Goal: Information Seeking & Learning: Learn about a topic

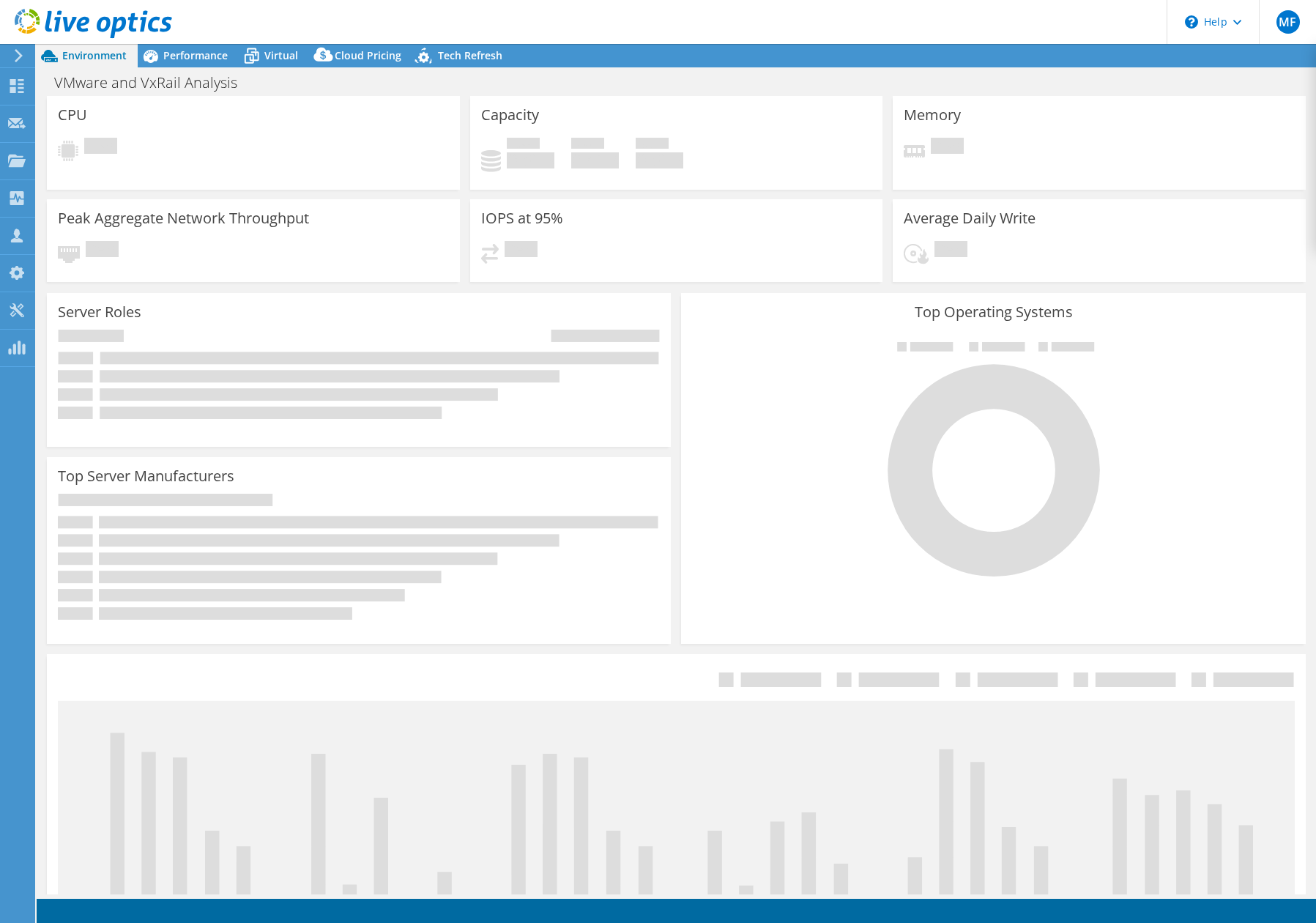
select select "USD"
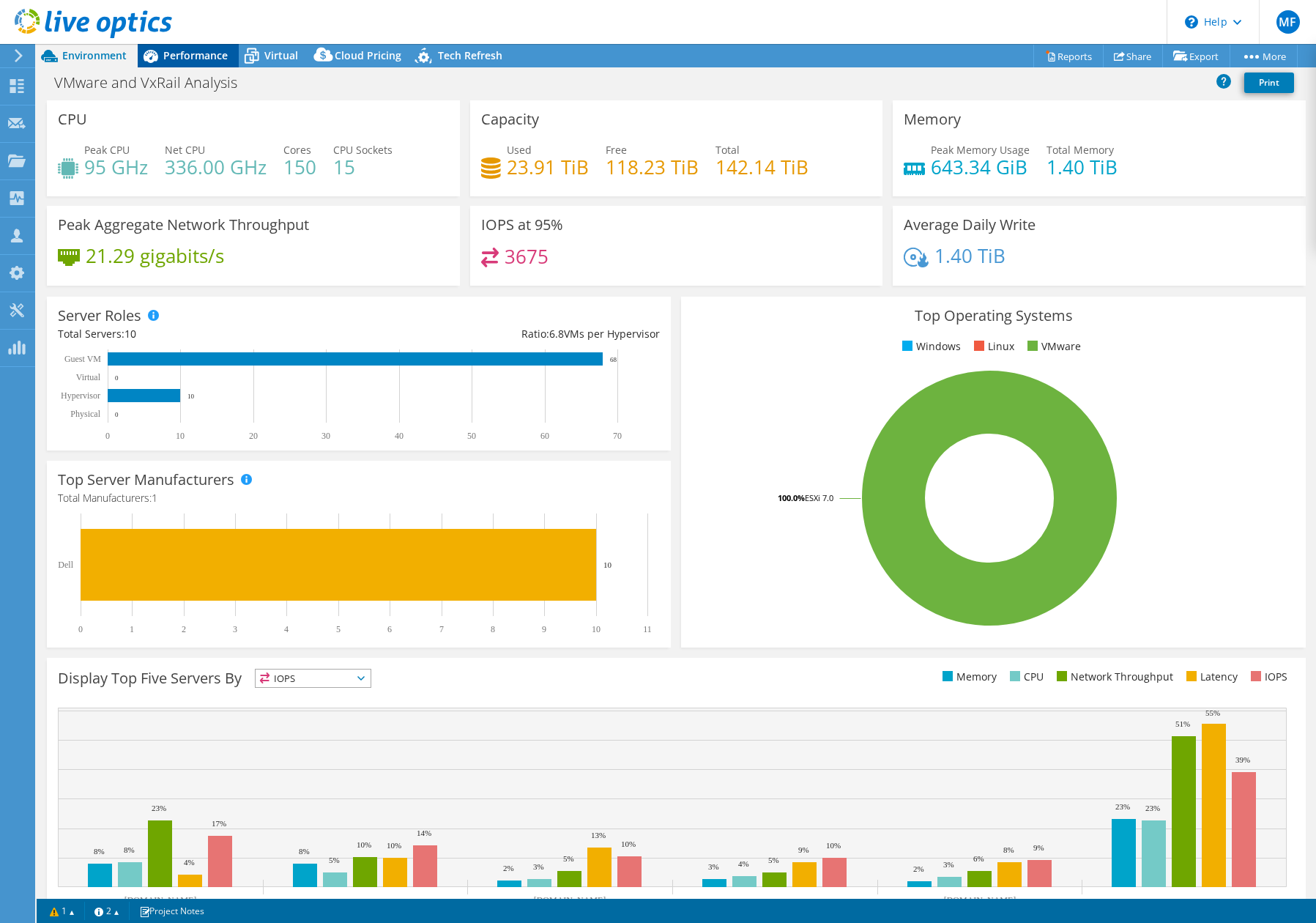
click at [225, 57] on span "Performance" at bounding box center [195, 55] width 64 height 14
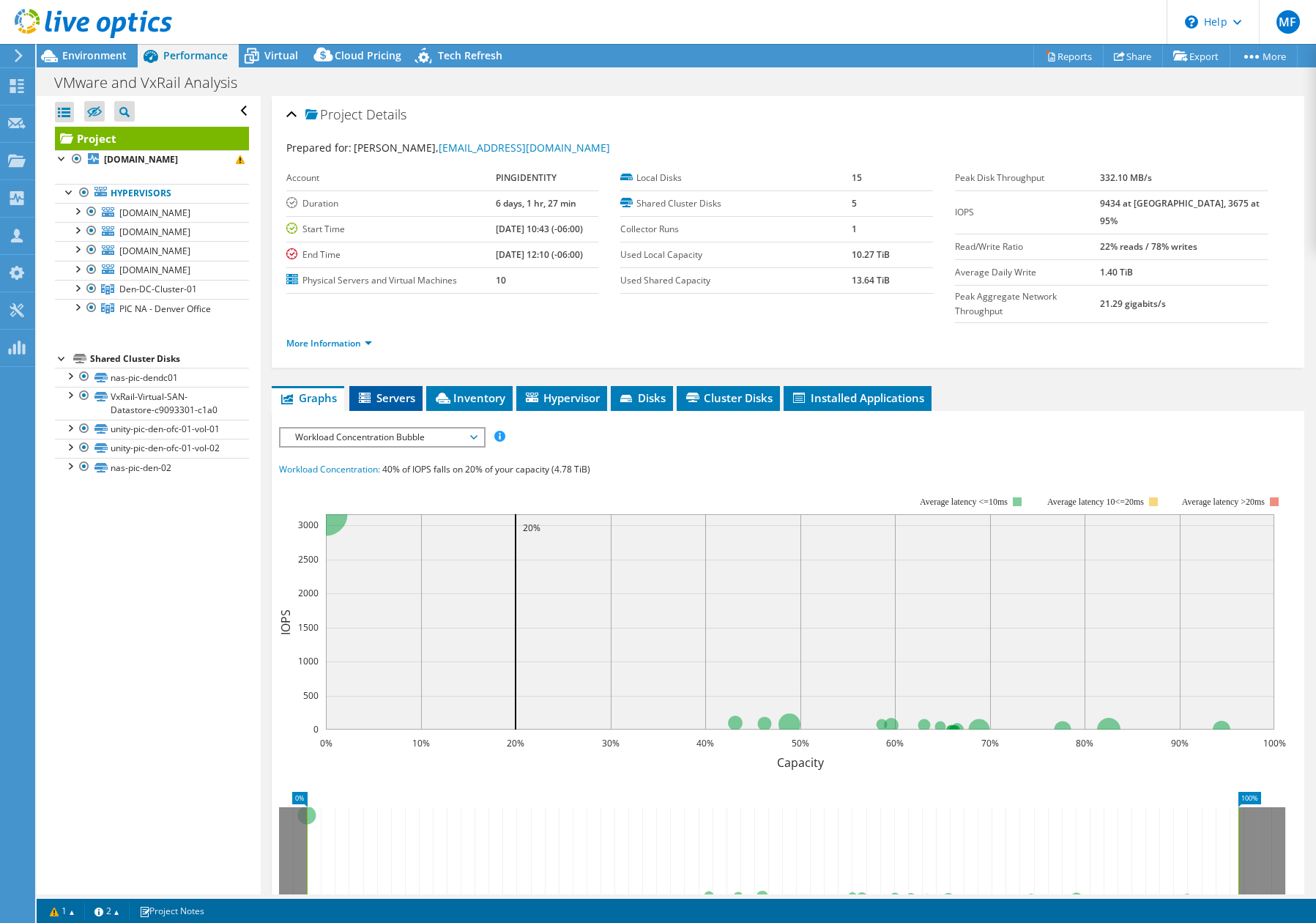
click at [376, 390] on span "Servers" at bounding box center [386, 397] width 59 height 15
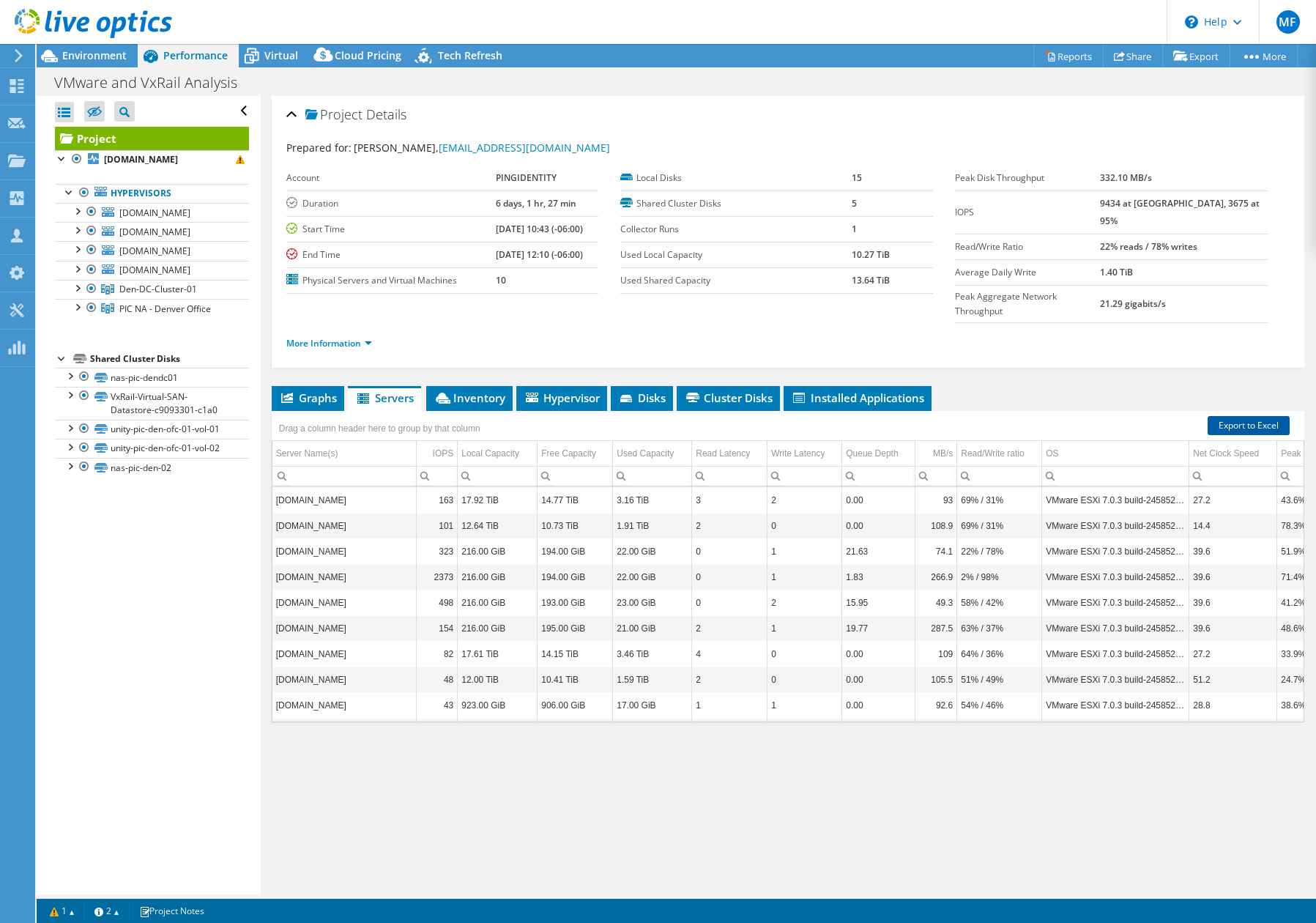
click at [1234, 416] on link "Export to Excel" at bounding box center [1249, 425] width 82 height 19
click at [109, 61] on span "Environment" at bounding box center [94, 55] width 64 height 14
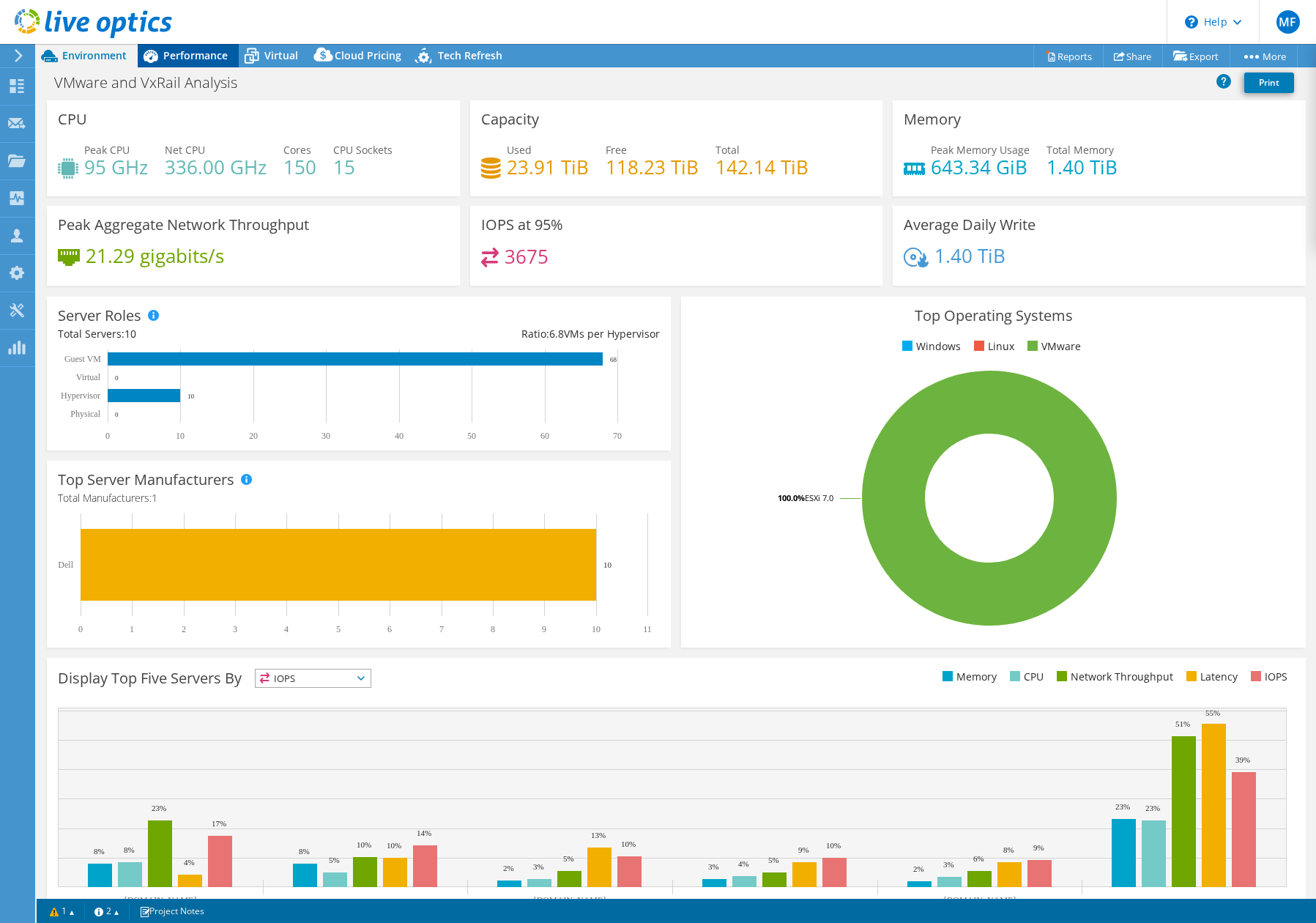
click at [215, 61] on span "Performance" at bounding box center [195, 55] width 64 height 14
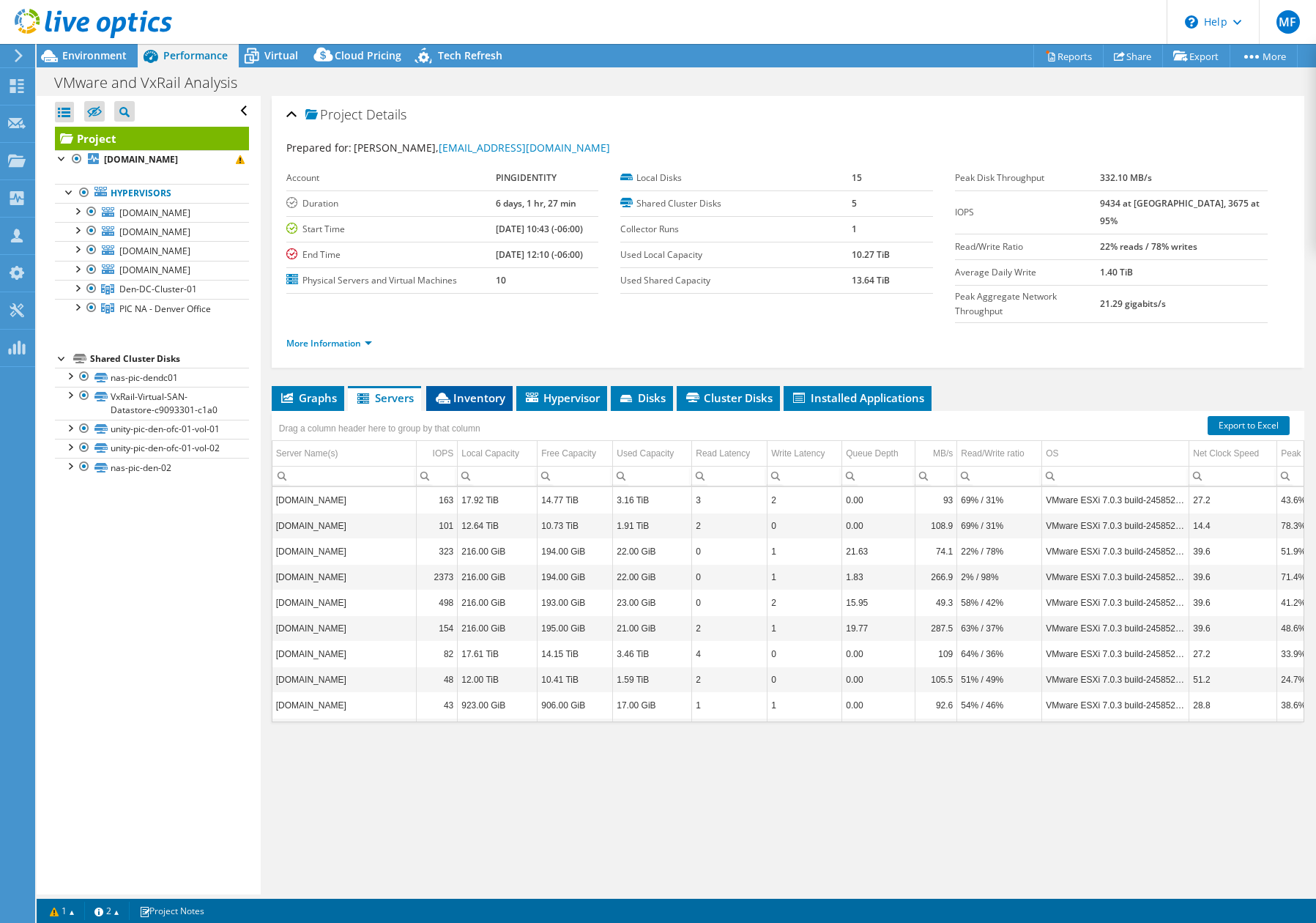
click at [487, 390] on span "Inventory" at bounding box center [469, 397] width 72 height 15
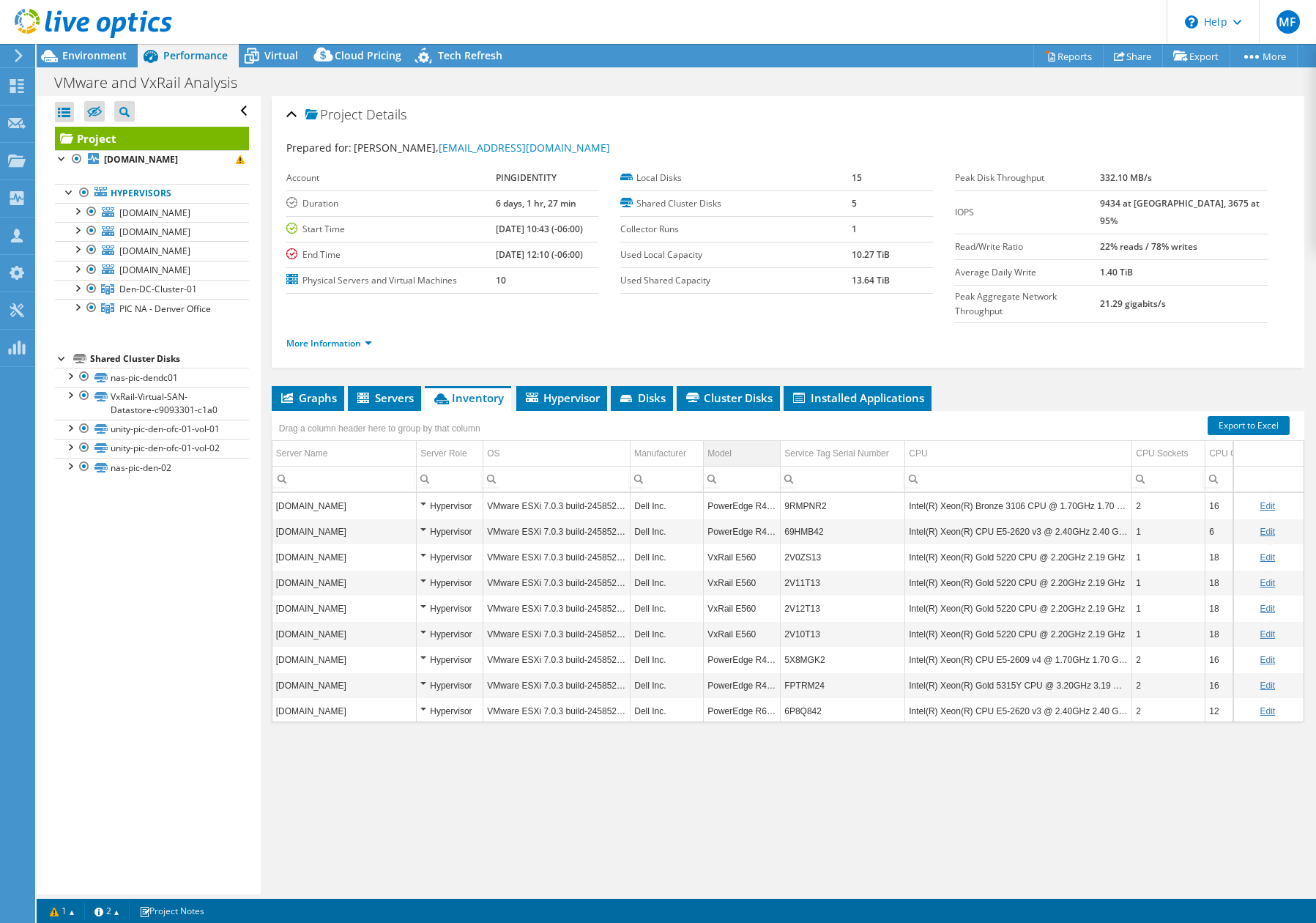
click at [733, 441] on td "Model" at bounding box center [742, 453] width 77 height 25
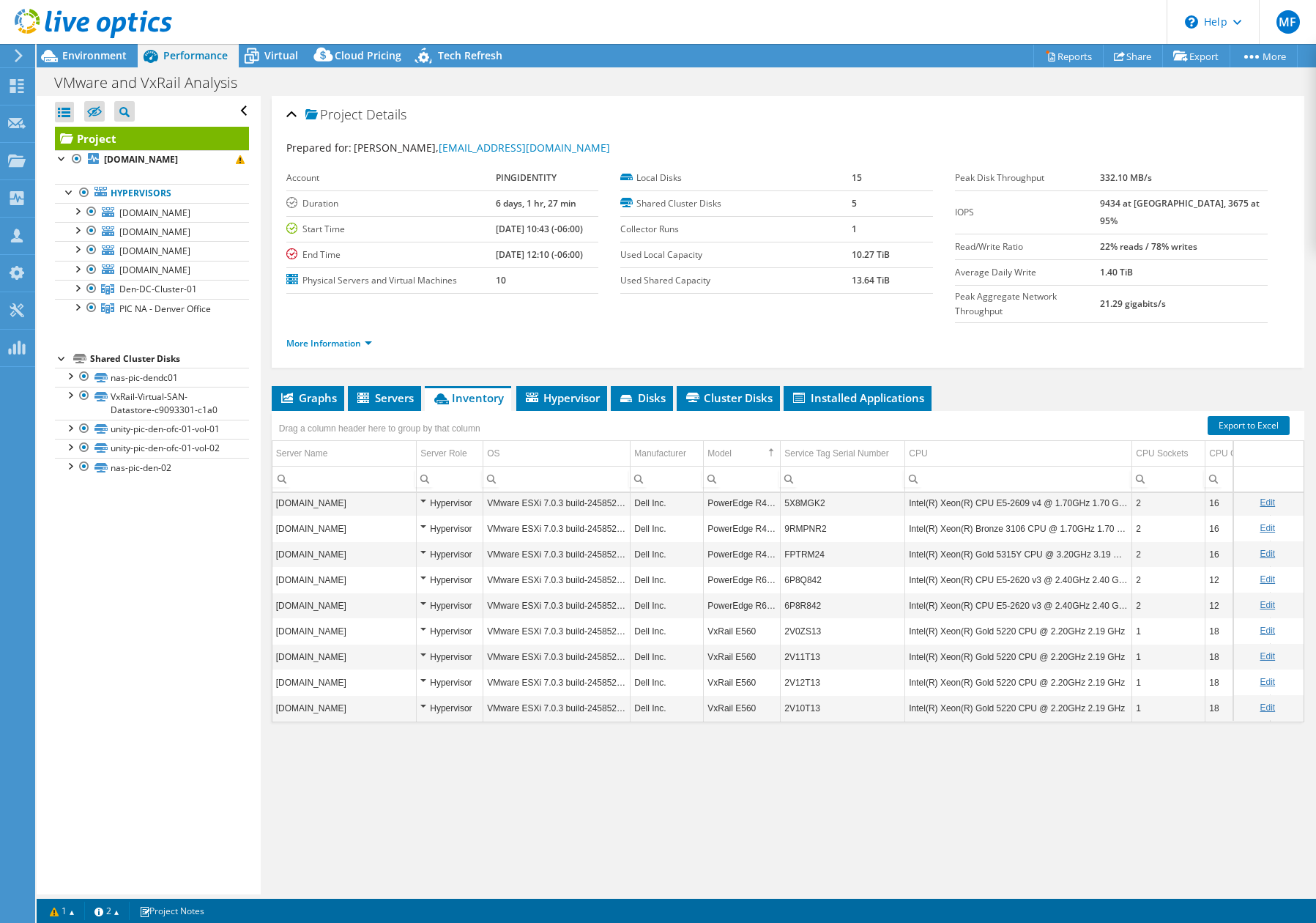
scroll to position [29, 0]
drag, startPoint x: 90, startPoint y: 309, endPoint x: 85, endPoint y: 295, distance: 14.9
click at [86, 307] on div at bounding box center [91, 308] width 15 height 18
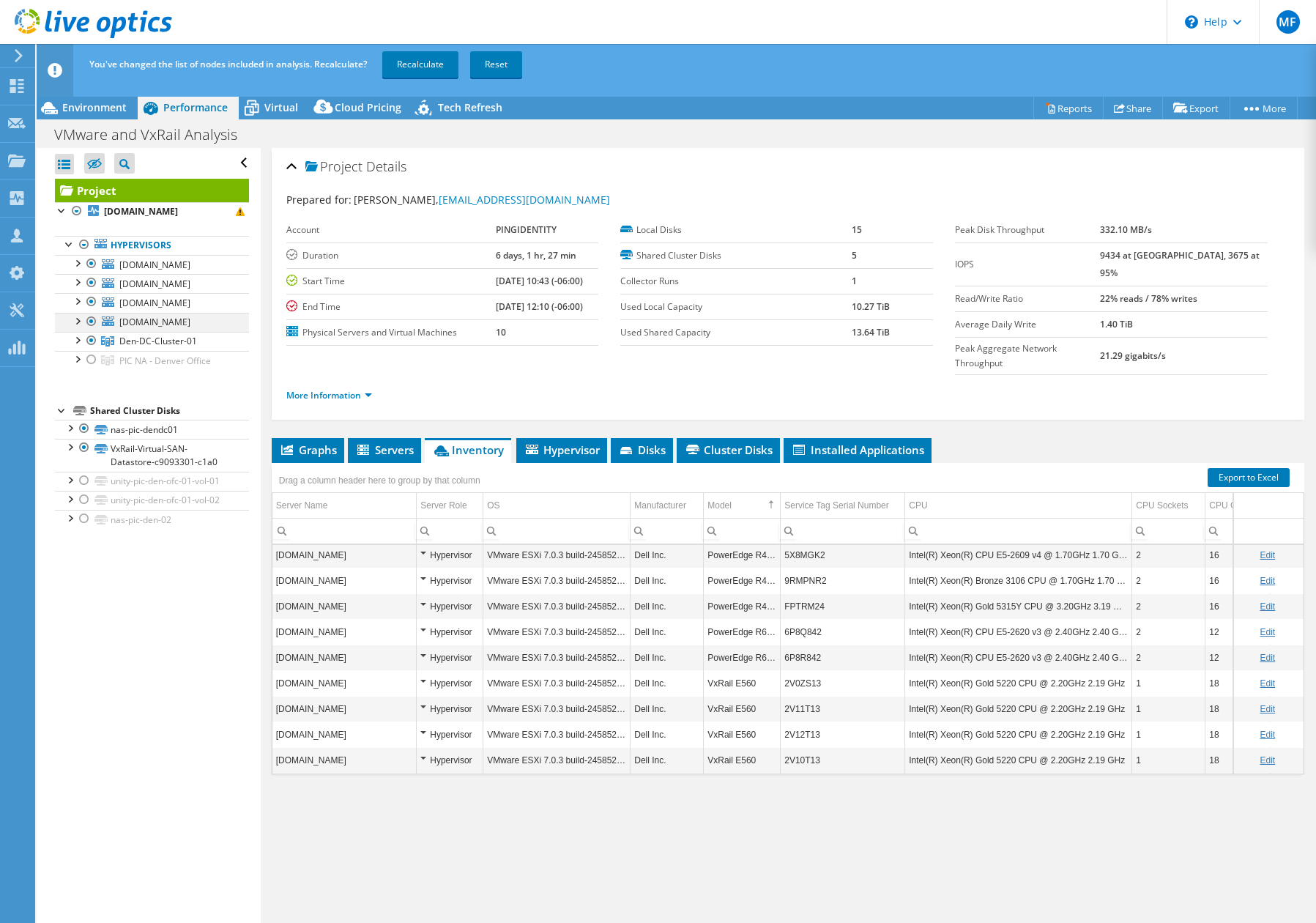
click at [93, 319] on div at bounding box center [91, 322] width 15 height 18
click at [87, 296] on div at bounding box center [91, 302] width 15 height 18
drag, startPoint x: 91, startPoint y: 282, endPoint x: 91, endPoint y: 267, distance: 15.0
click at [91, 282] on div at bounding box center [91, 283] width 15 height 18
click at [91, 263] on div at bounding box center [91, 264] width 15 height 18
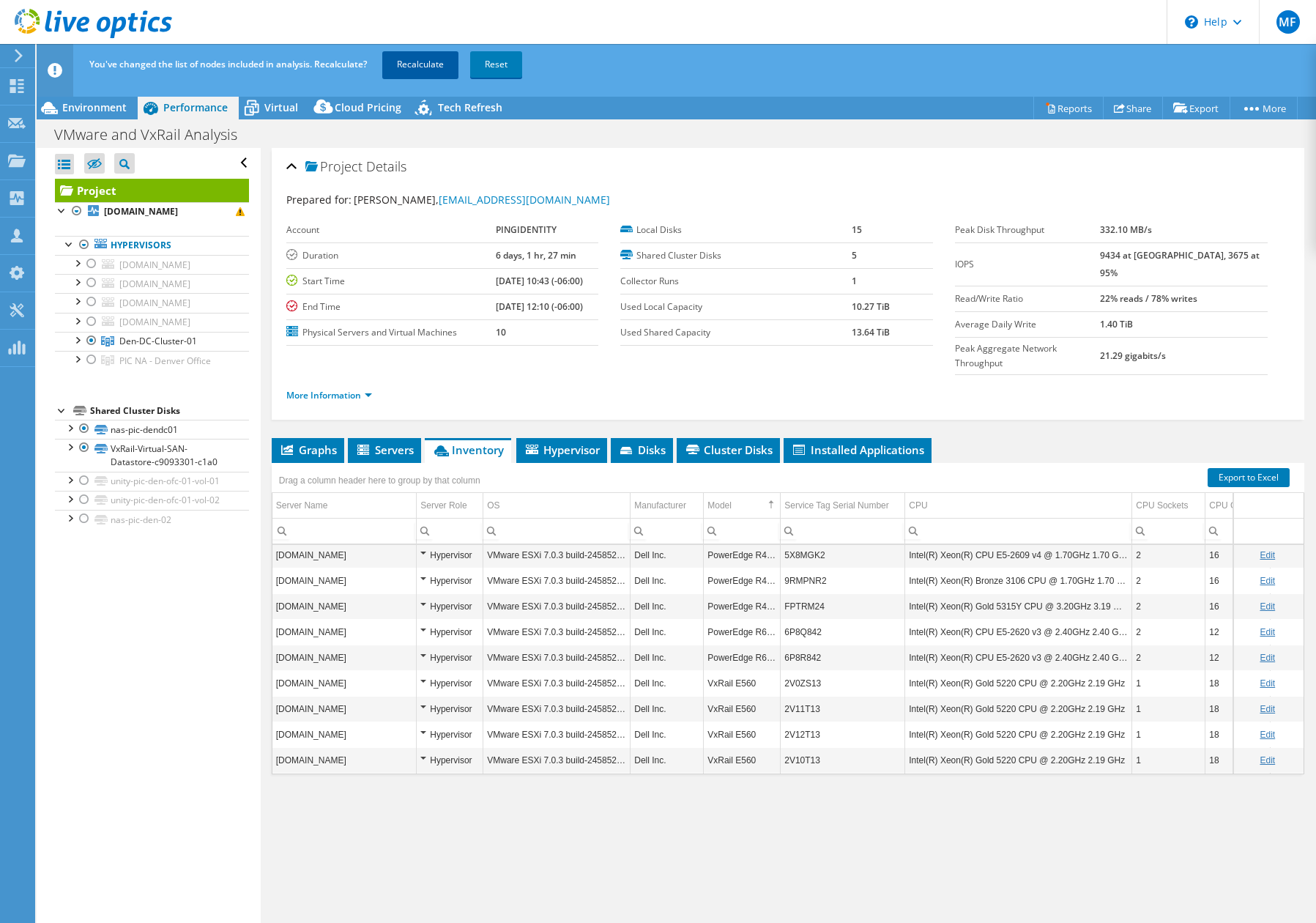
click at [438, 65] on link "Recalculate" at bounding box center [420, 64] width 76 height 26
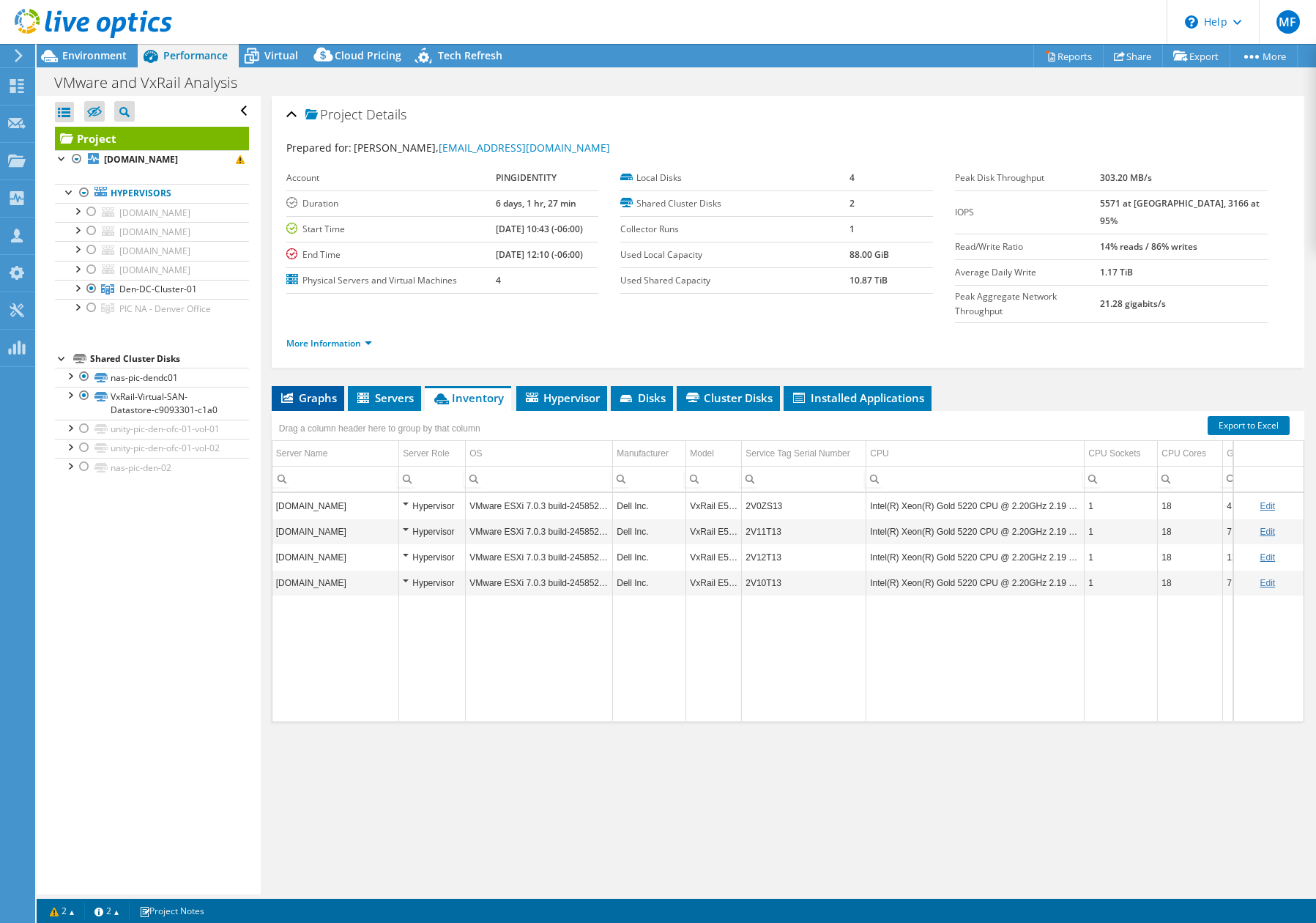
click at [331, 390] on span "Graphs" at bounding box center [308, 397] width 58 height 15
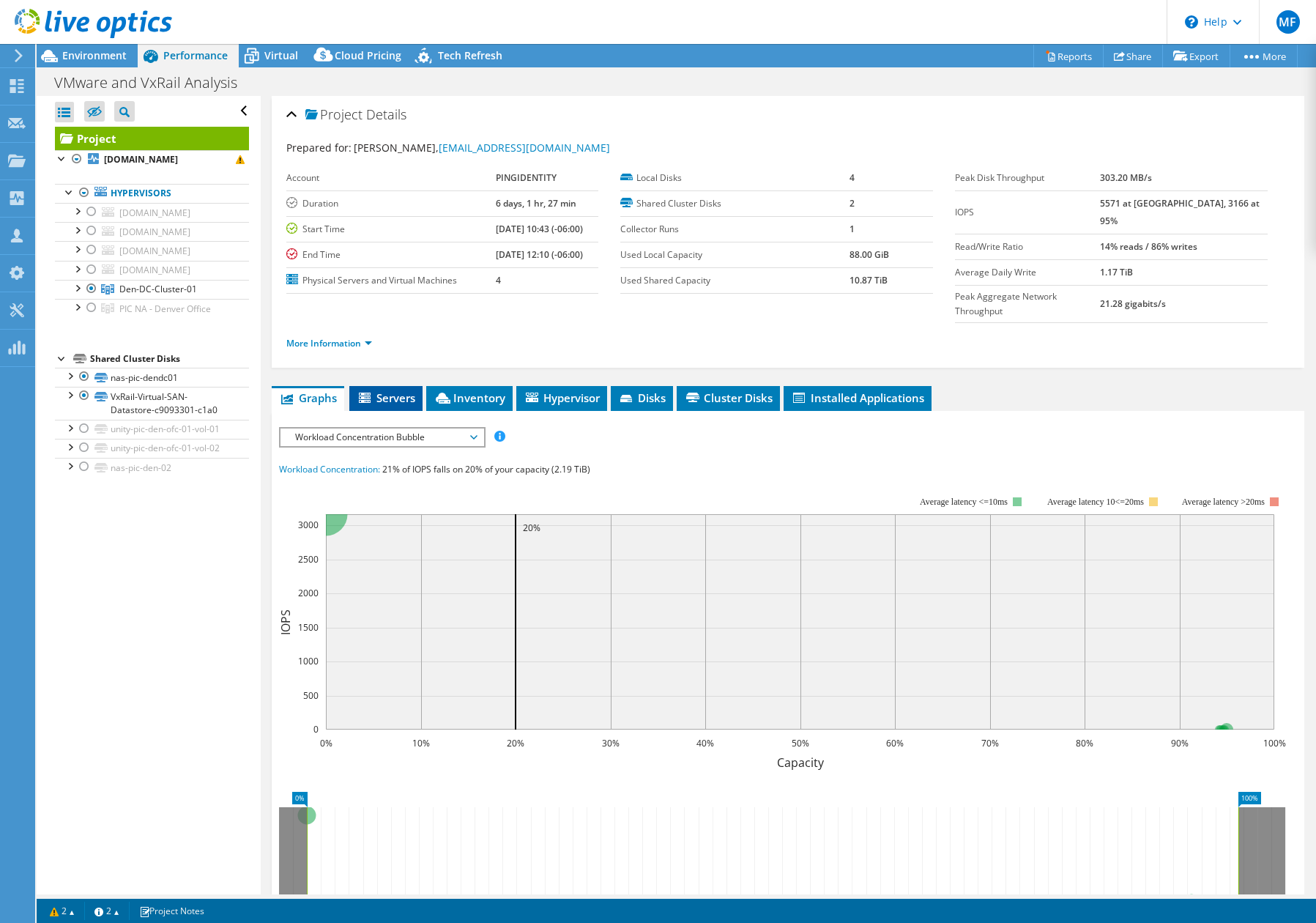
click at [388, 390] on span "Servers" at bounding box center [386, 397] width 59 height 15
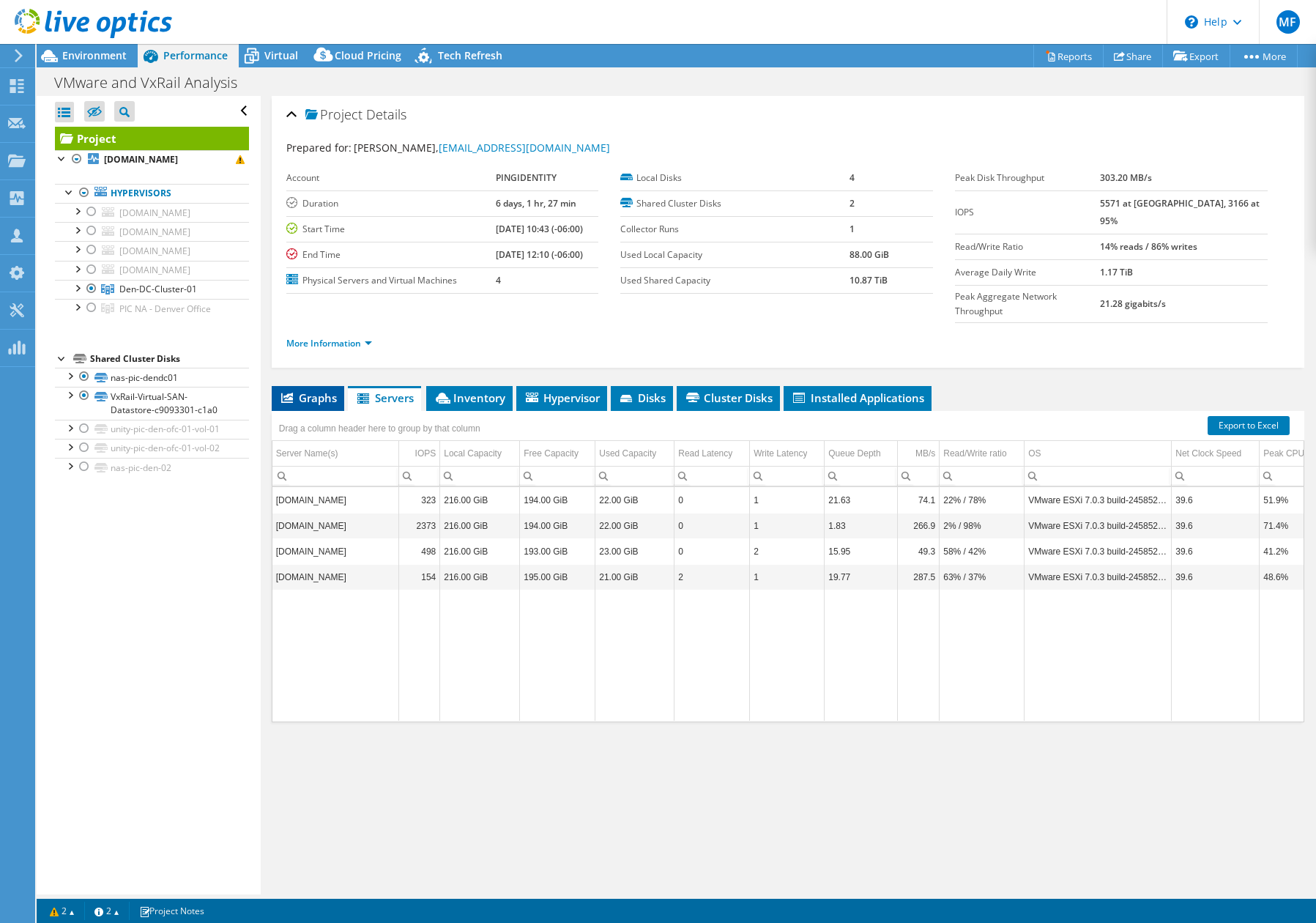
click at [321, 390] on span "Graphs" at bounding box center [308, 397] width 58 height 15
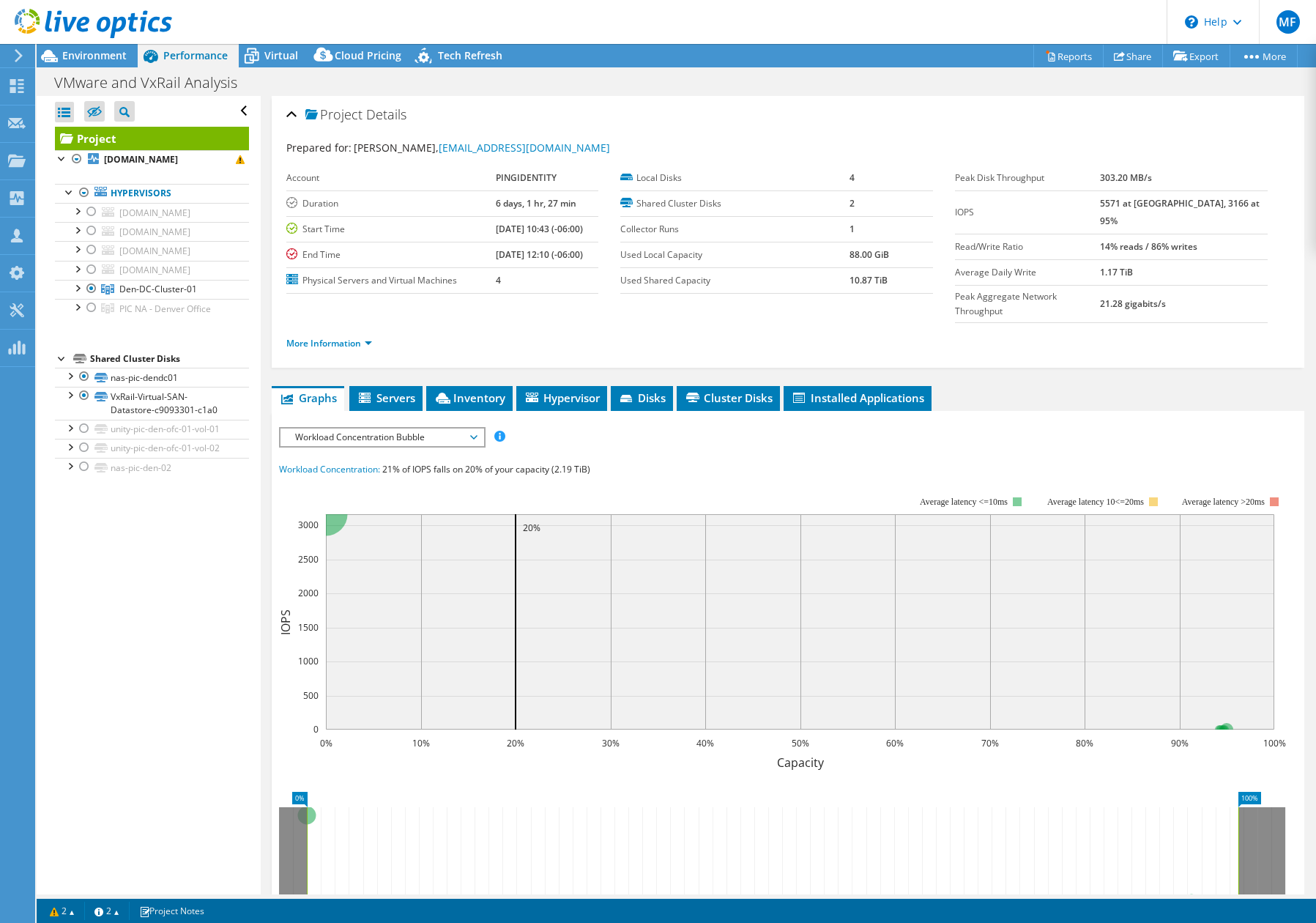
click at [478, 428] on span "Workload Concentration Bubble" at bounding box center [382, 437] width 203 height 18
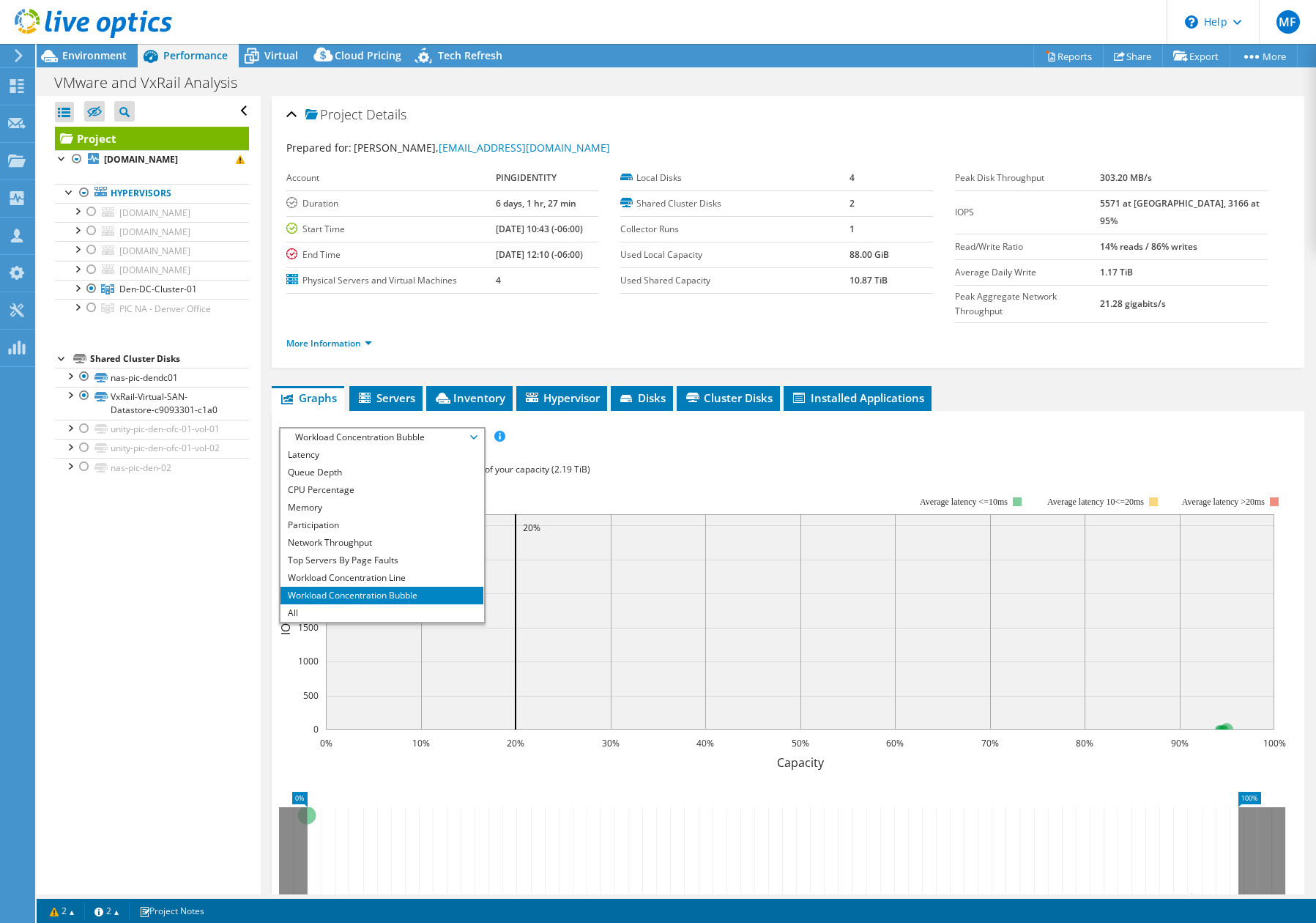
scroll to position [53, 0]
click at [389, 604] on li "All" at bounding box center [382, 613] width 203 height 18
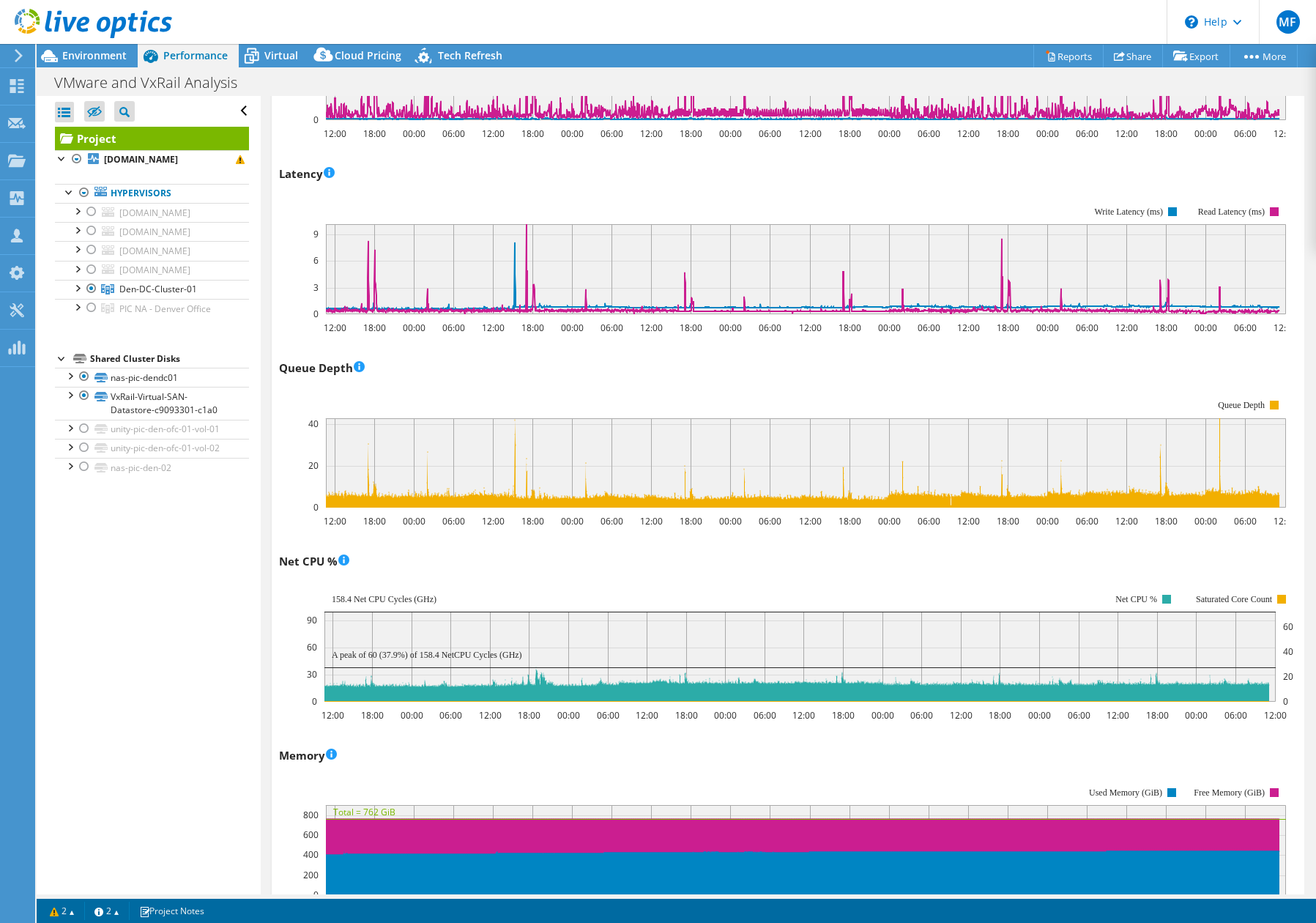
scroll to position [889, 0]
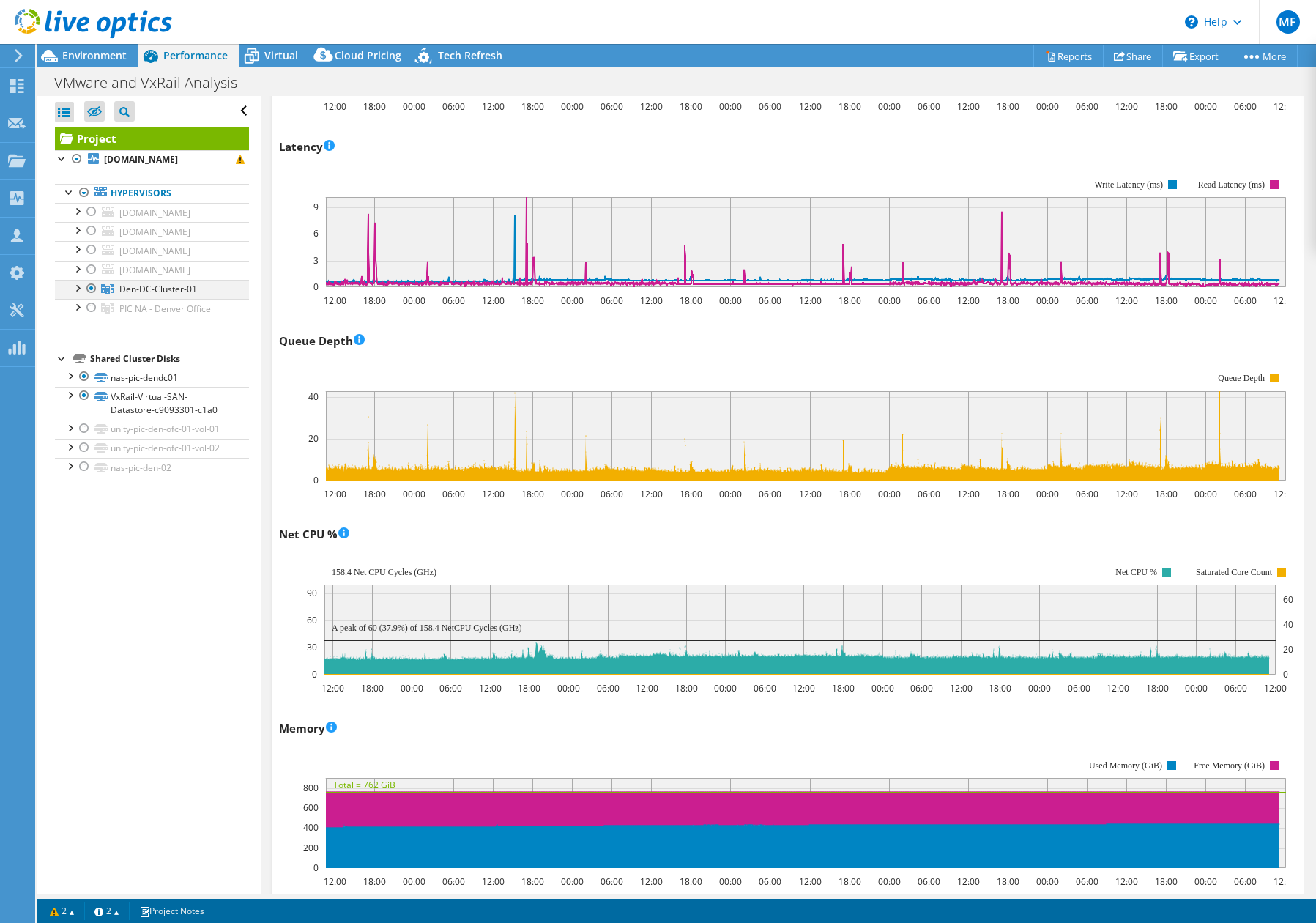
click at [89, 286] on div at bounding box center [91, 289] width 15 height 18
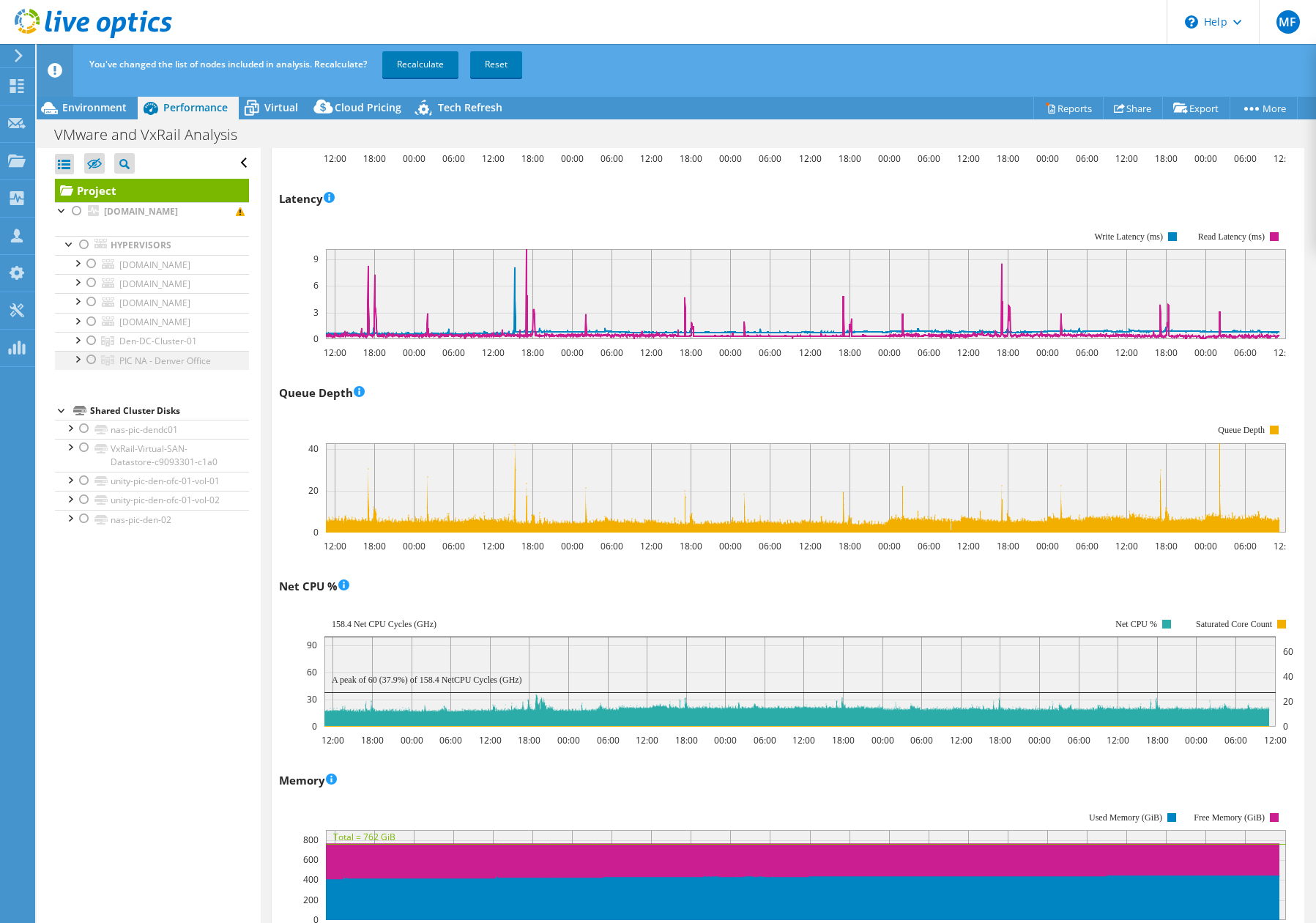
click at [92, 360] on div at bounding box center [91, 360] width 15 height 18
click at [417, 64] on link "Recalculate" at bounding box center [420, 64] width 76 height 26
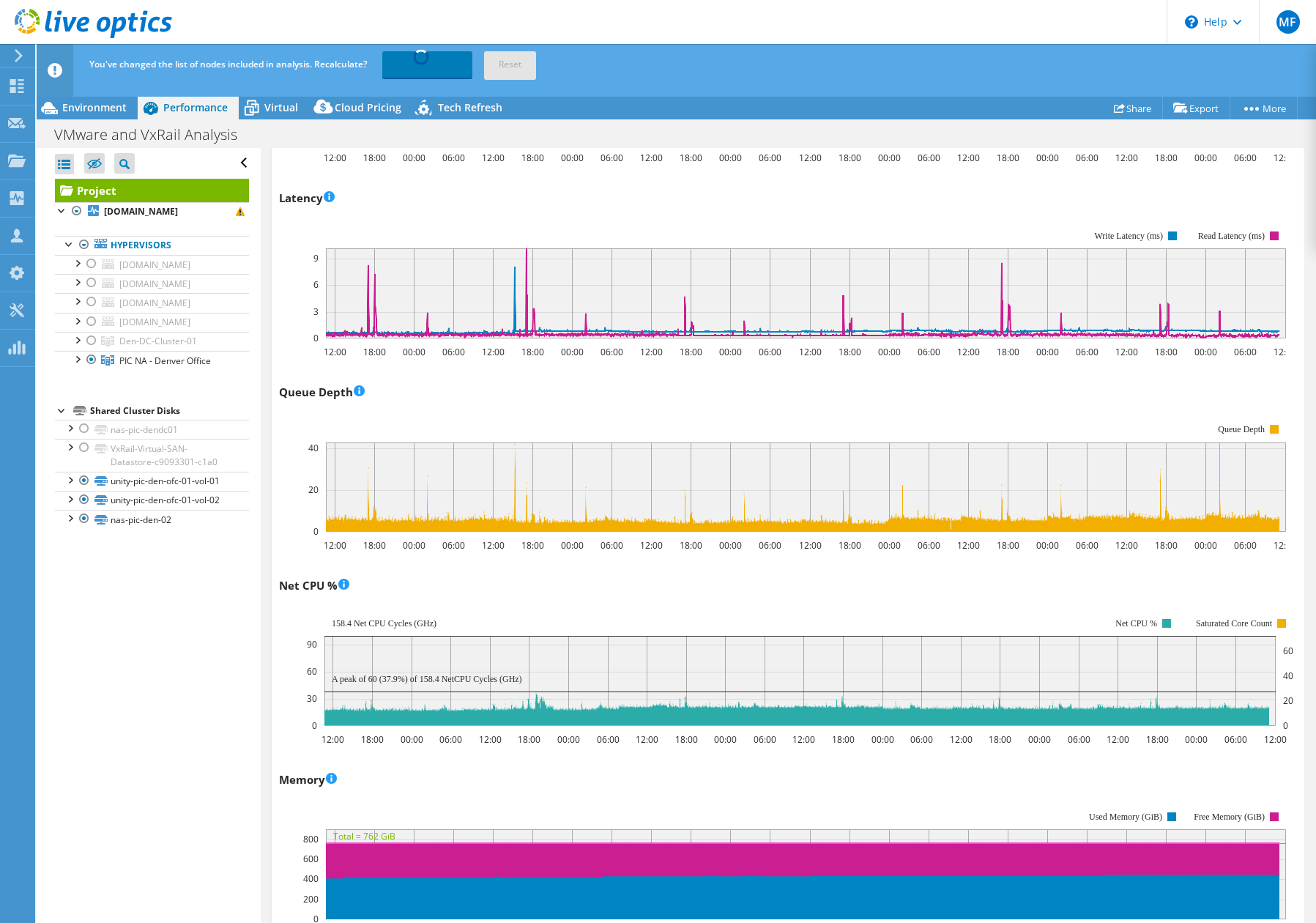
click at [797, 211] on rect at bounding box center [783, 284] width 1007 height 146
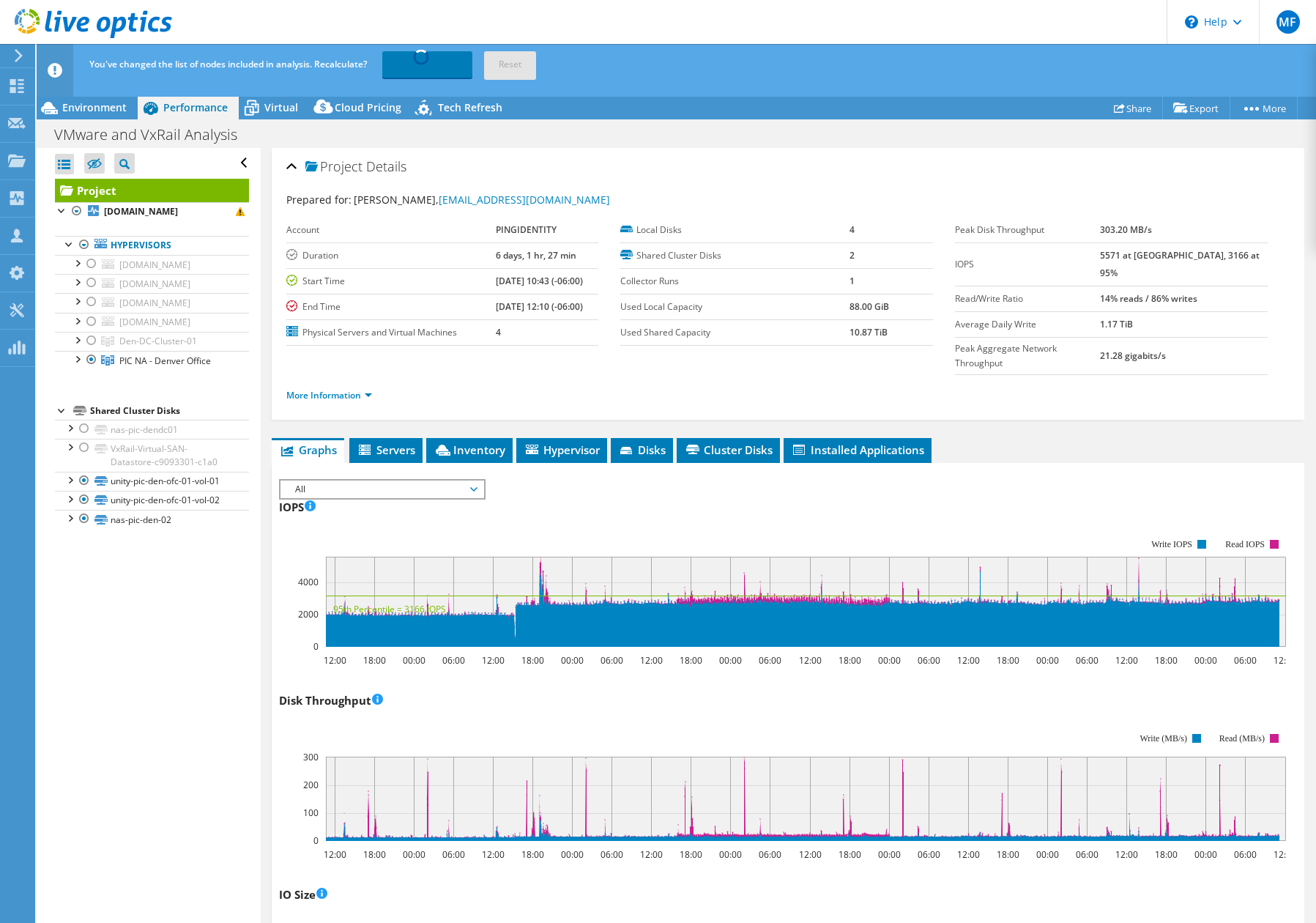
scroll to position [0, 0]
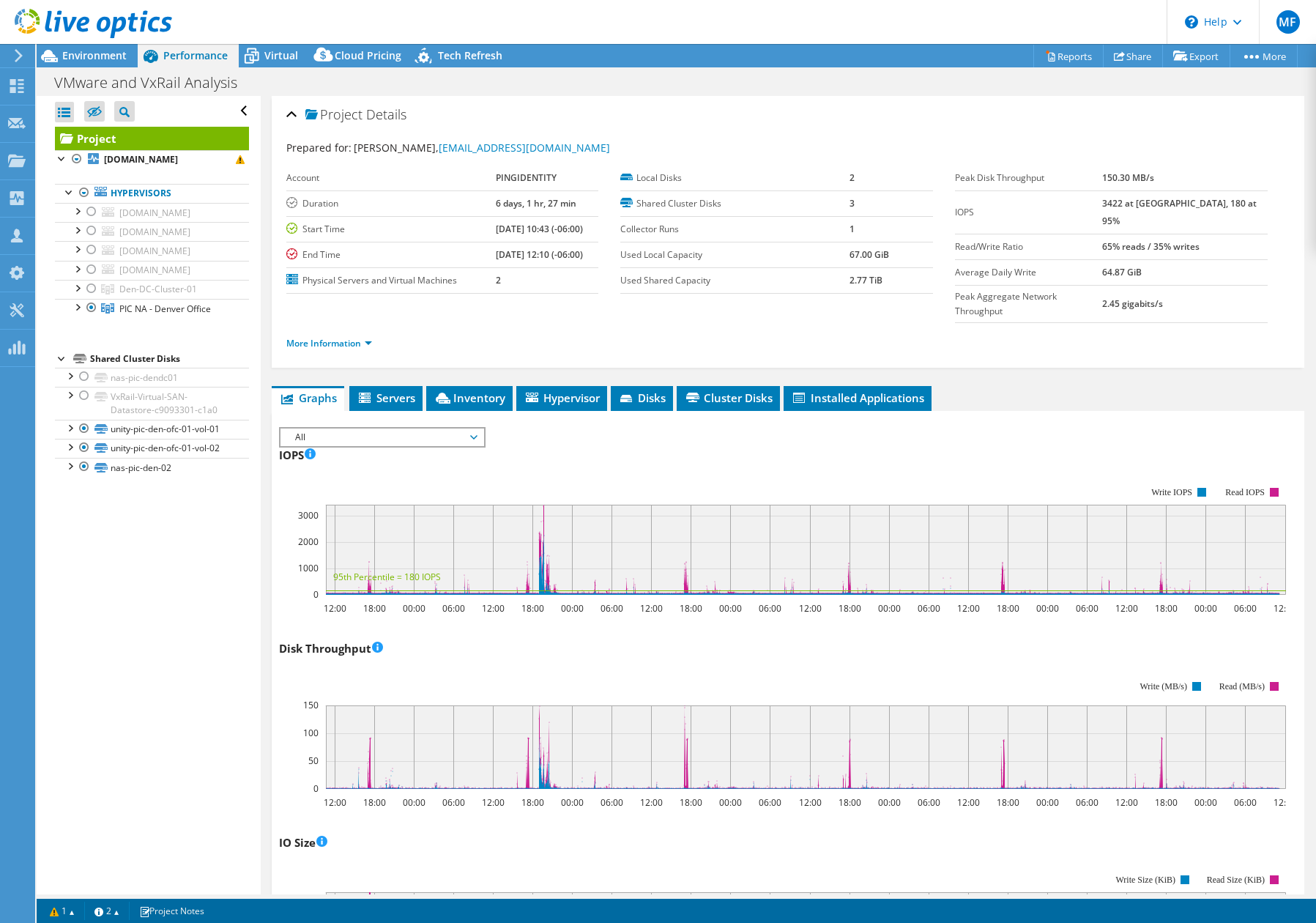
click at [910, 443] on div "IOPS 12:00 18:00 00:00 06:00 12:00 18:00 00:00 06:00 12:00 18:00 00:00 06:00 12…" at bounding box center [788, 529] width 1018 height 172
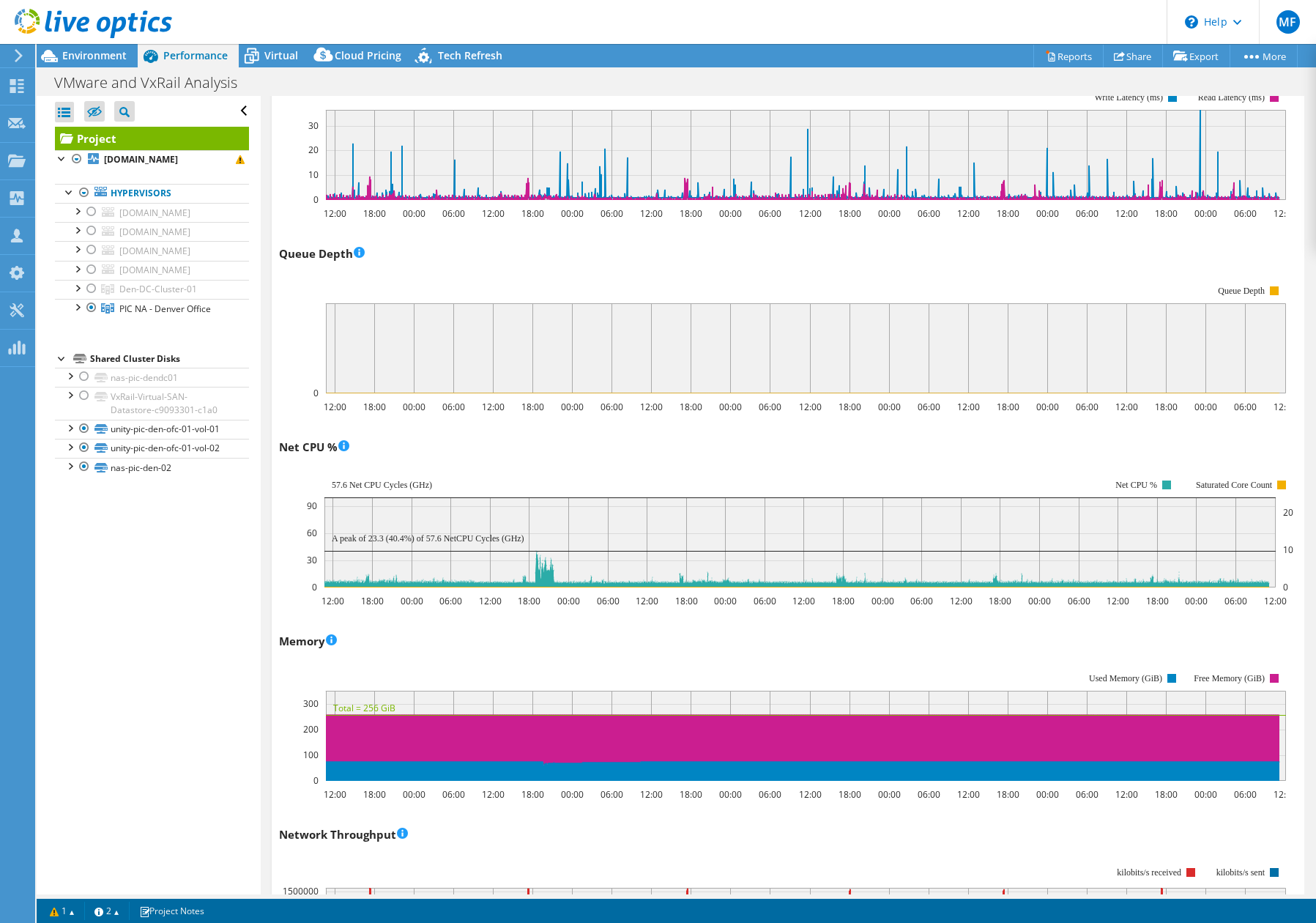
scroll to position [987, 0]
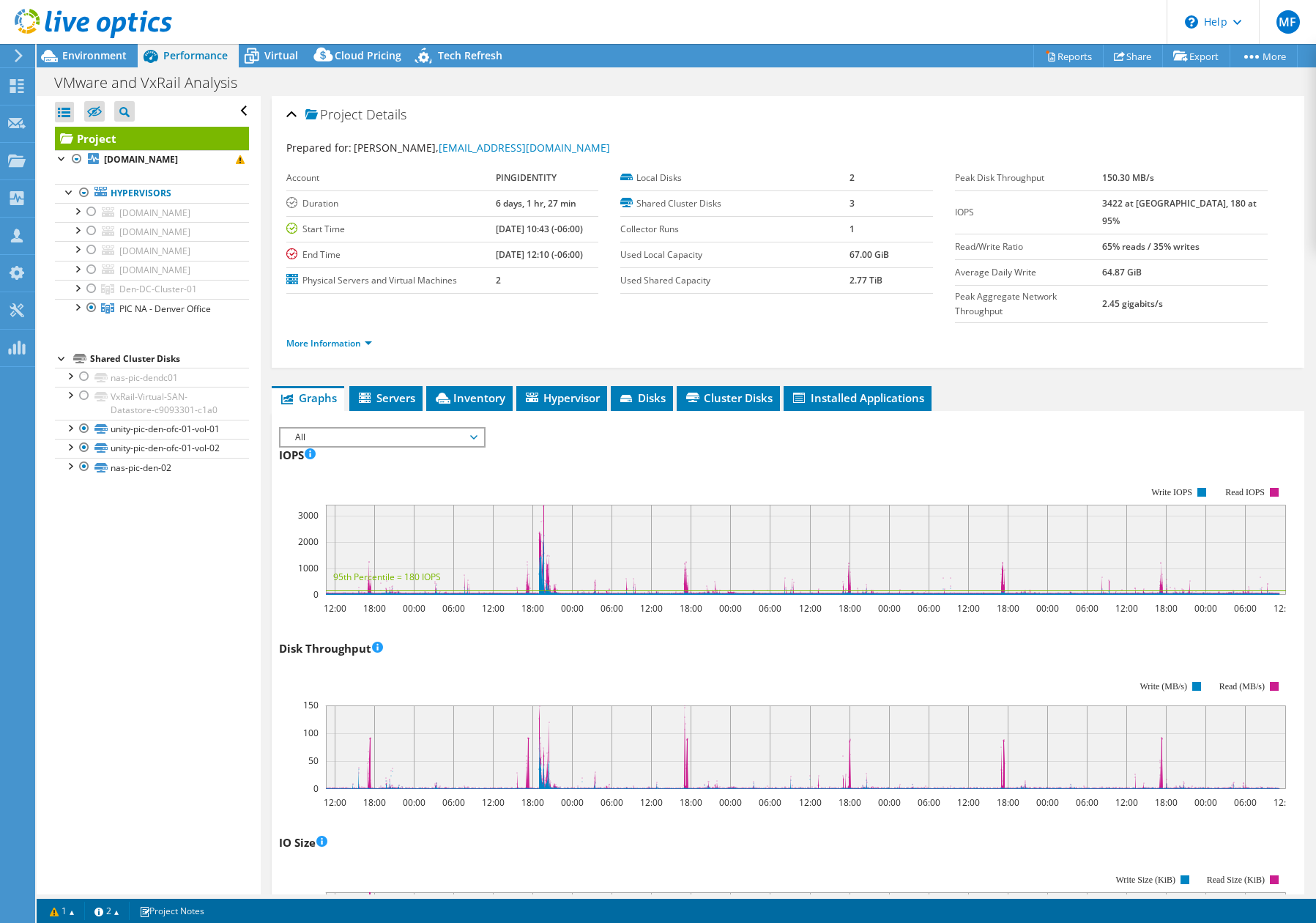
select select "USD"
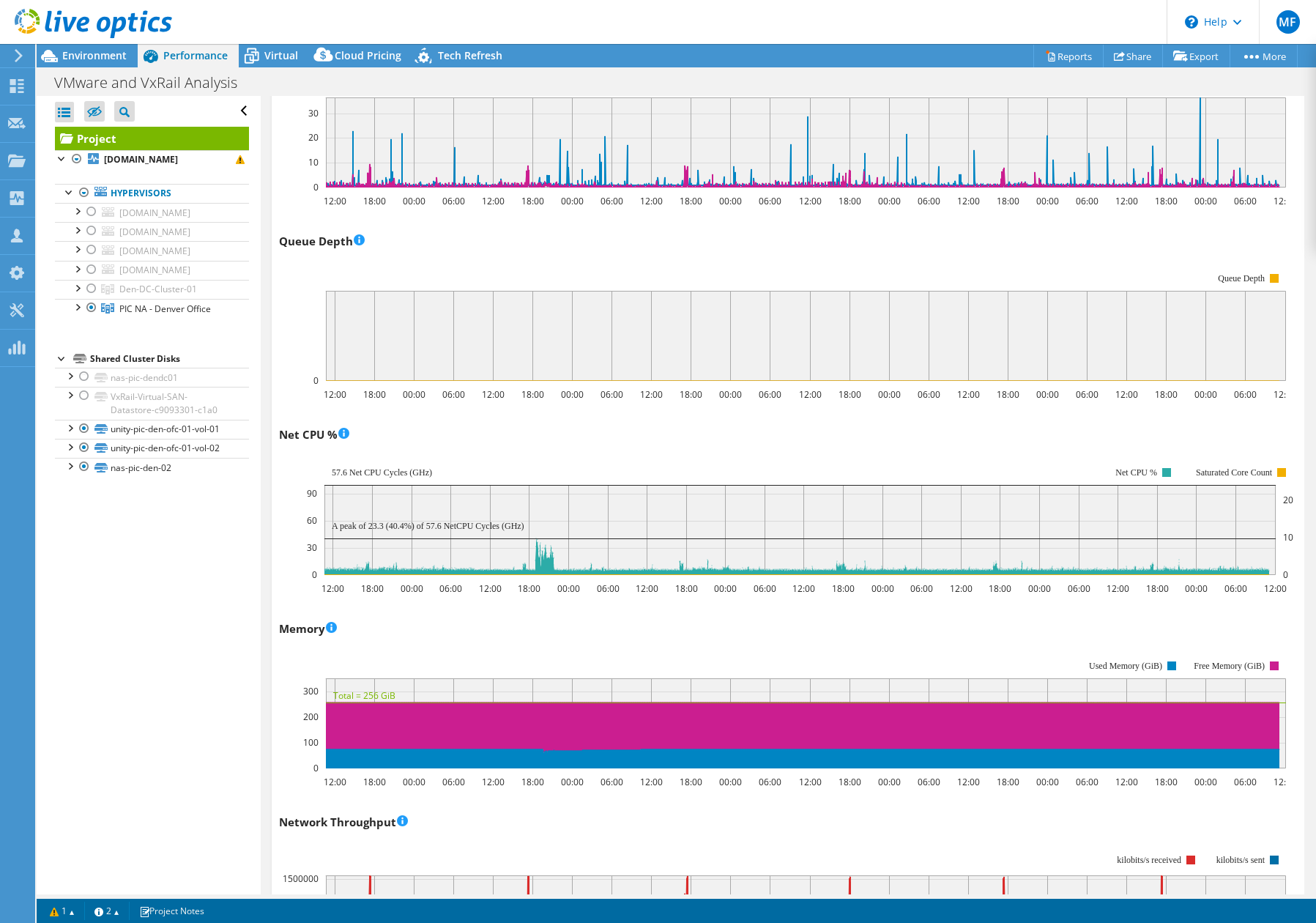
scroll to position [990, 0]
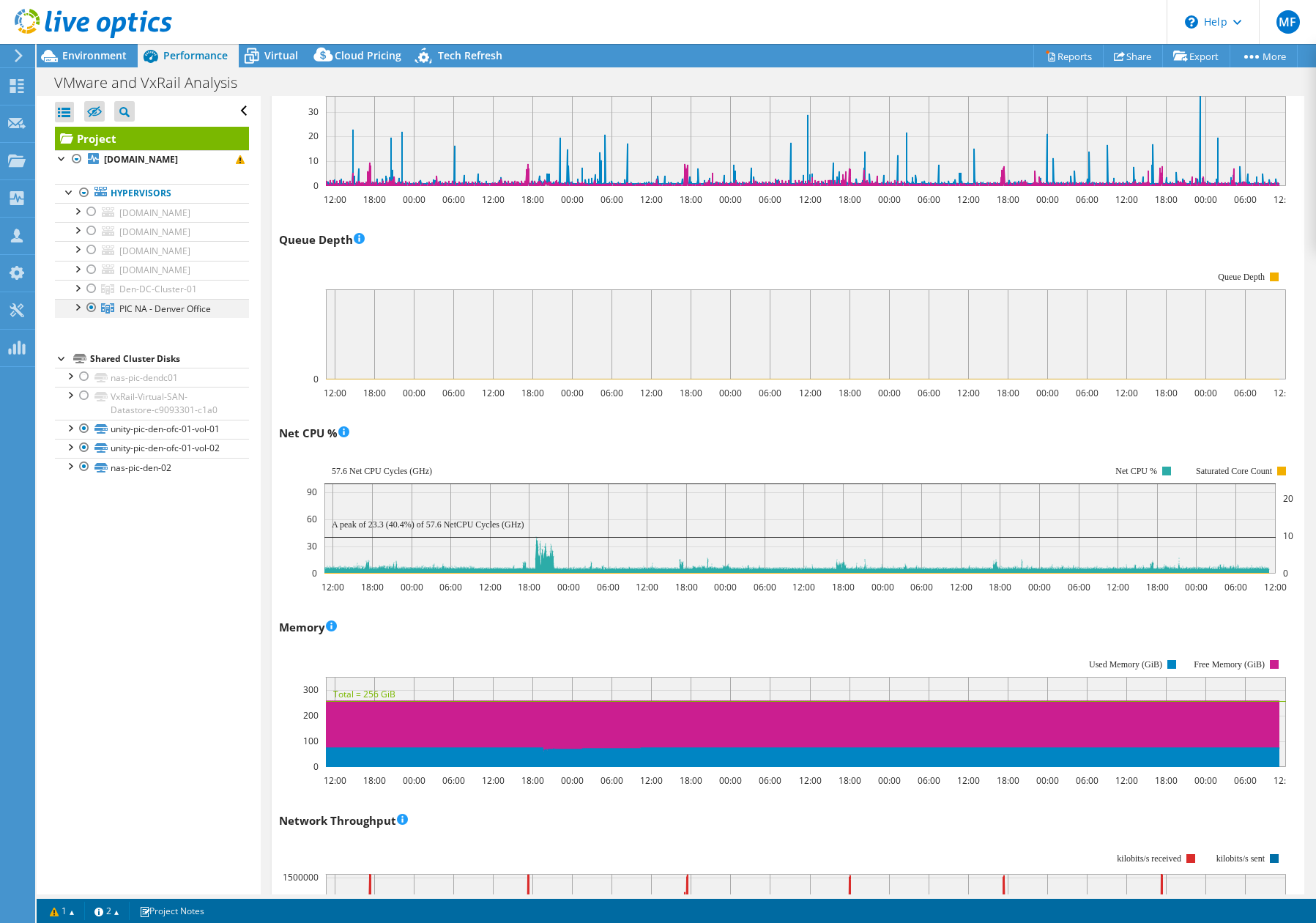
click at [92, 307] on div at bounding box center [91, 308] width 15 height 18
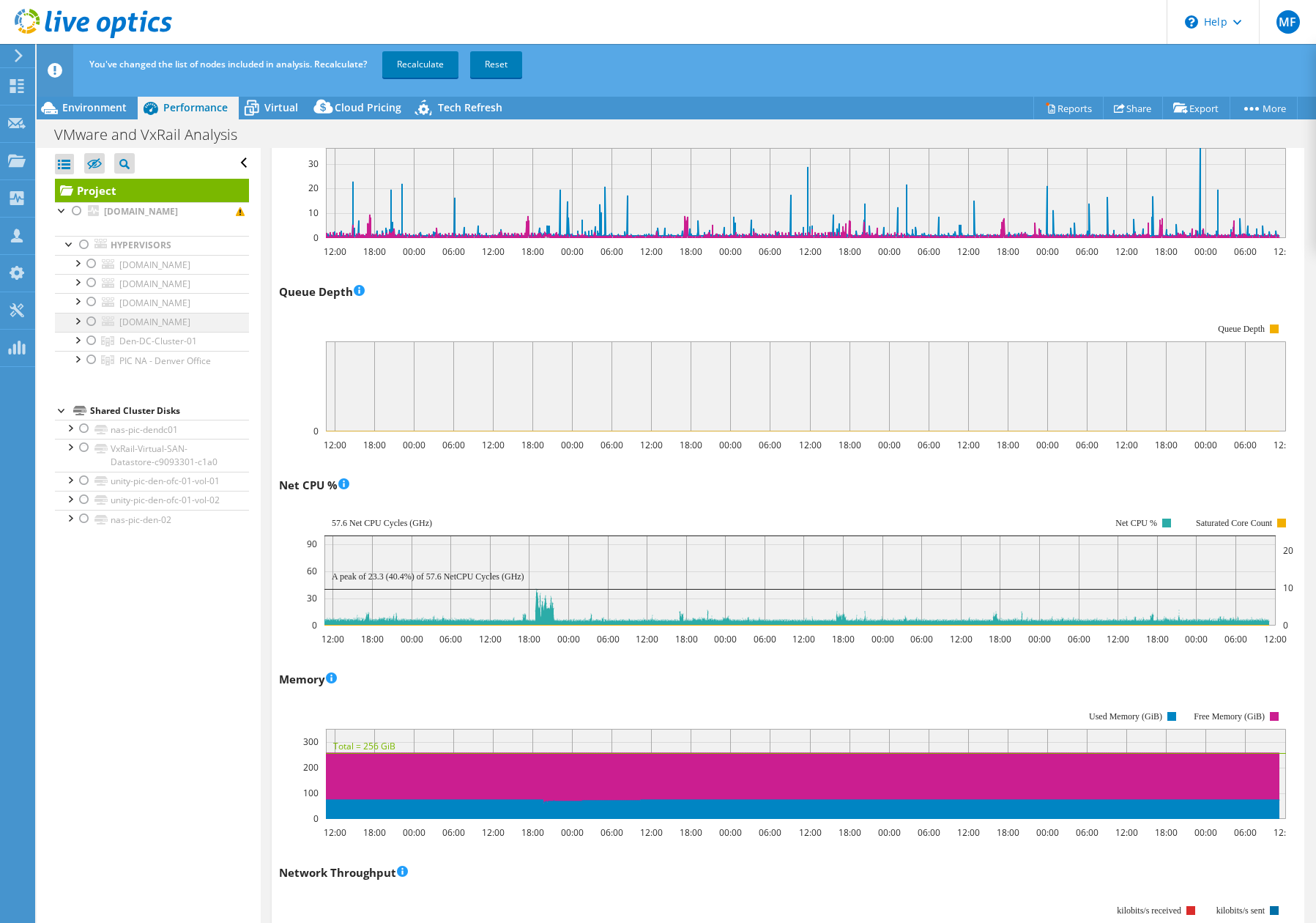
click at [92, 325] on div at bounding box center [91, 322] width 15 height 18
click at [432, 60] on link "Recalculate" at bounding box center [420, 64] width 76 height 26
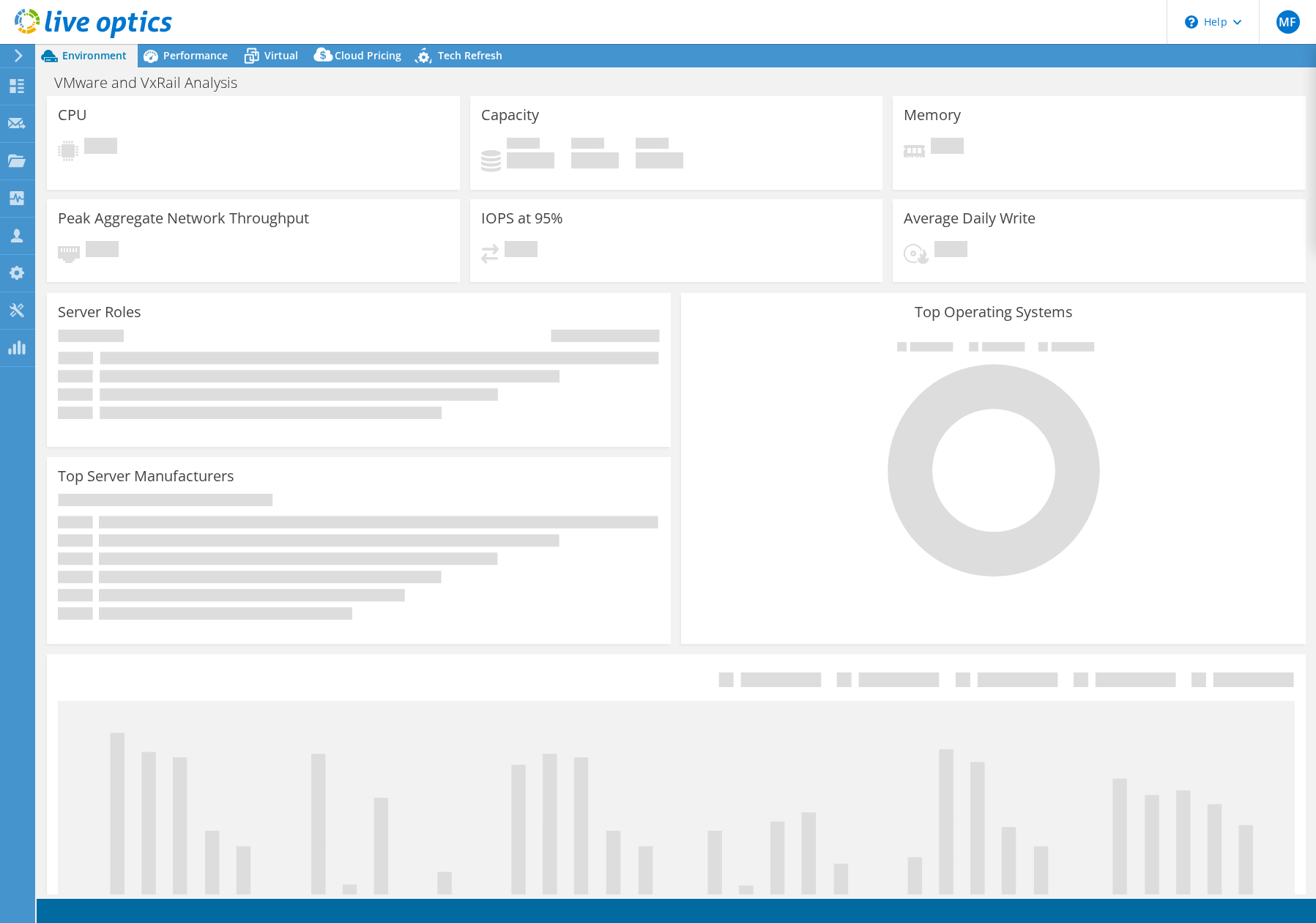
select select "USD"
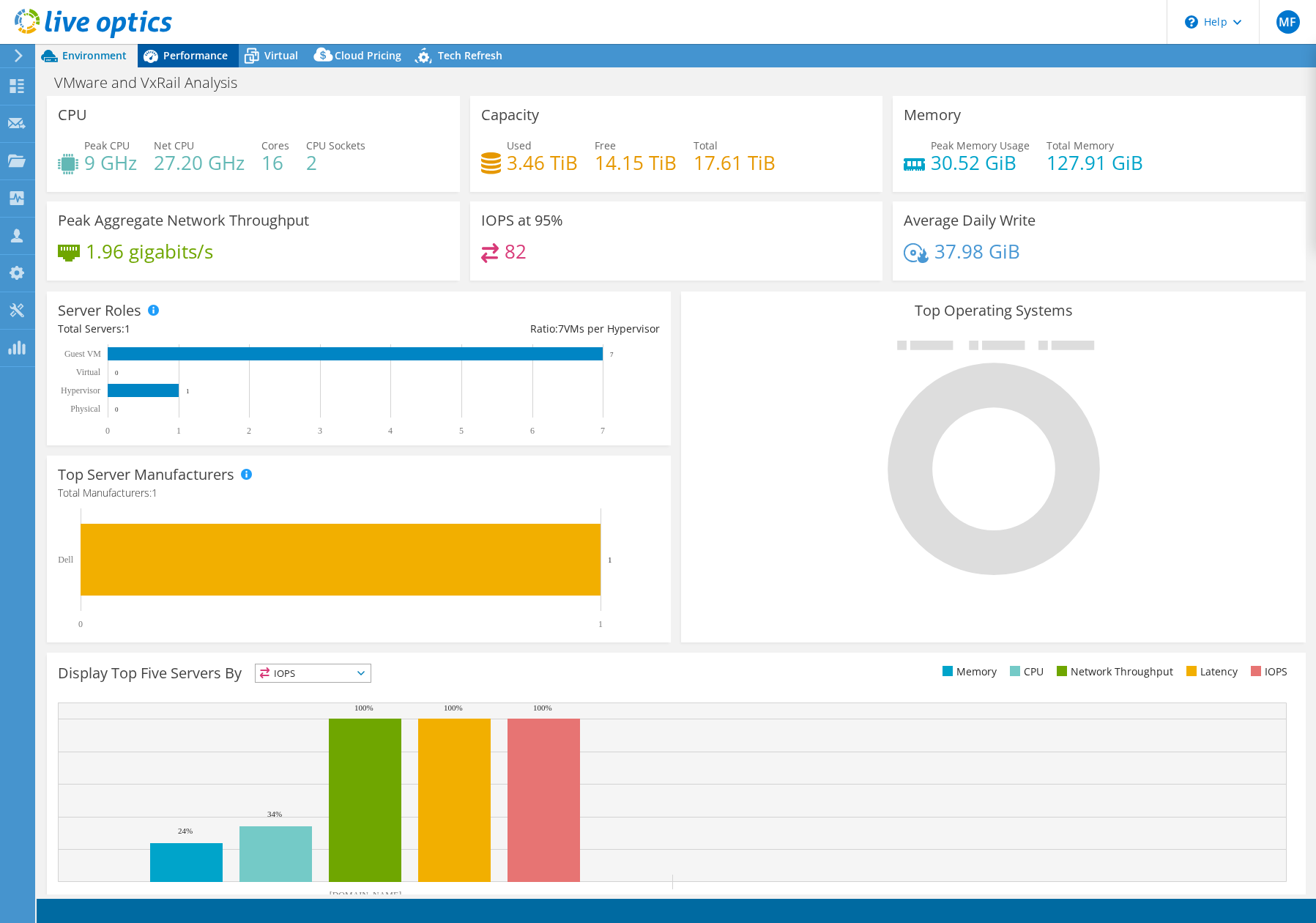
click at [219, 58] on span "Performance" at bounding box center [195, 55] width 64 height 14
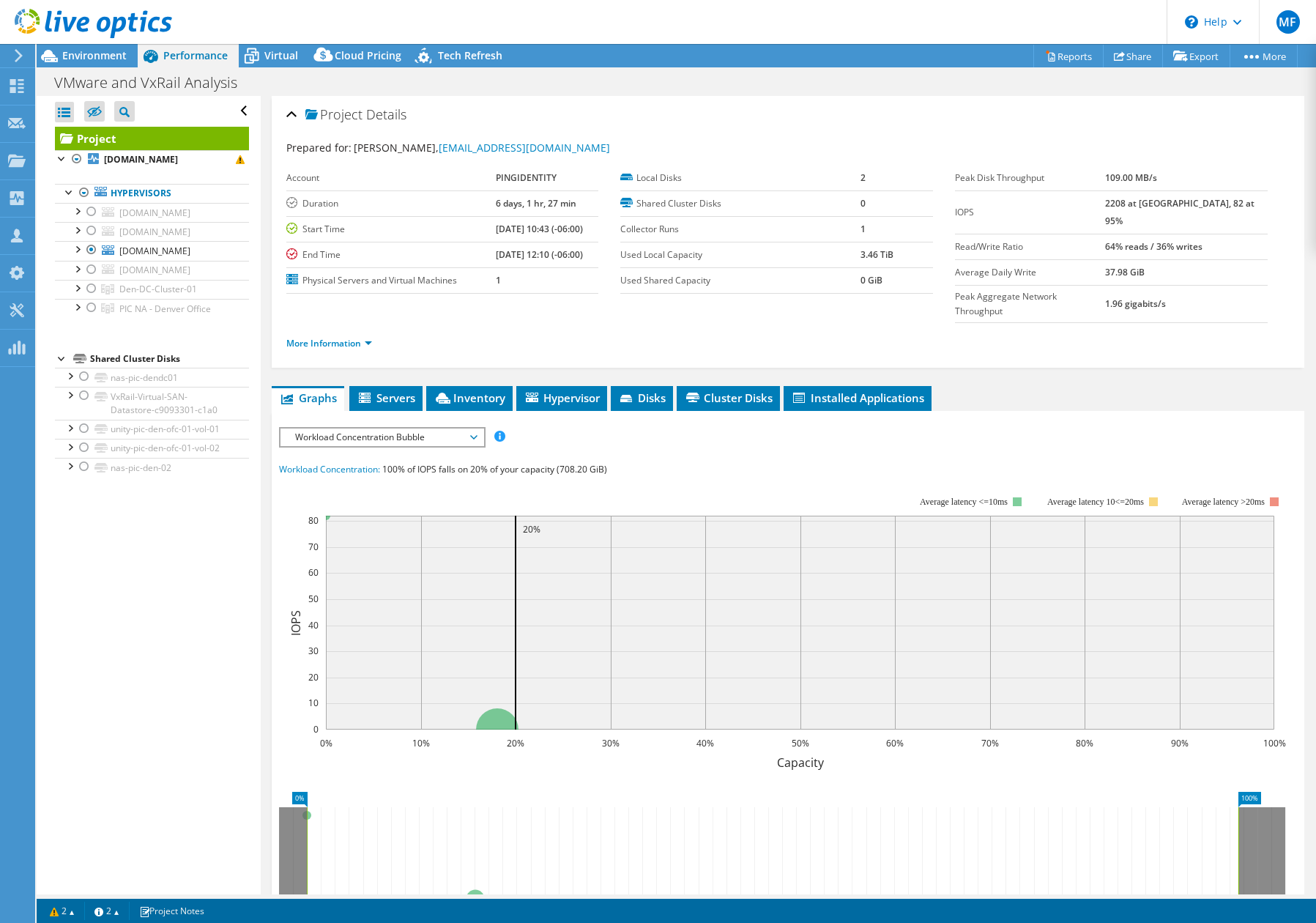
click at [470, 428] on span "Workload Concentration Bubble" at bounding box center [382, 437] width 189 height 18
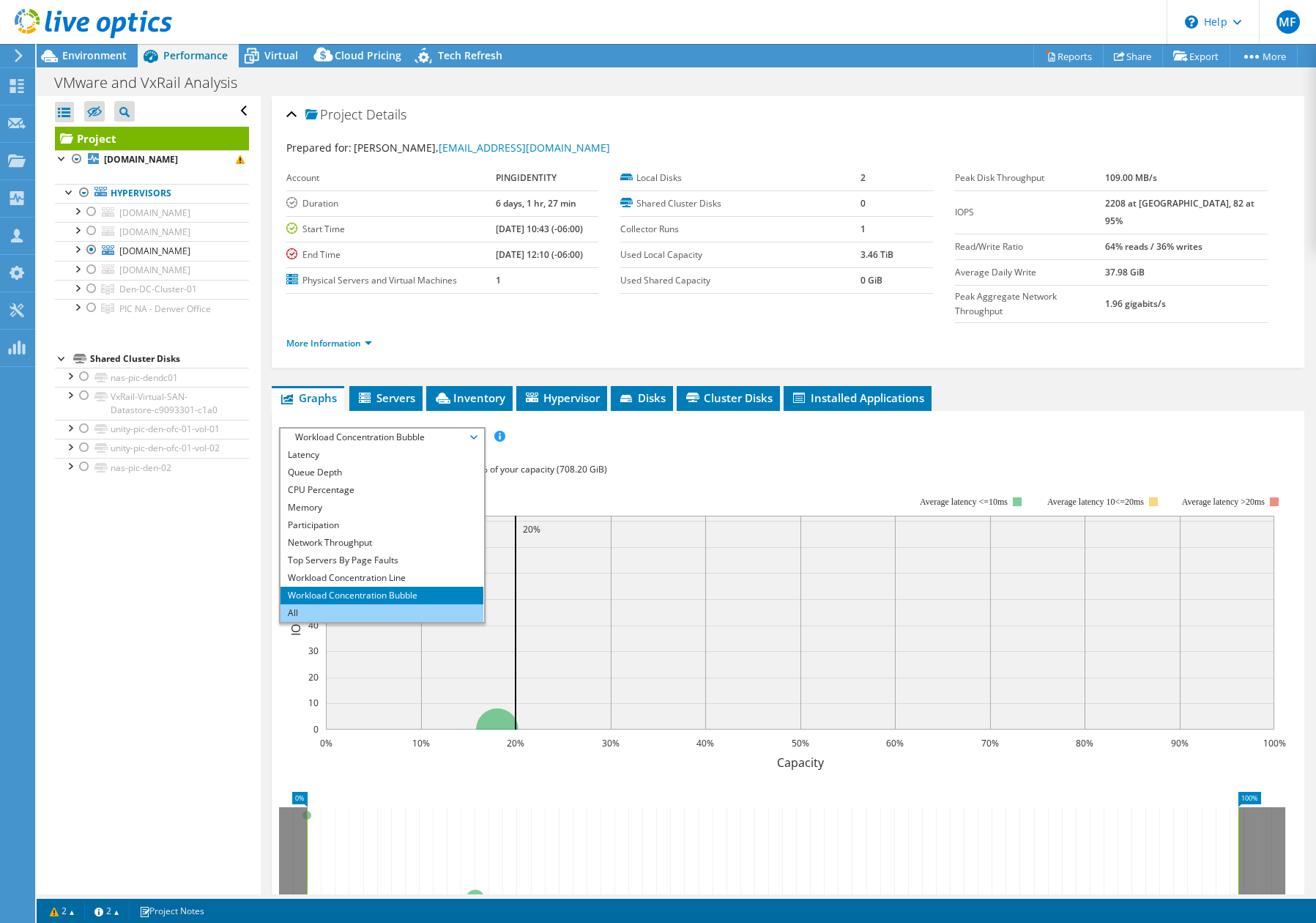
scroll to position [53, 0]
click at [400, 604] on li "All" at bounding box center [382, 613] width 203 height 18
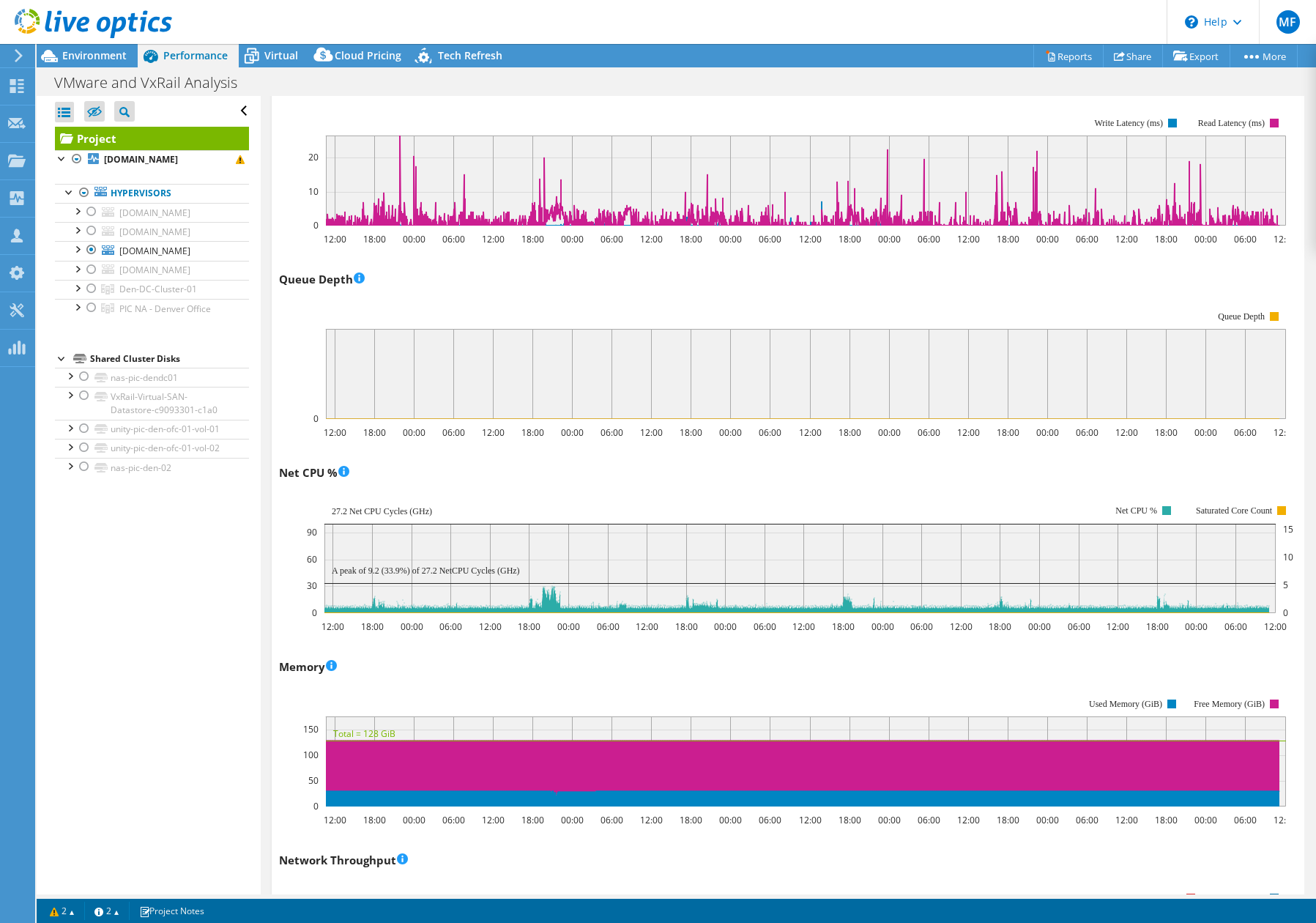
scroll to position [952, 0]
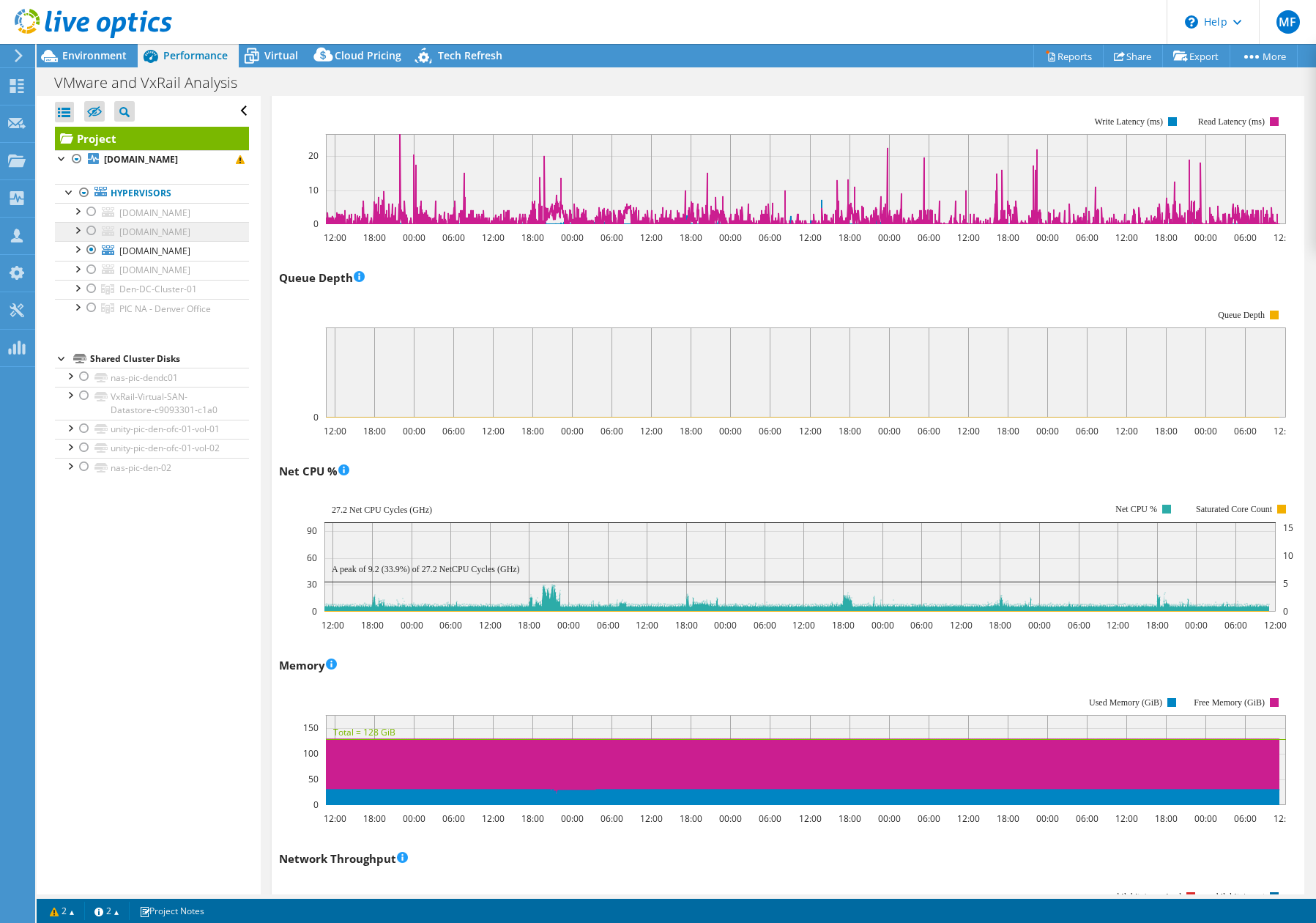
click at [163, 235] on span "[DOMAIN_NAME]" at bounding box center [154, 231] width 71 height 12
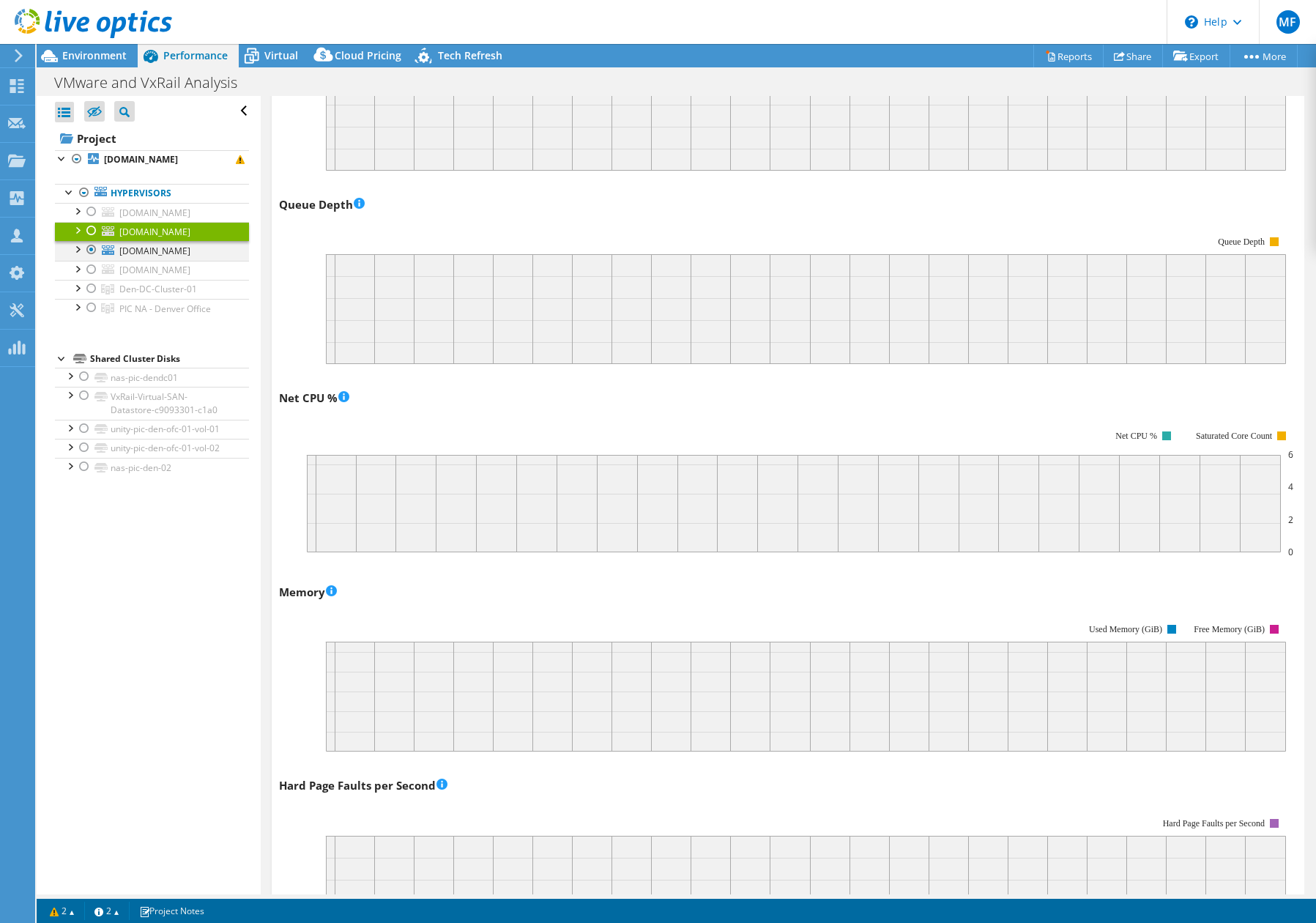
scroll to position [0, 0]
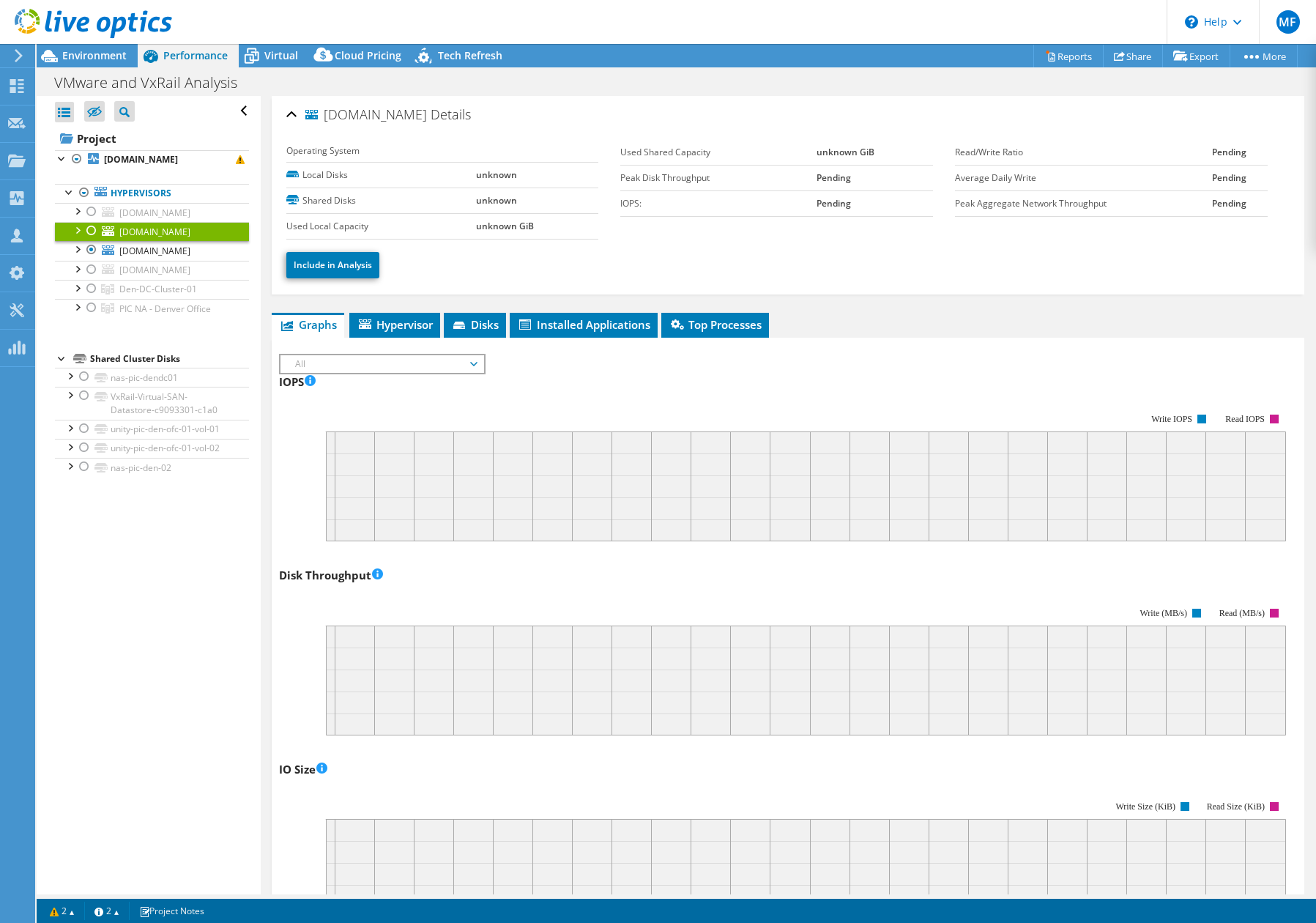
click at [93, 233] on div at bounding box center [91, 231] width 15 height 18
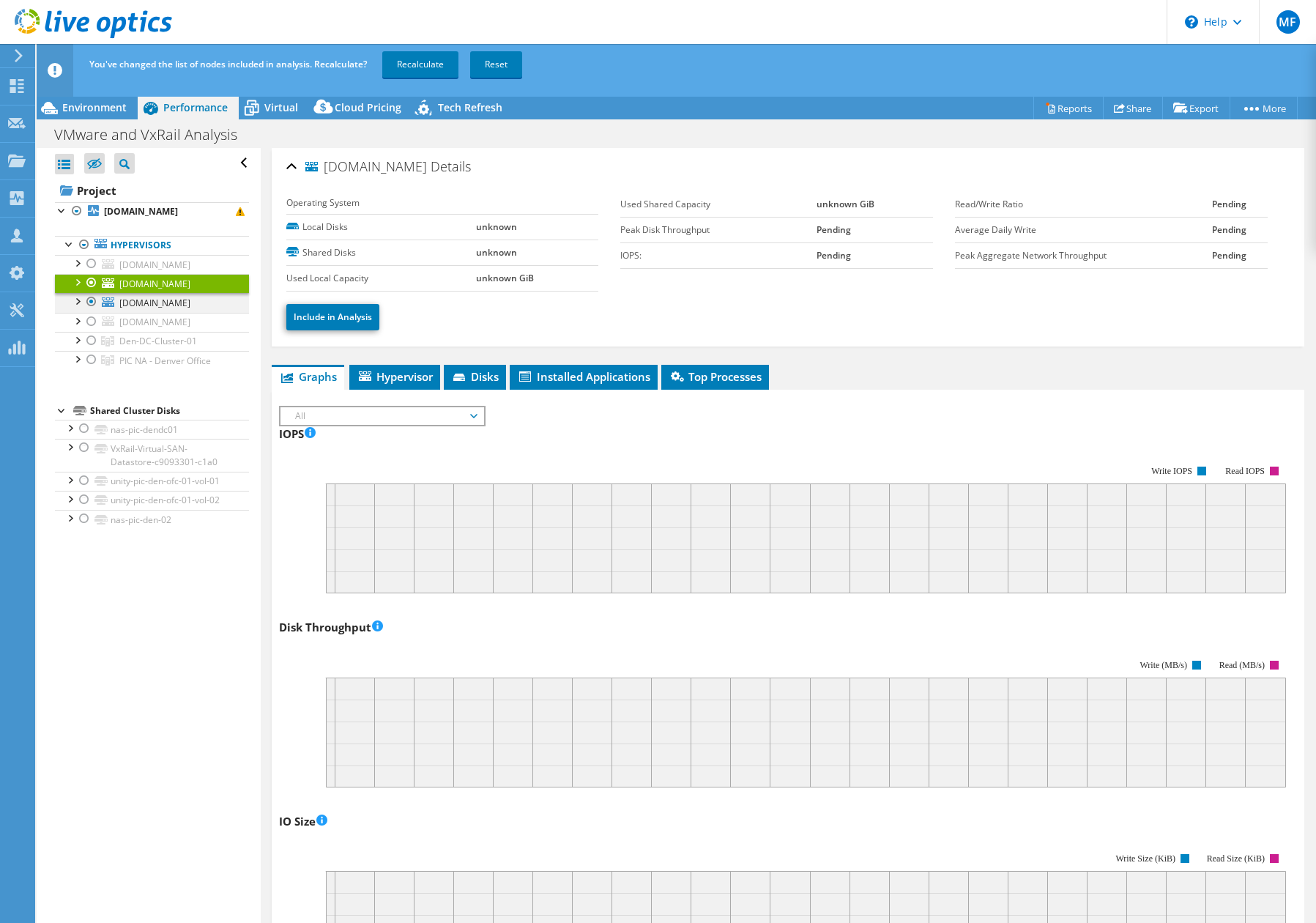
click at [90, 304] on div at bounding box center [91, 302] width 15 height 18
click at [416, 68] on link "Recalculate" at bounding box center [420, 64] width 76 height 26
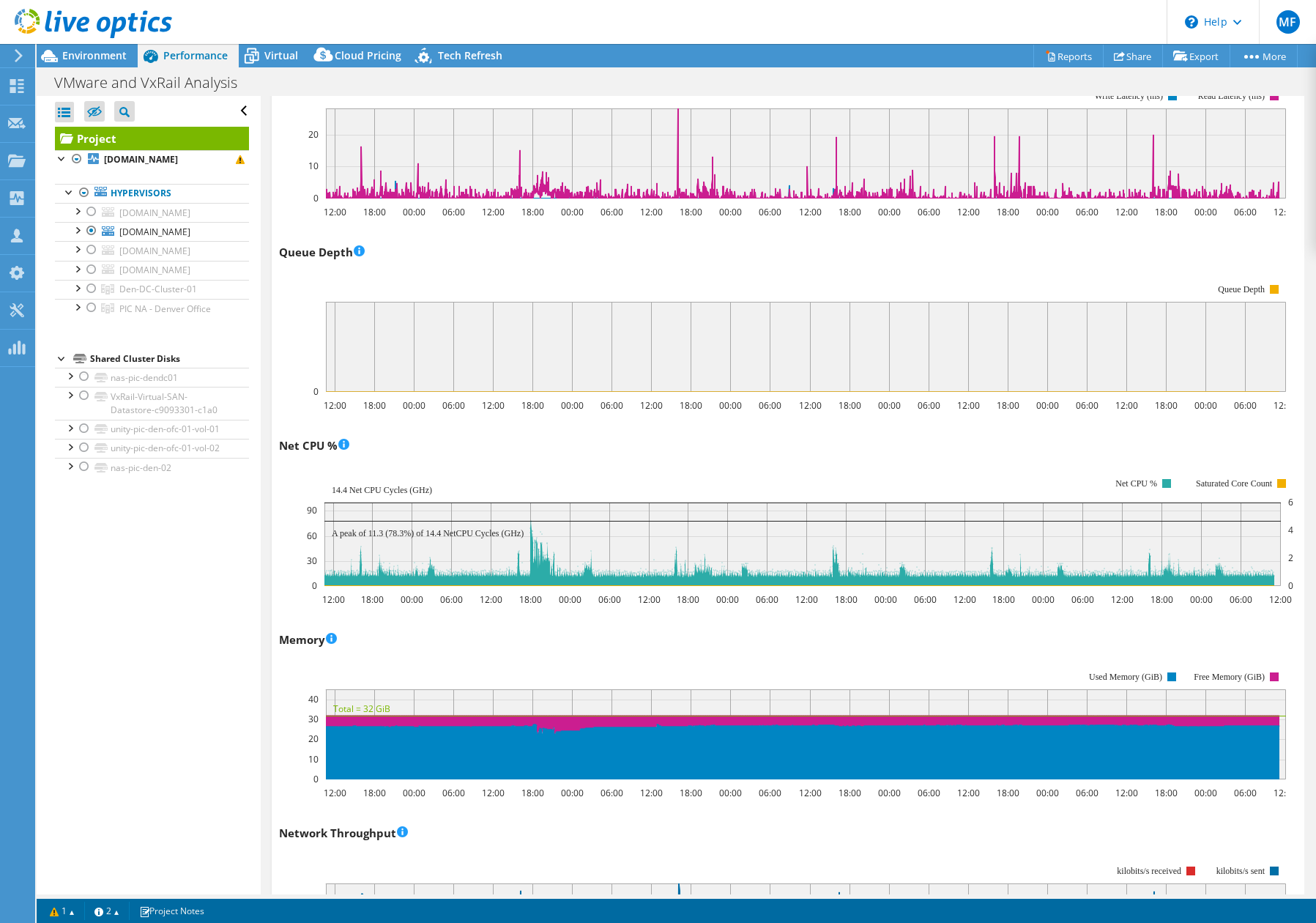
scroll to position [978, 0]
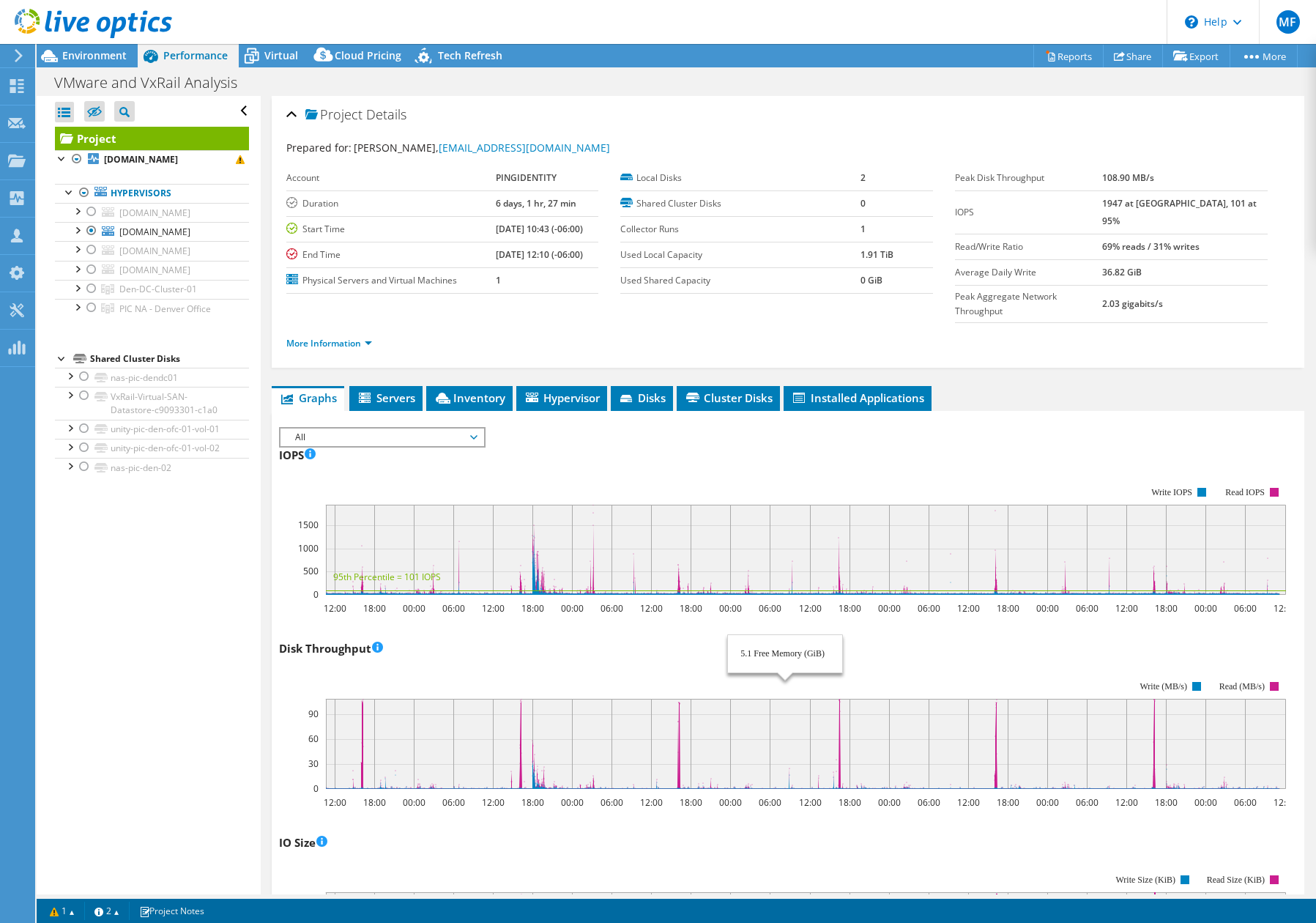
select select "USD"
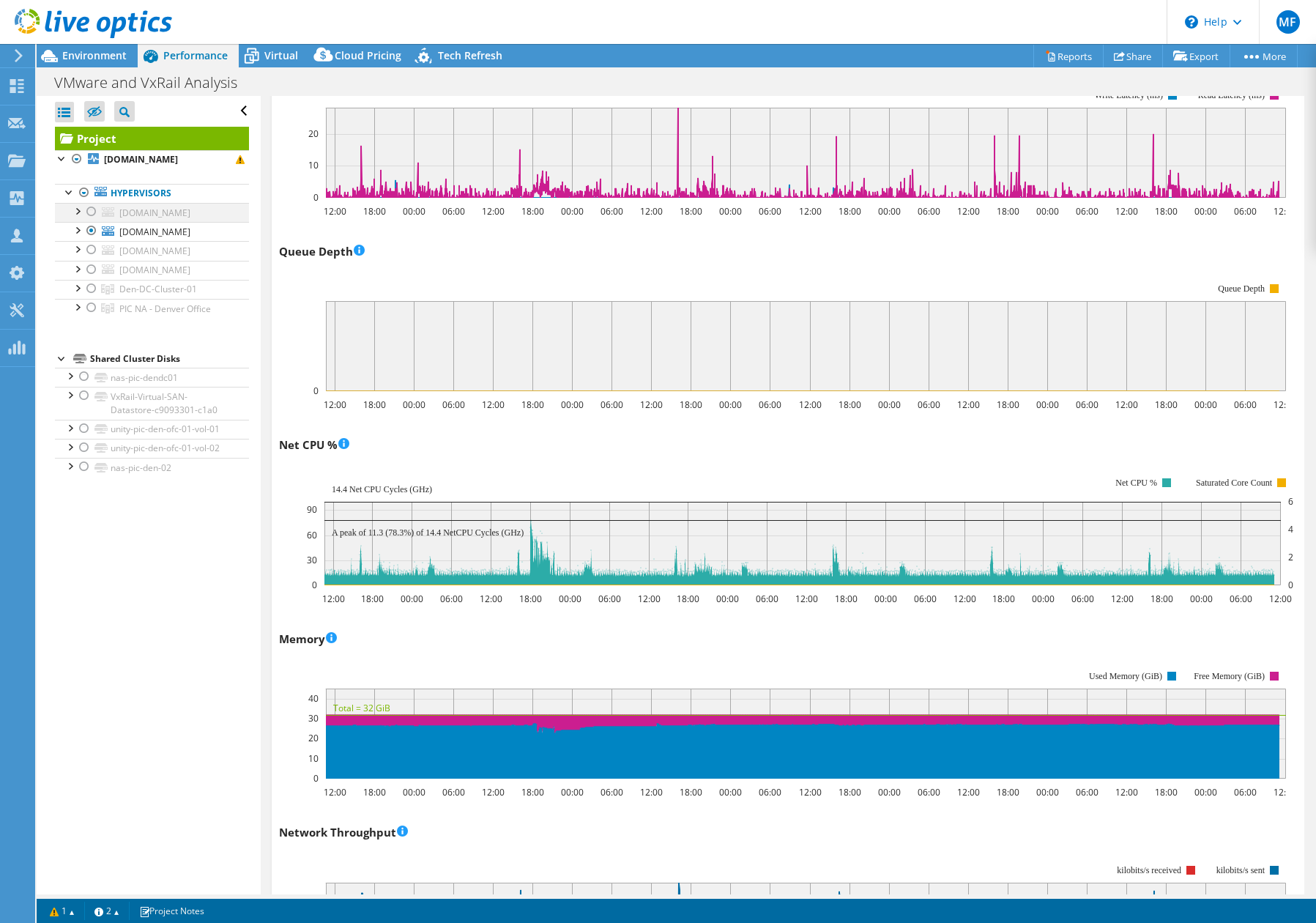
click at [90, 213] on div at bounding box center [91, 212] width 15 height 18
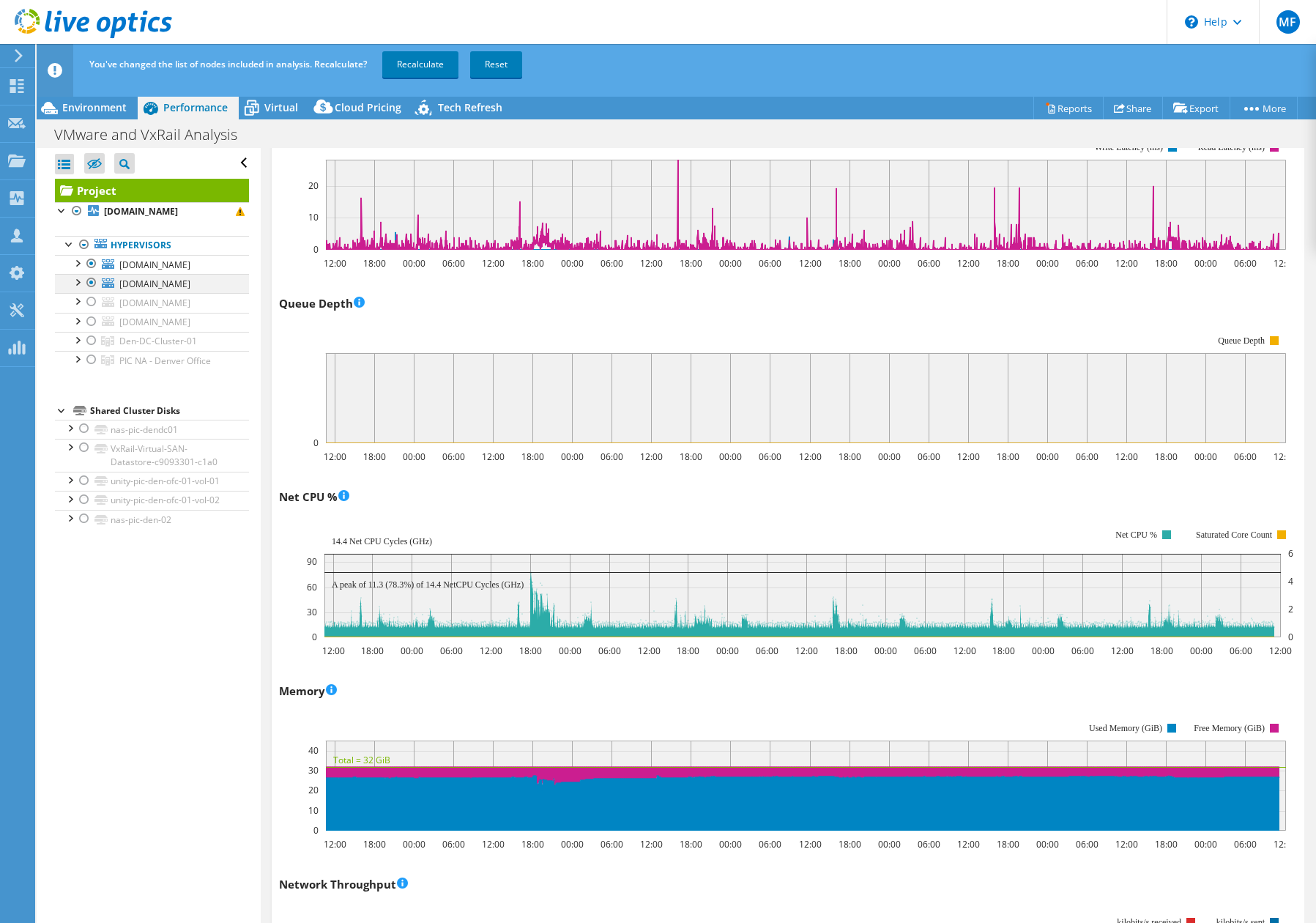
click at [89, 282] on div at bounding box center [91, 283] width 15 height 18
click at [437, 70] on link "Recalculate" at bounding box center [420, 64] width 76 height 26
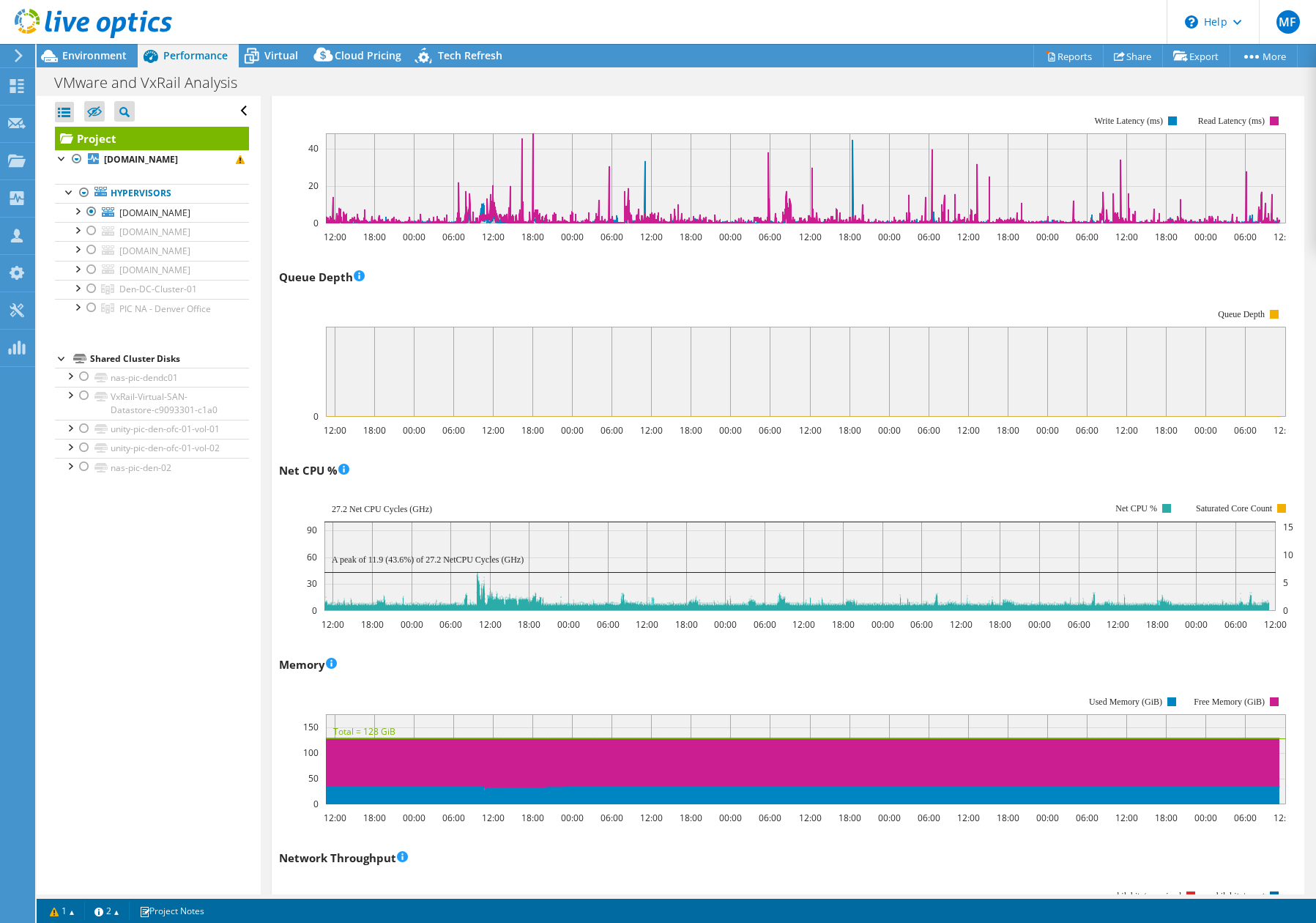
scroll to position [953, 0]
click at [83, 193] on div at bounding box center [84, 193] width 15 height 18
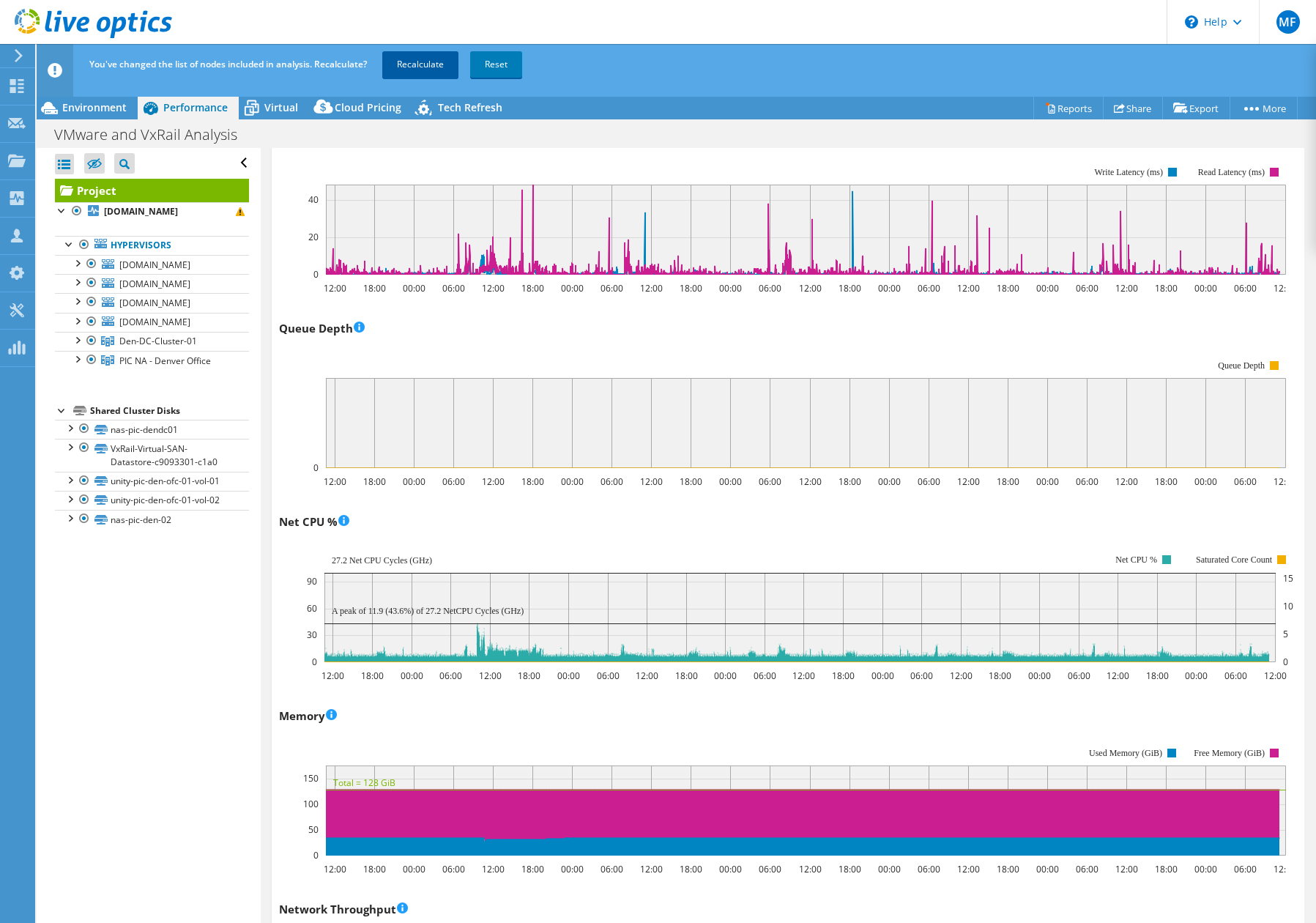
click at [409, 68] on link "Recalculate" at bounding box center [420, 64] width 76 height 26
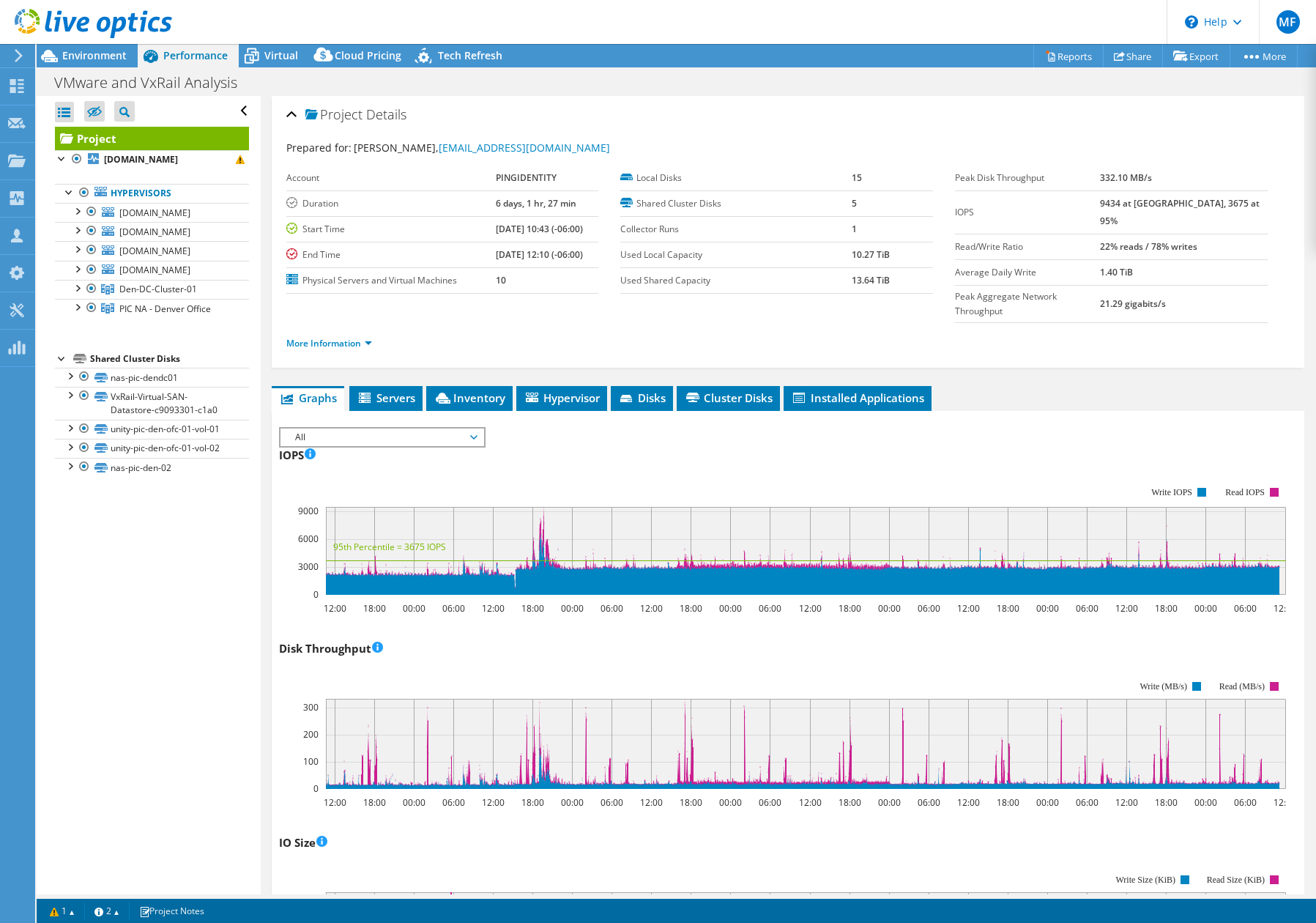
scroll to position [0, 0]
click at [476, 390] on span "Inventory" at bounding box center [469, 397] width 72 height 15
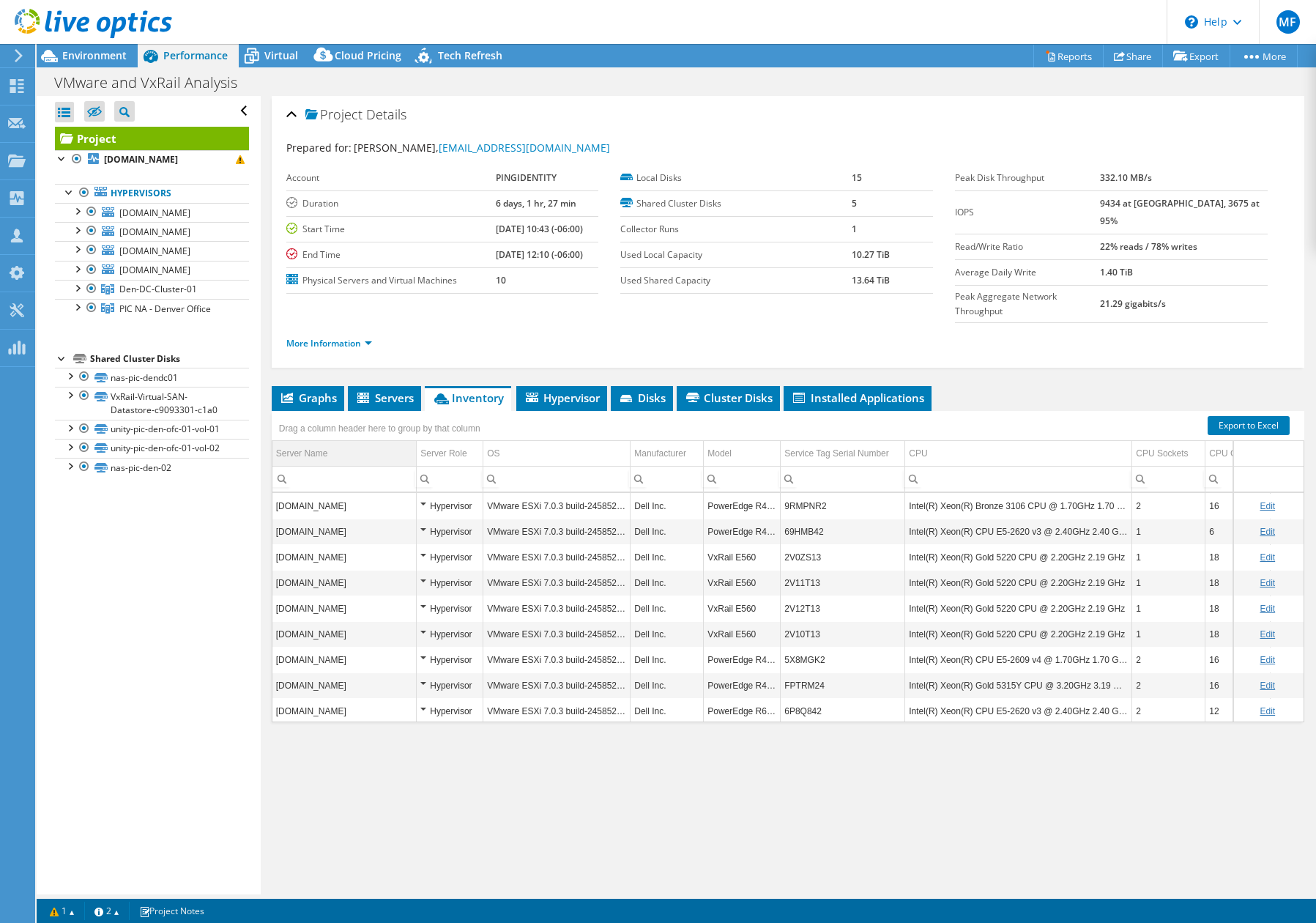
click at [406, 441] on td "Server Name" at bounding box center [345, 453] width 144 height 25
click at [77, 160] on div at bounding box center [77, 159] width 15 height 18
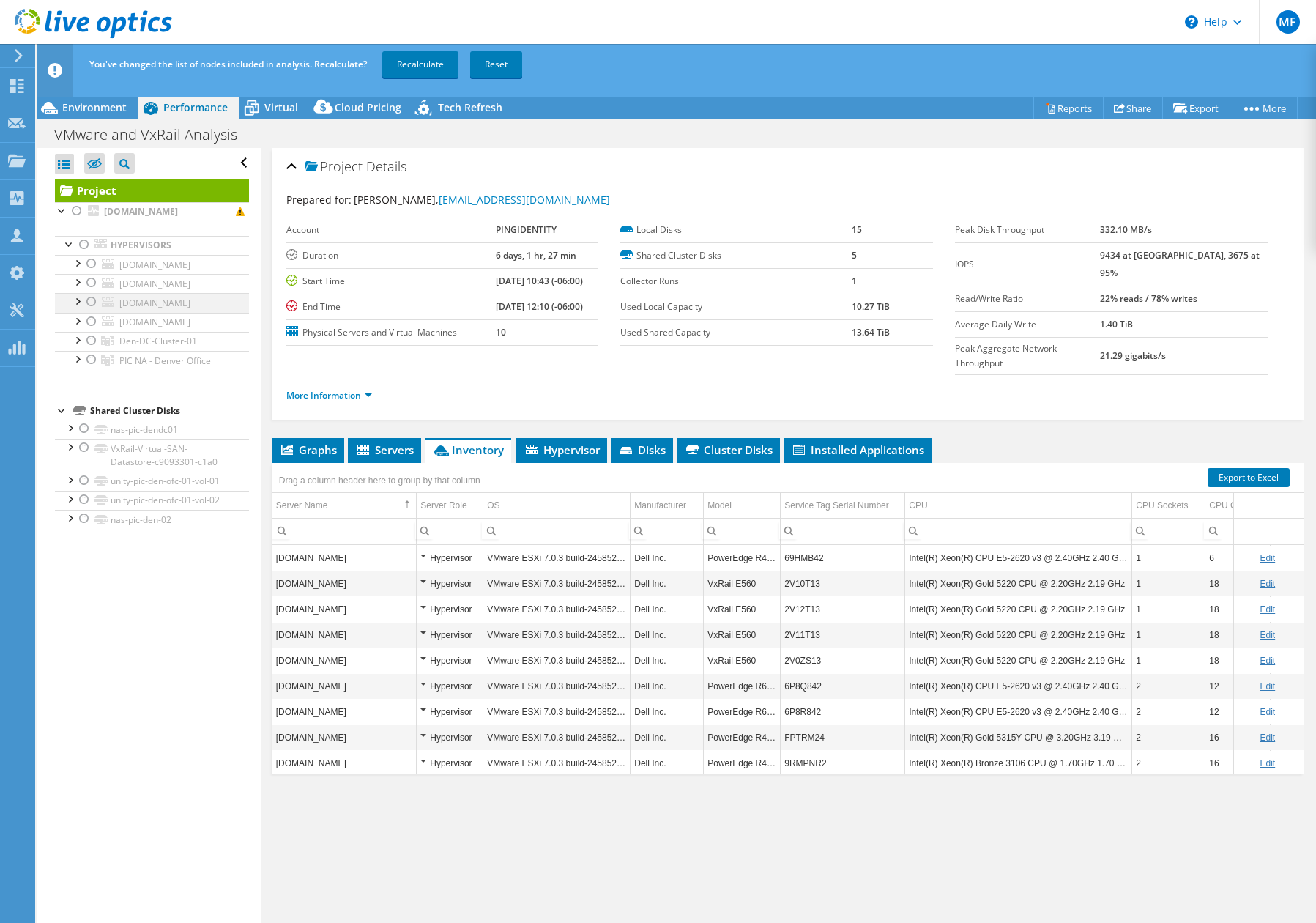
click at [91, 300] on div at bounding box center [91, 302] width 15 height 18
click at [433, 68] on link "Recalculate" at bounding box center [420, 64] width 76 height 26
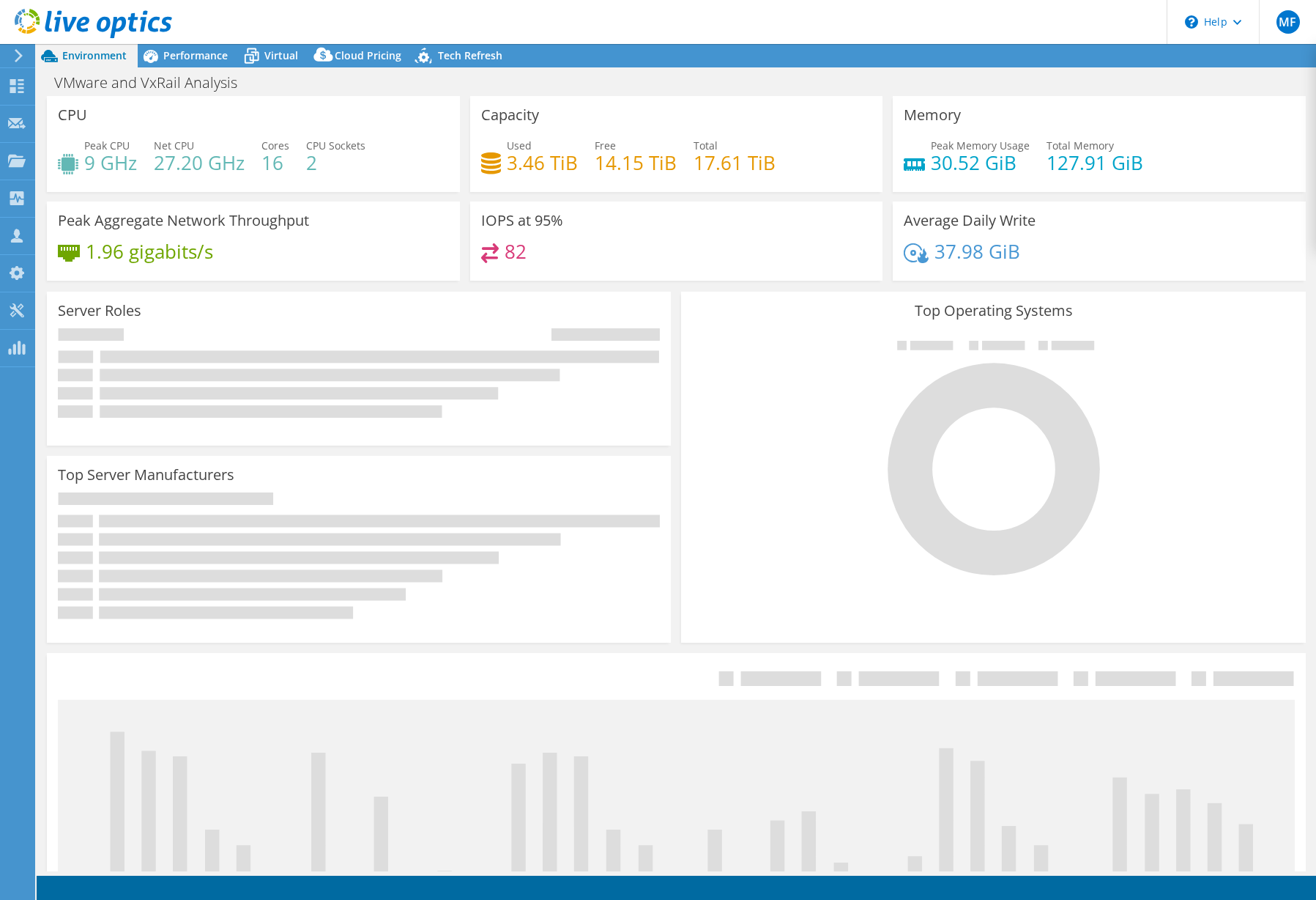
select select "USD"
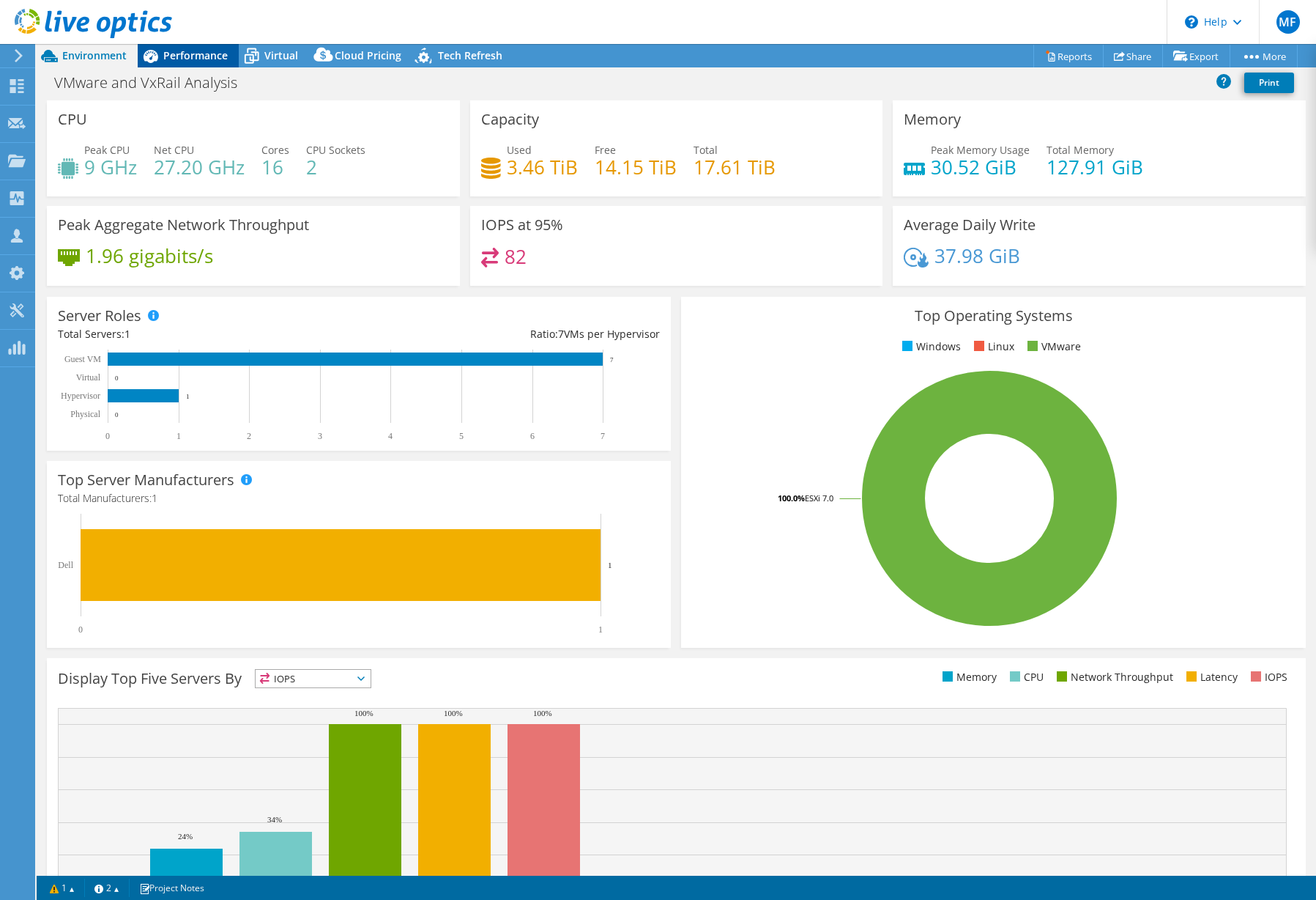
click at [223, 63] on div "Performance" at bounding box center [189, 56] width 101 height 24
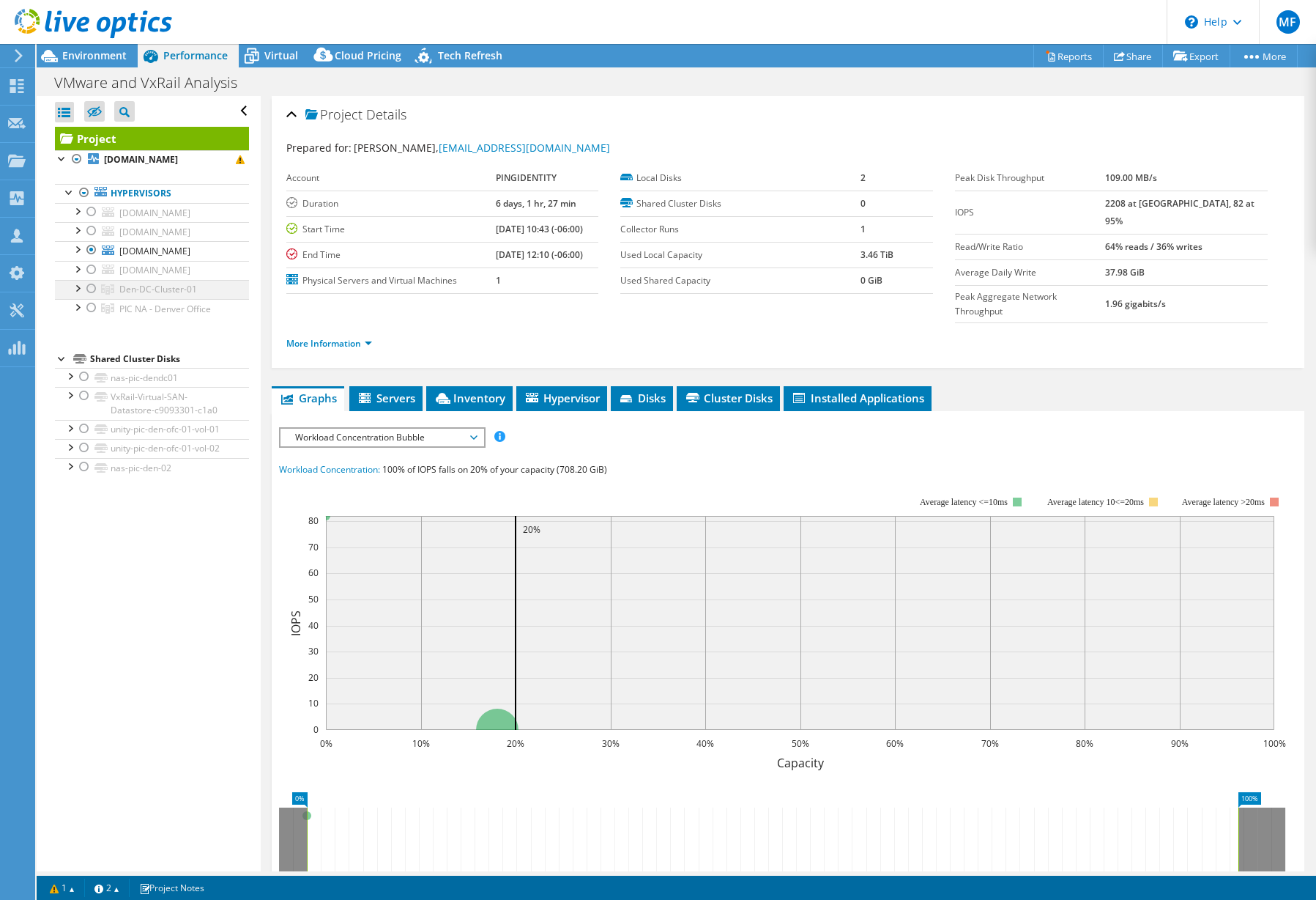
click at [87, 292] on div at bounding box center [91, 289] width 15 height 18
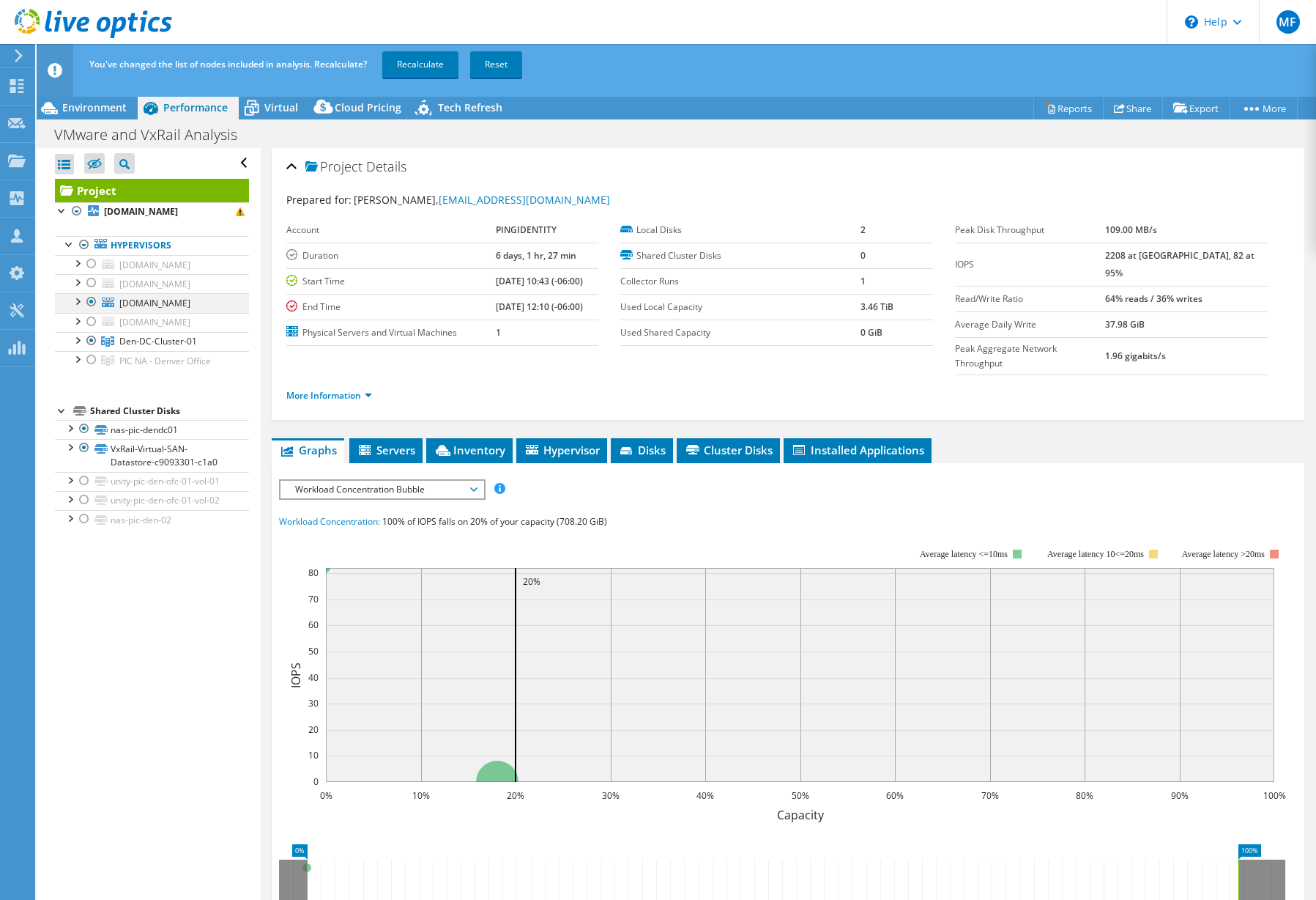
click at [91, 301] on div at bounding box center [91, 302] width 15 height 18
click at [432, 60] on link "Recalculate" at bounding box center [420, 65] width 76 height 26
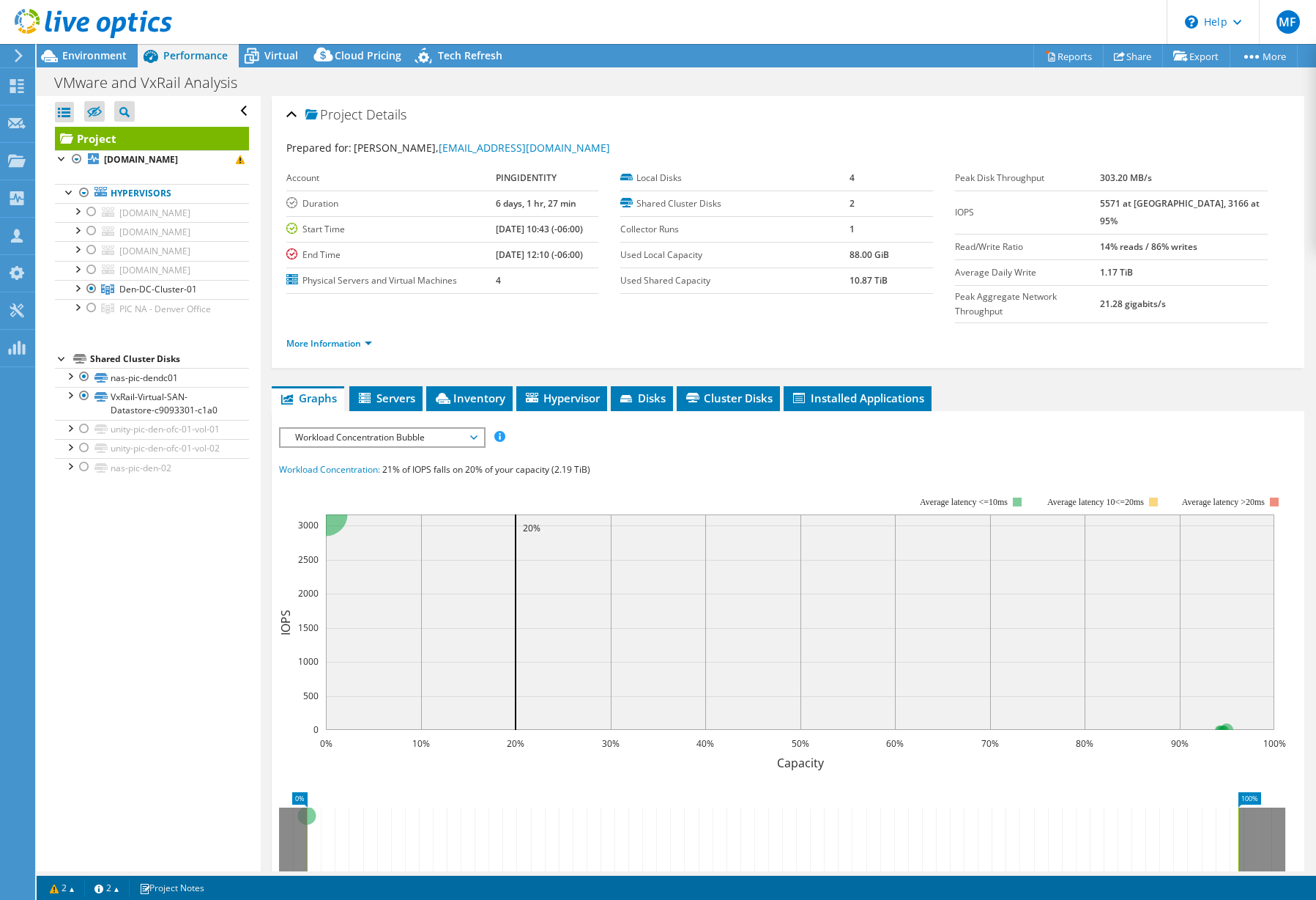
click at [474, 429] on span "Workload Concentration Bubble" at bounding box center [382, 438] width 189 height 18
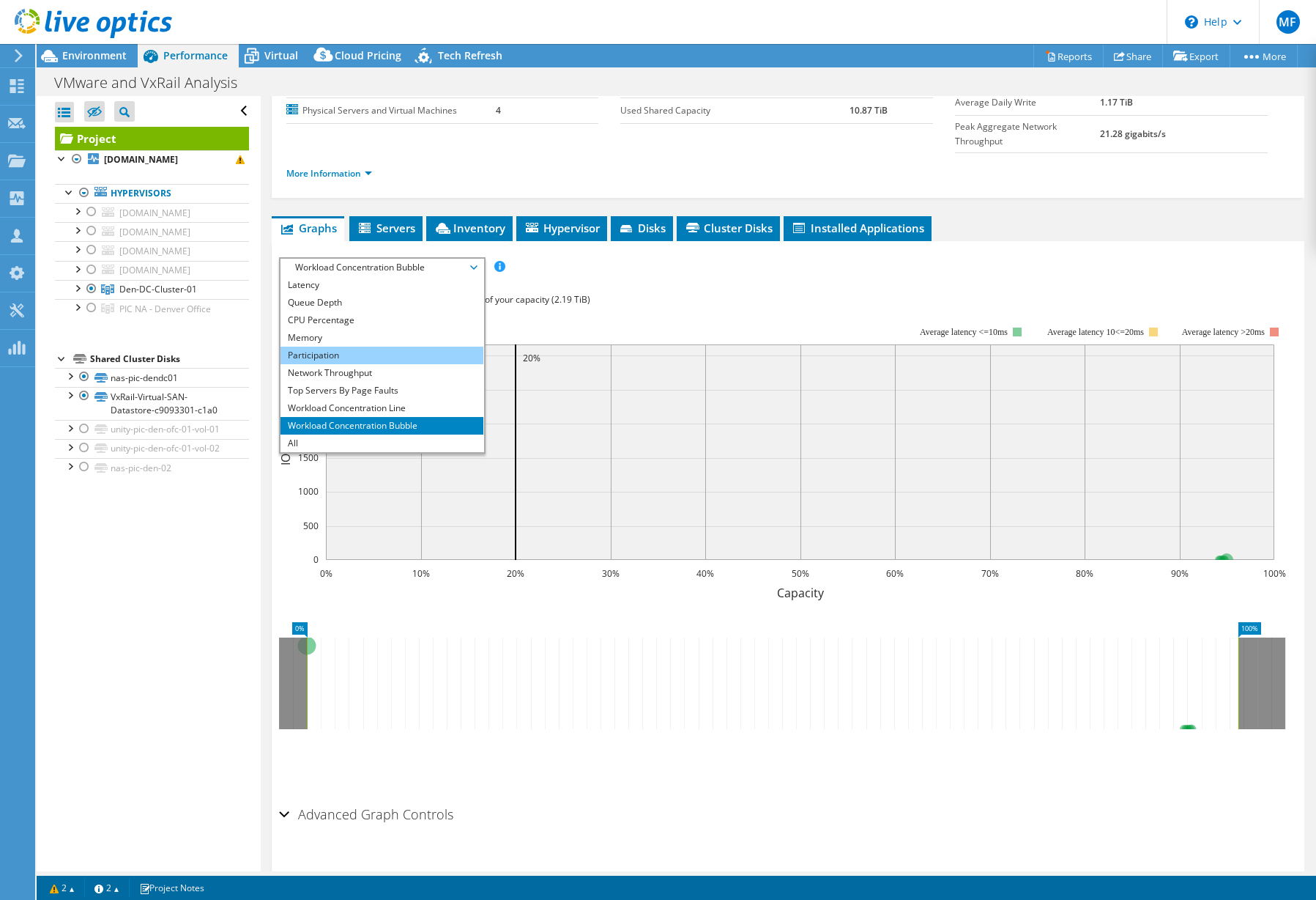
scroll to position [53, 0]
click at [362, 434] on li "All" at bounding box center [382, 443] width 203 height 18
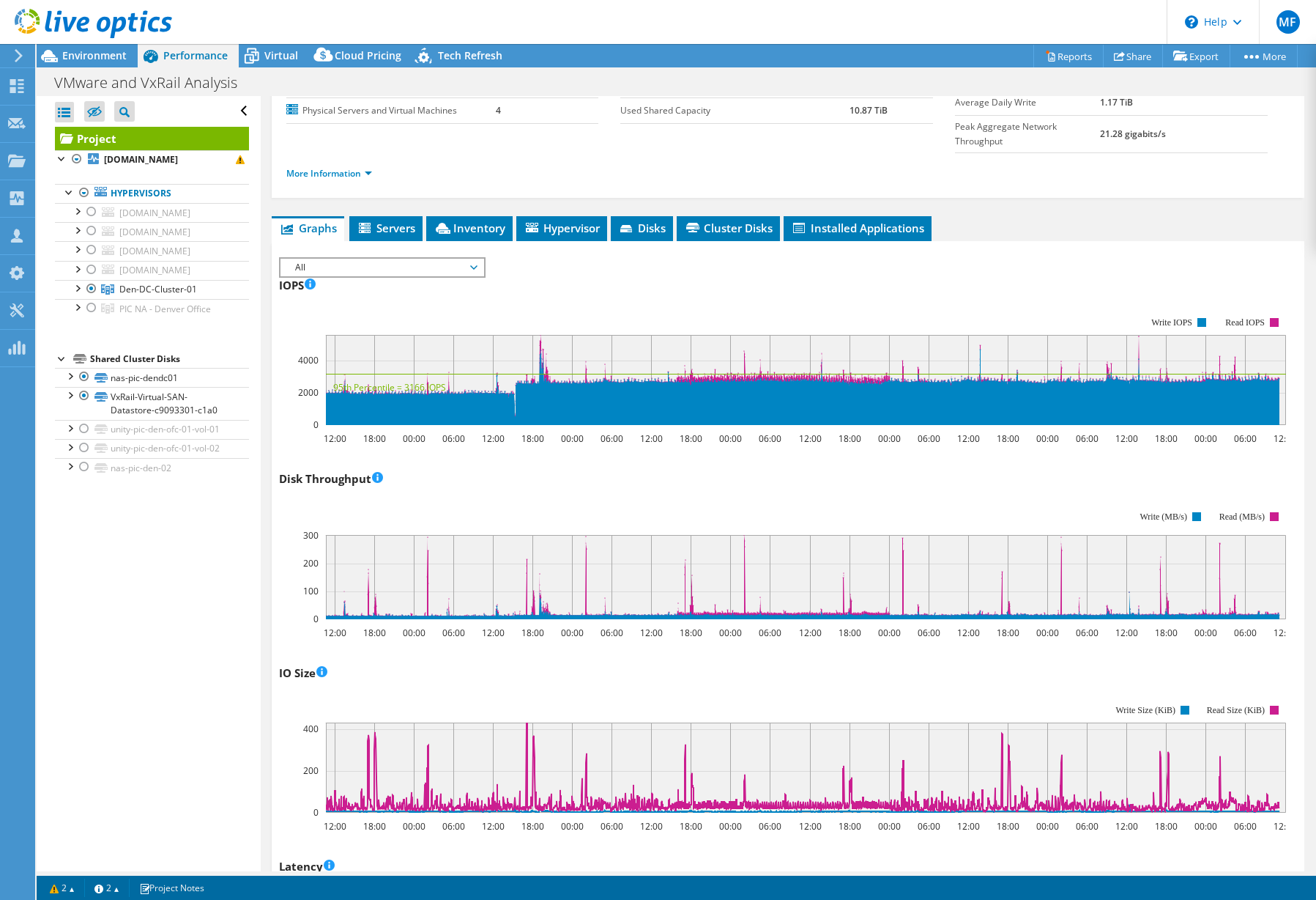
scroll to position [-7, 0]
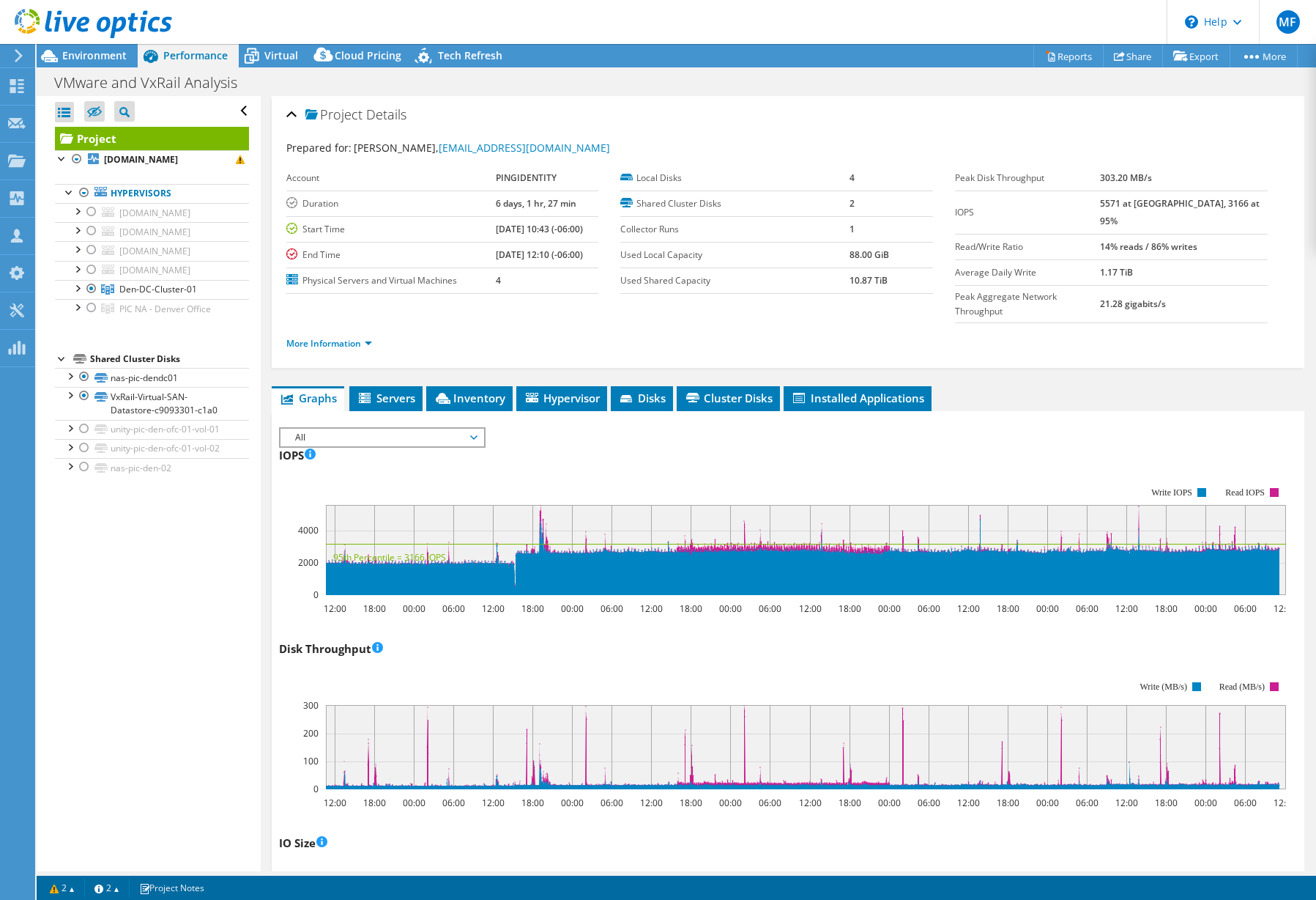
click at [362, 268] on td "End Time" at bounding box center [391, 254] width 210 height 25
click at [369, 268] on td "End Time" at bounding box center [391, 254] width 210 height 25
click at [321, 268] on td "End Time" at bounding box center [391, 254] width 210 height 25
click at [338, 337] on link "More Information" at bounding box center [329, 343] width 86 height 12
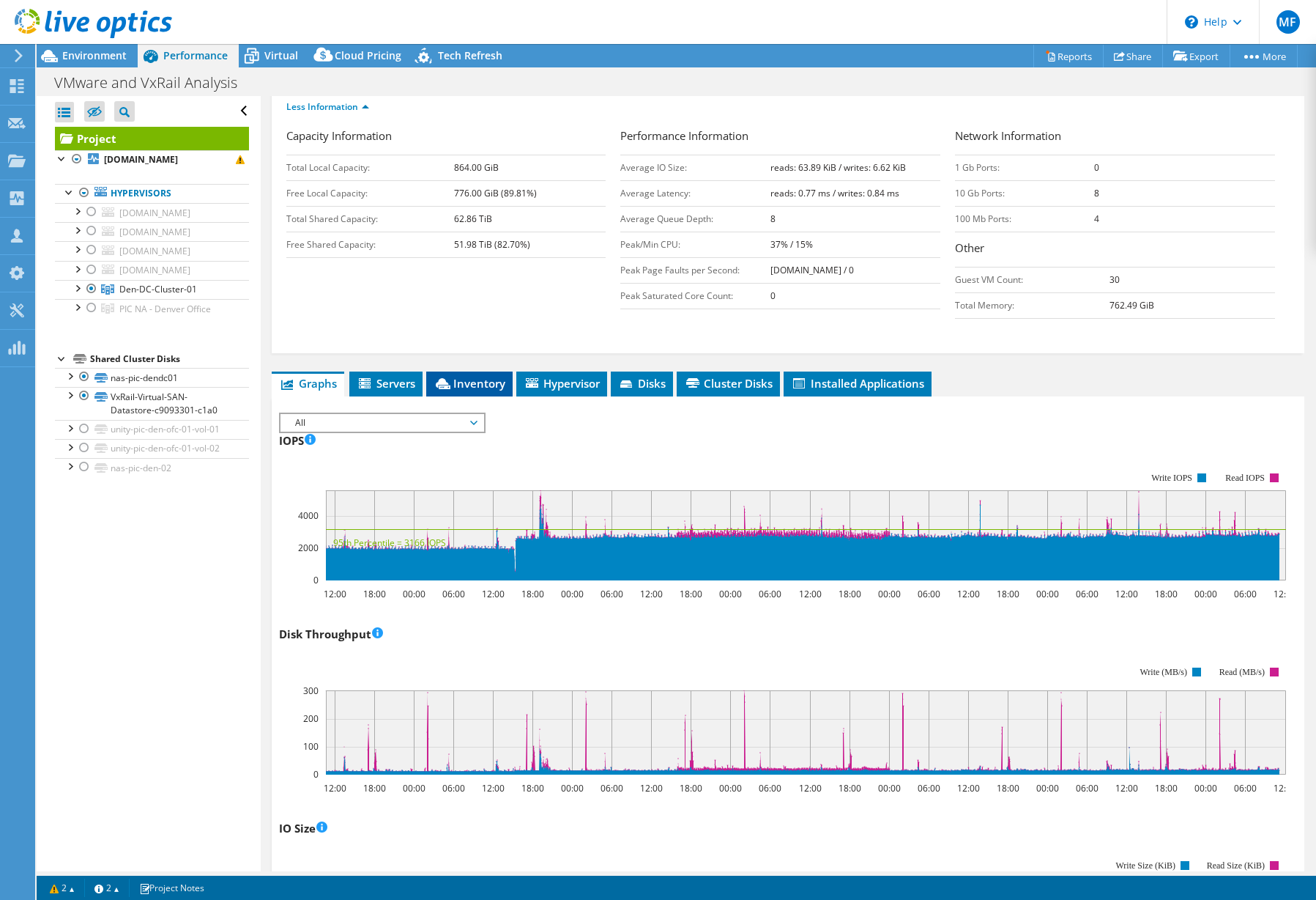
click at [489, 376] on span "Inventory" at bounding box center [469, 383] width 72 height 15
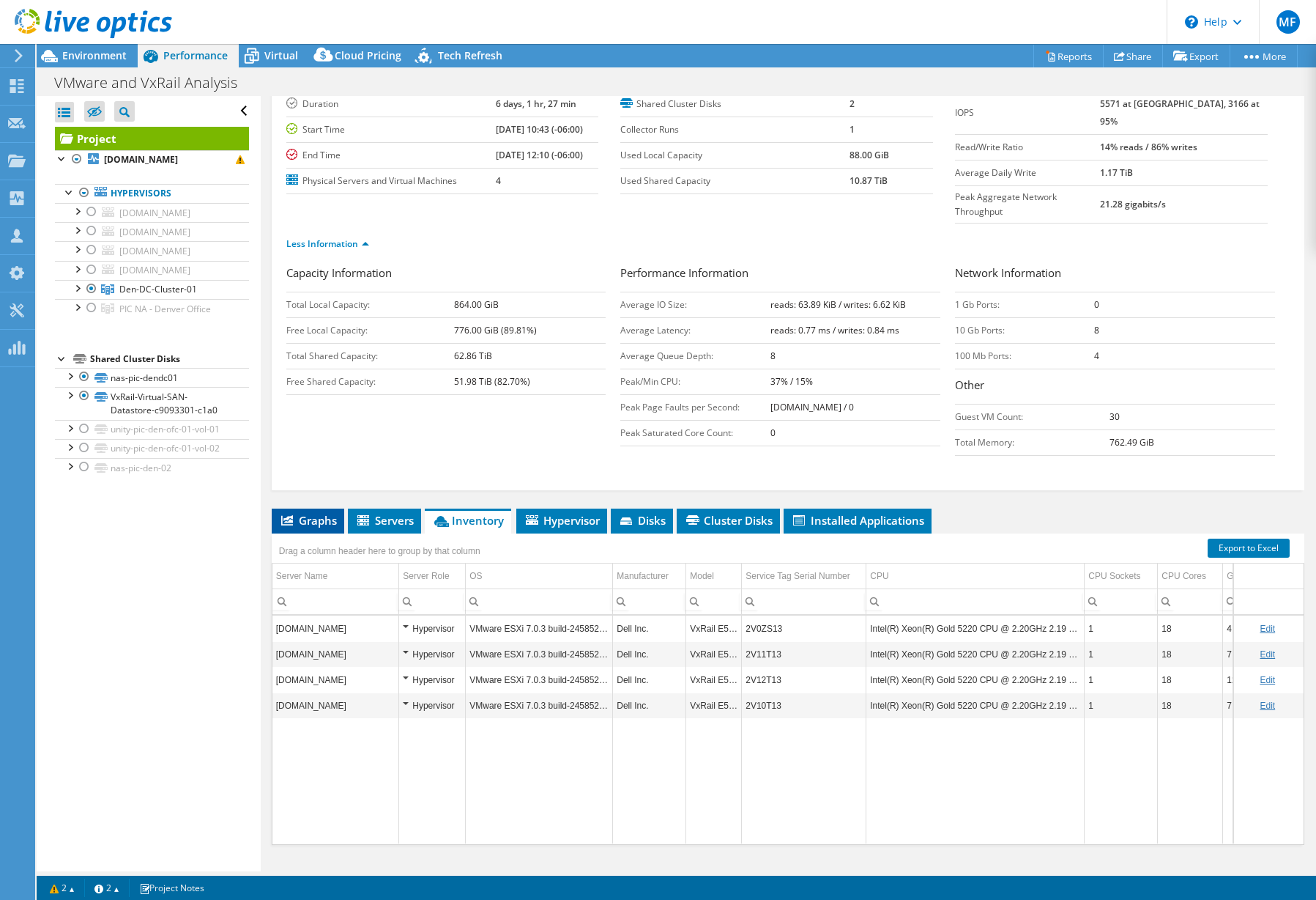
click at [320, 513] on span "Graphs" at bounding box center [308, 520] width 58 height 15
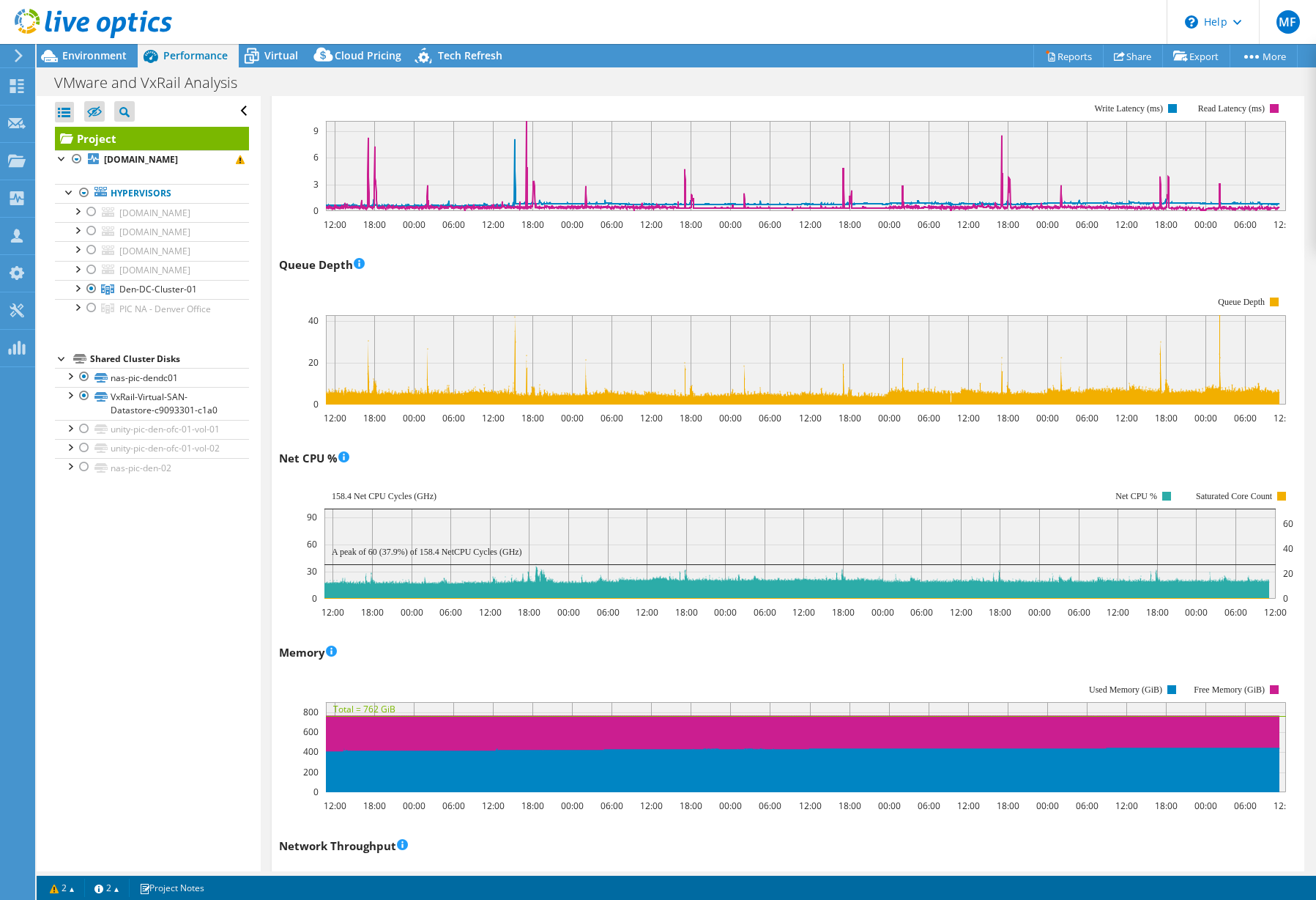
scroll to position [1188, 0]
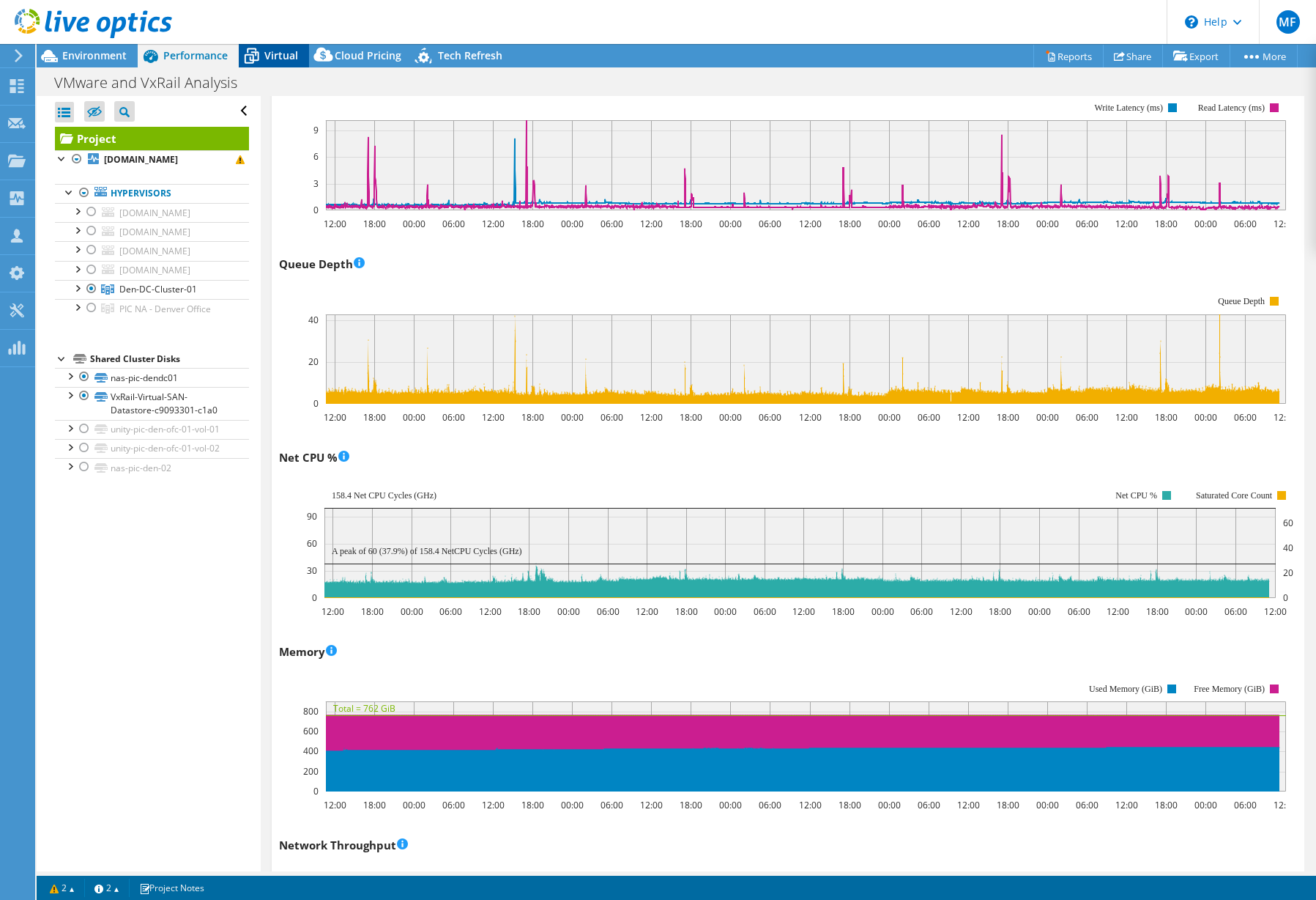
click at [284, 60] on span "Virtual" at bounding box center [281, 55] width 33 height 14
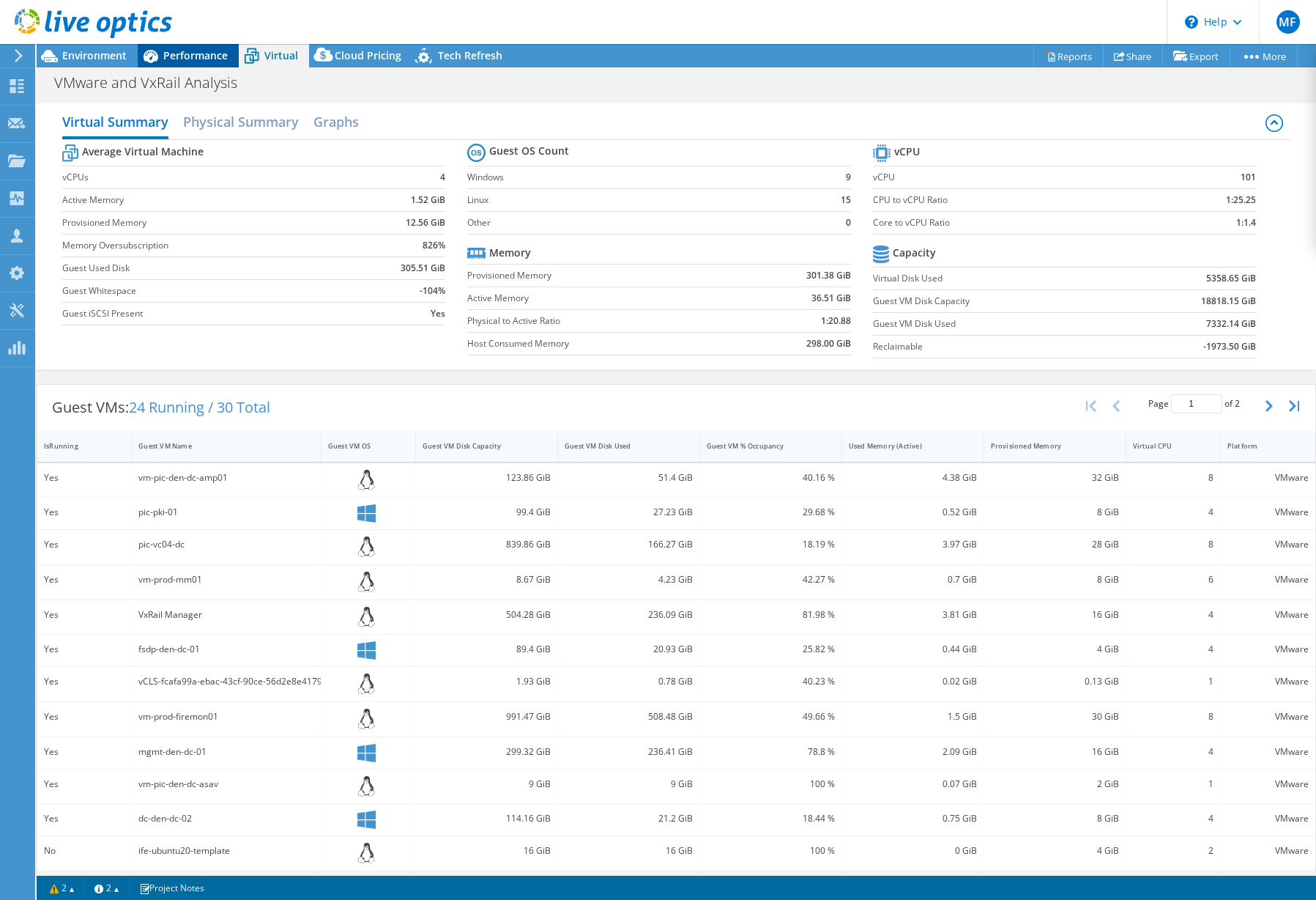
click at [227, 60] on span "Performance" at bounding box center [195, 55] width 64 height 14
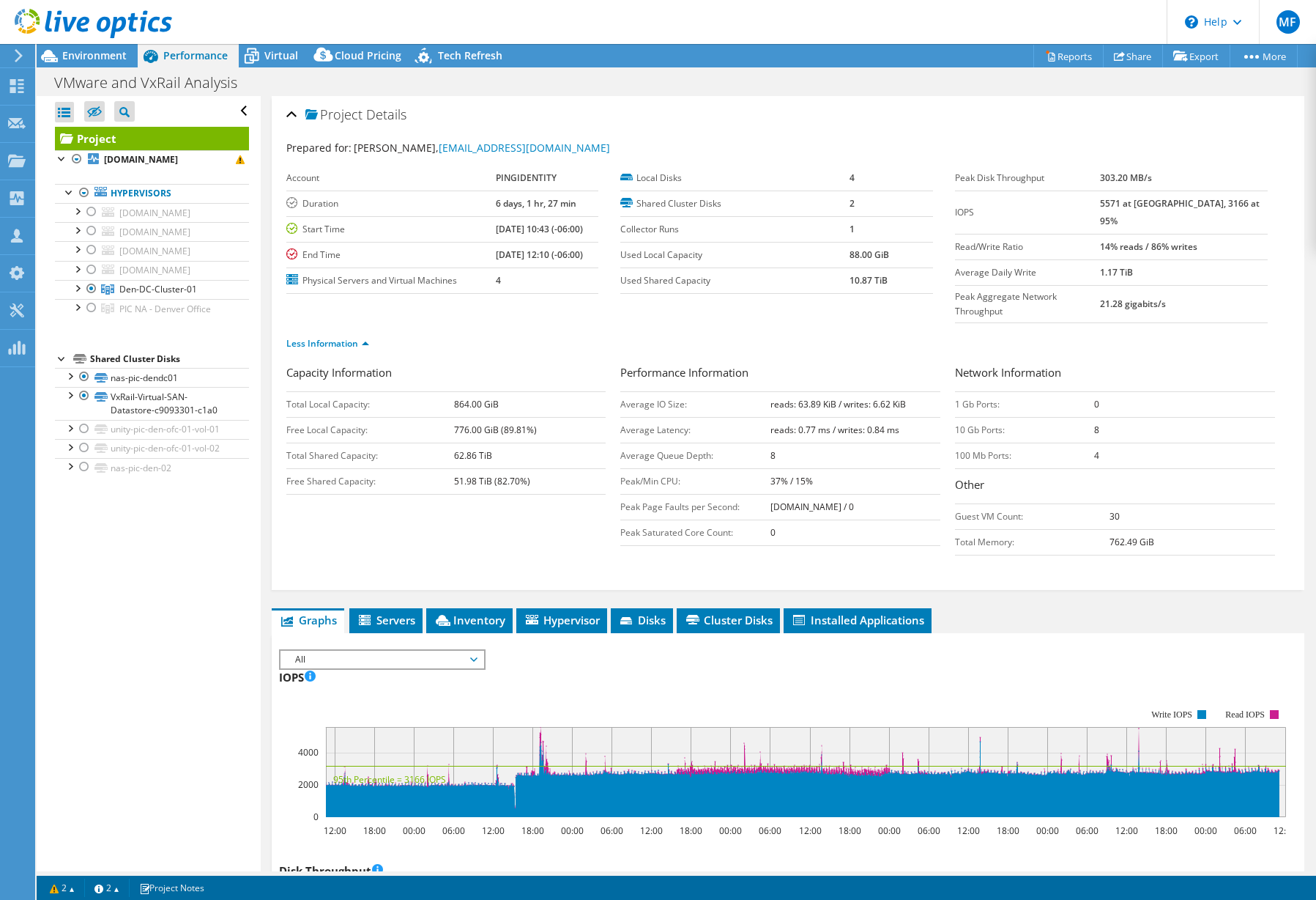
scroll to position [0, 0]
click at [331, 608] on li "Graphs" at bounding box center [308, 621] width 73 height 25
click at [384, 608] on li "Servers" at bounding box center [386, 621] width 73 height 25
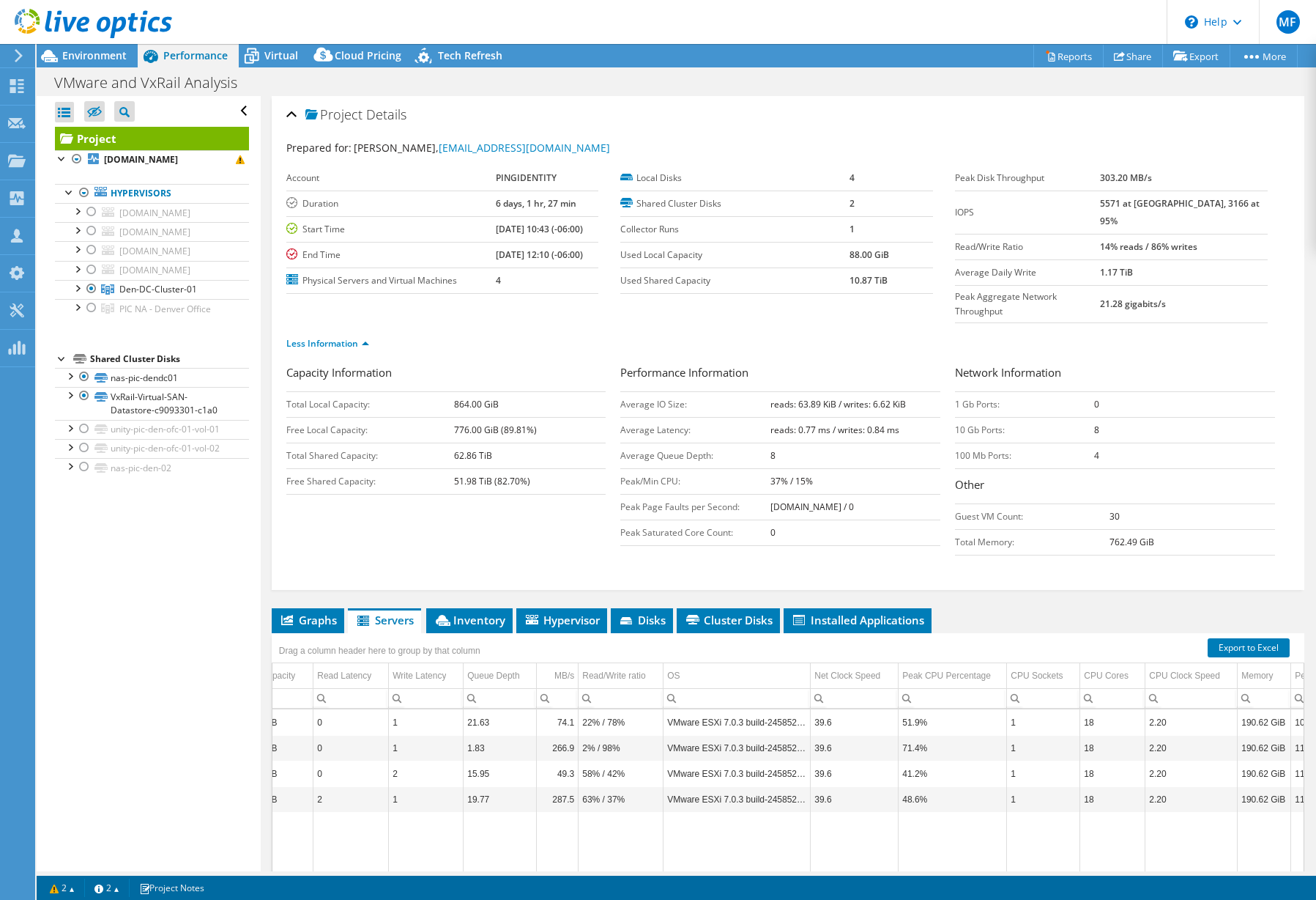
scroll to position [0, 322]
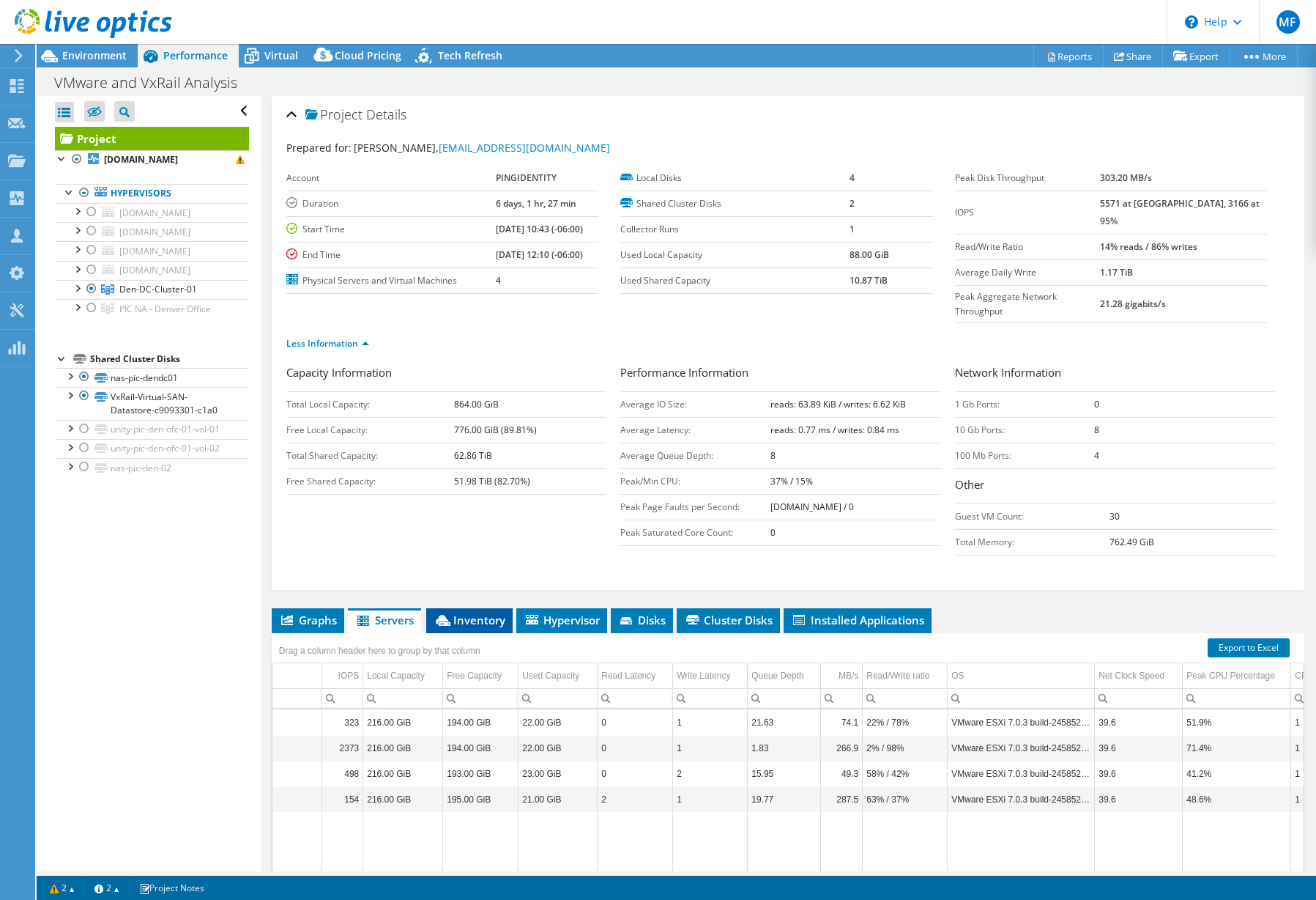
drag, startPoint x: 507, startPoint y: 607, endPoint x: 502, endPoint y: 596, distance: 12.1
click at [506, 633] on div "Drag a column header here to group by that column" at bounding box center [788, 642] width 1033 height 19
click at [499, 613] on span "Inventory" at bounding box center [469, 620] width 72 height 15
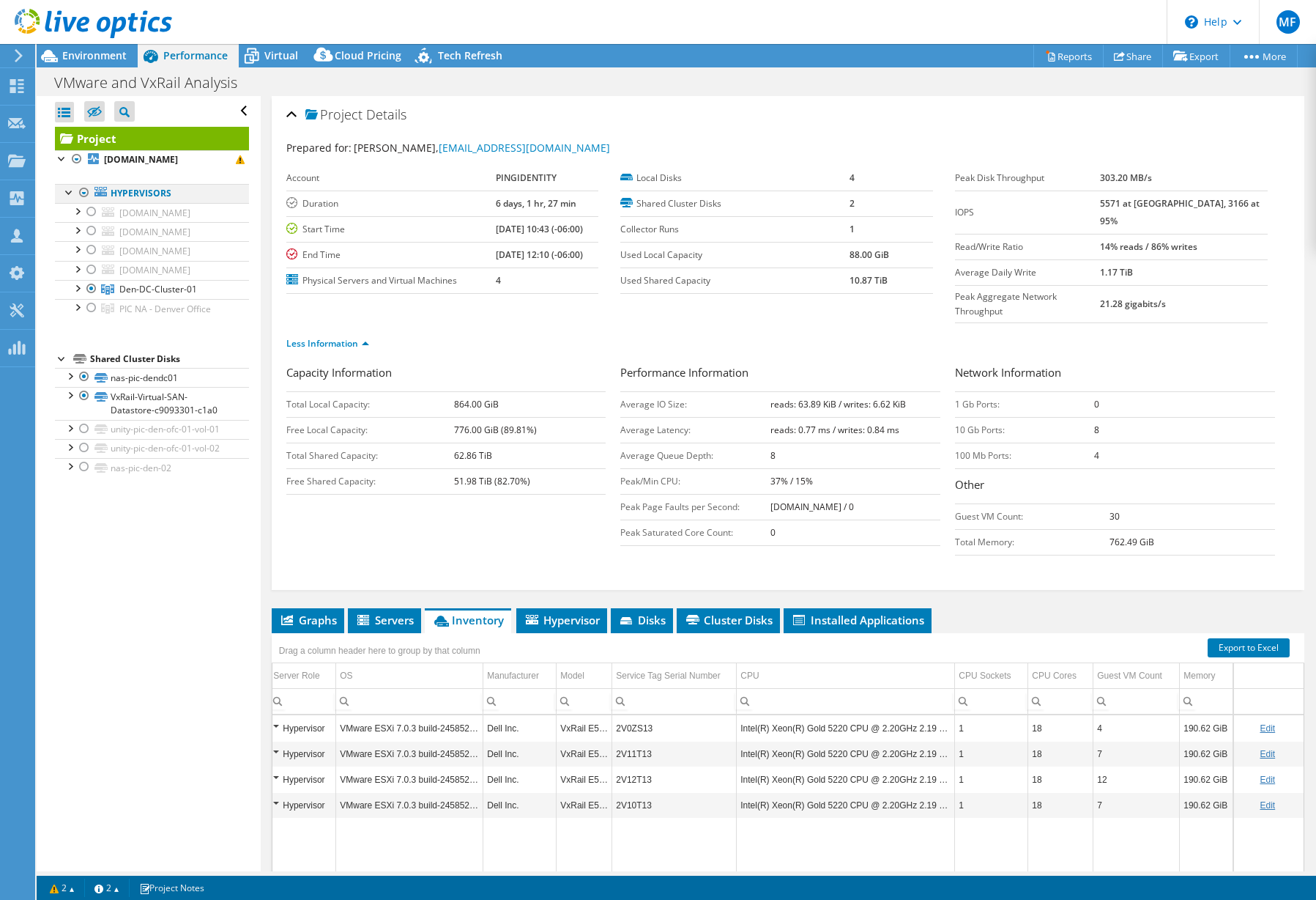
click at [82, 192] on div at bounding box center [84, 193] width 15 height 18
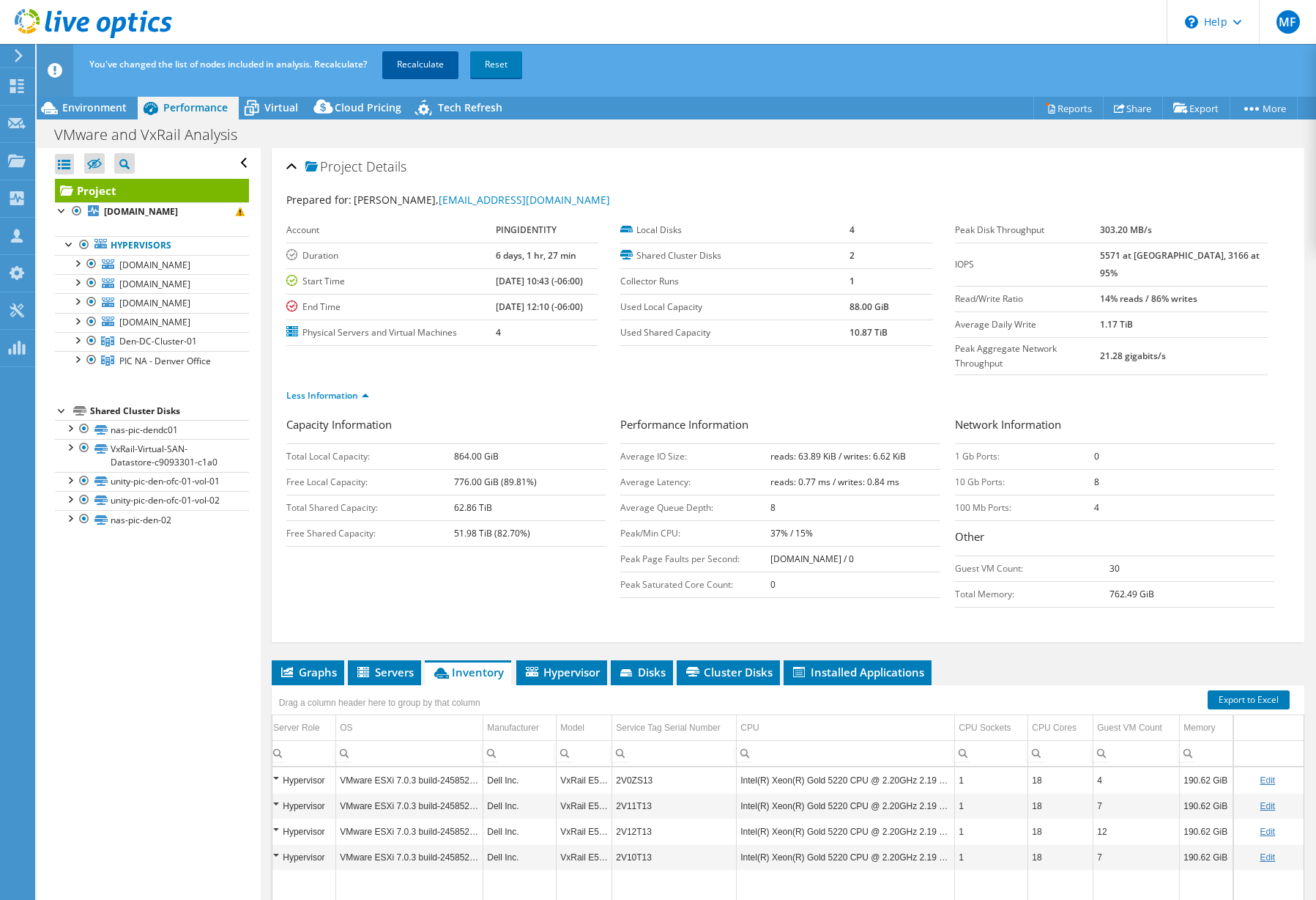
click at [414, 69] on link "Recalculate" at bounding box center [420, 65] width 76 height 26
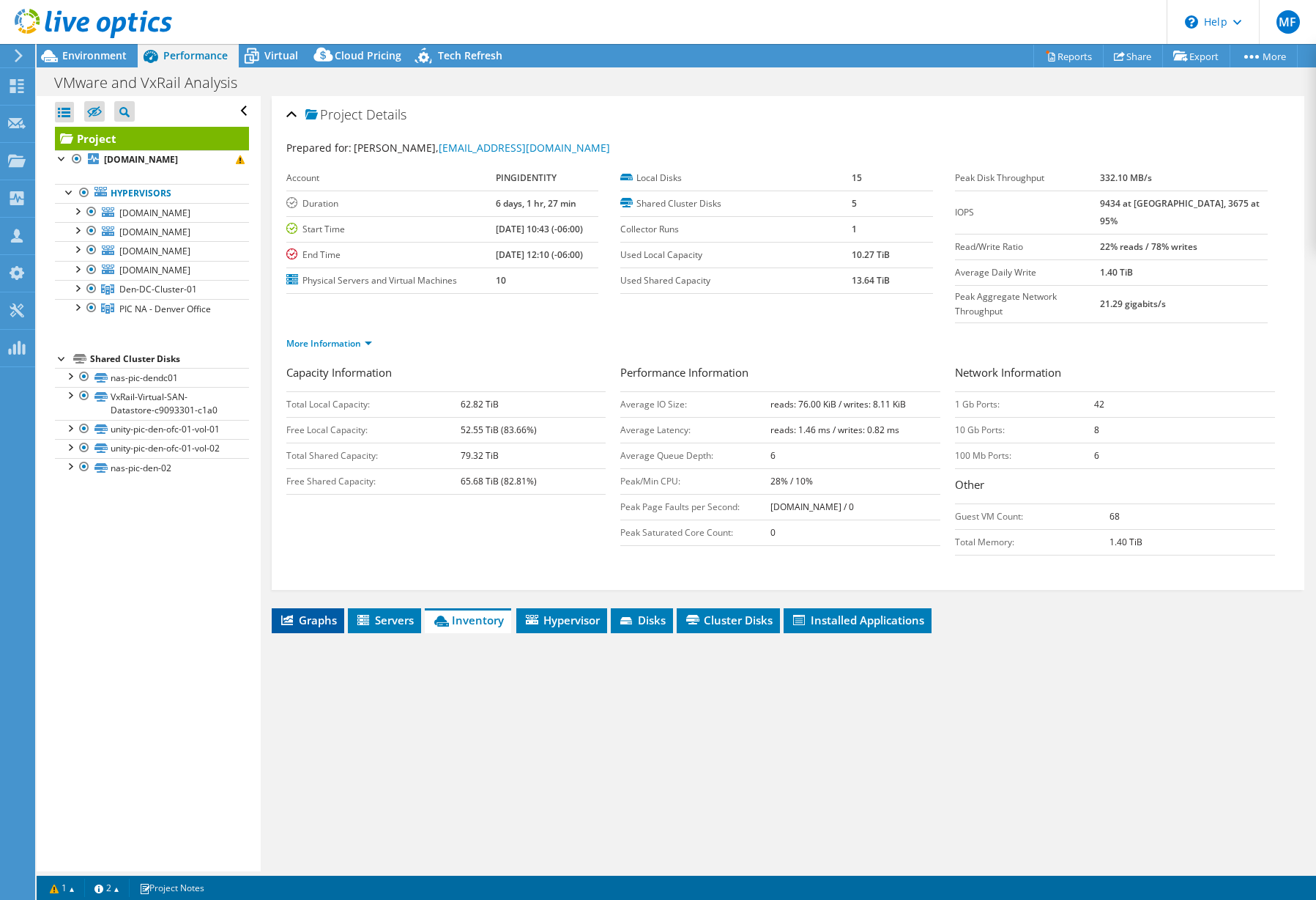
click at [309, 613] on span "Graphs" at bounding box center [308, 620] width 58 height 15
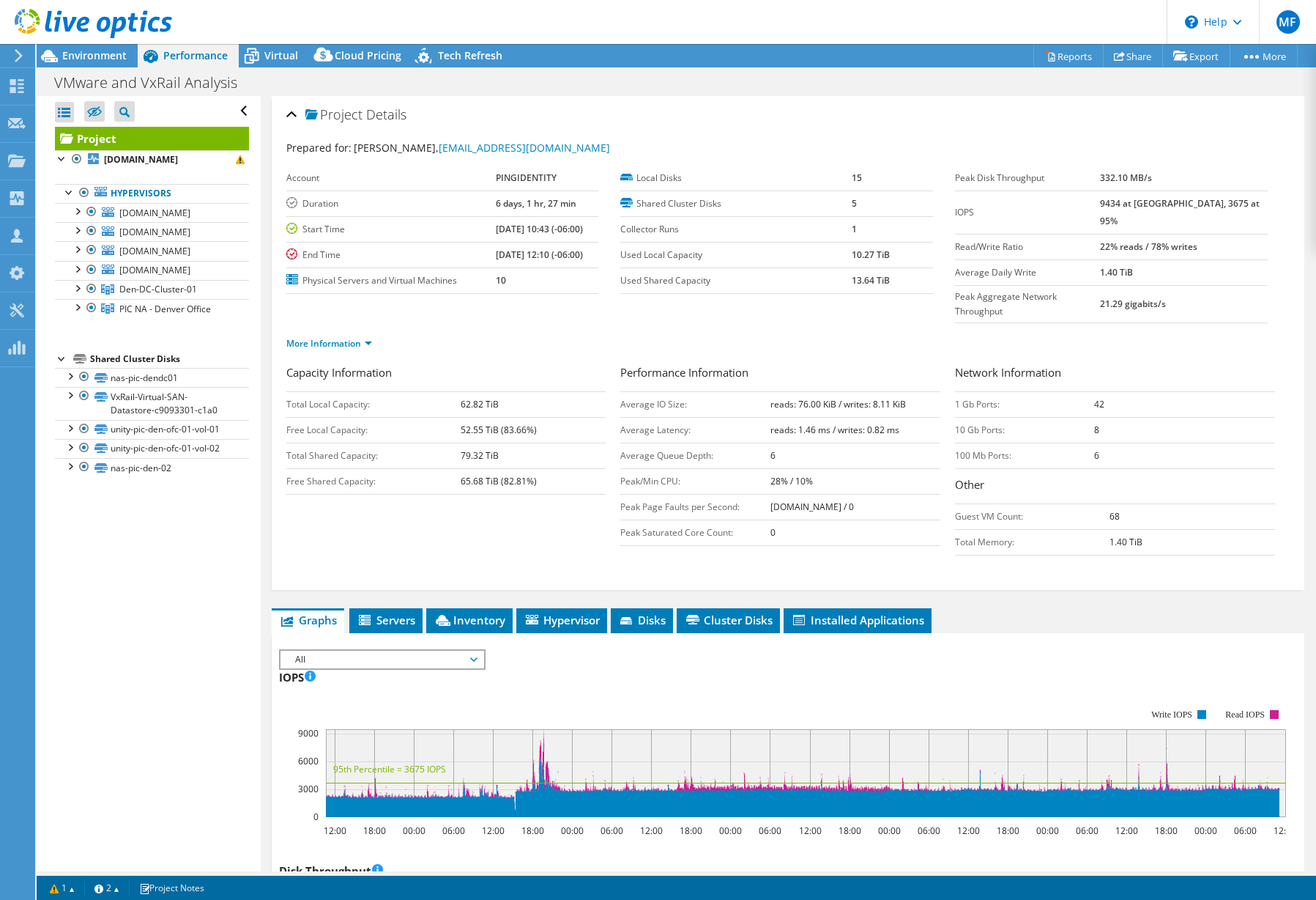
scroll to position [100, 0]
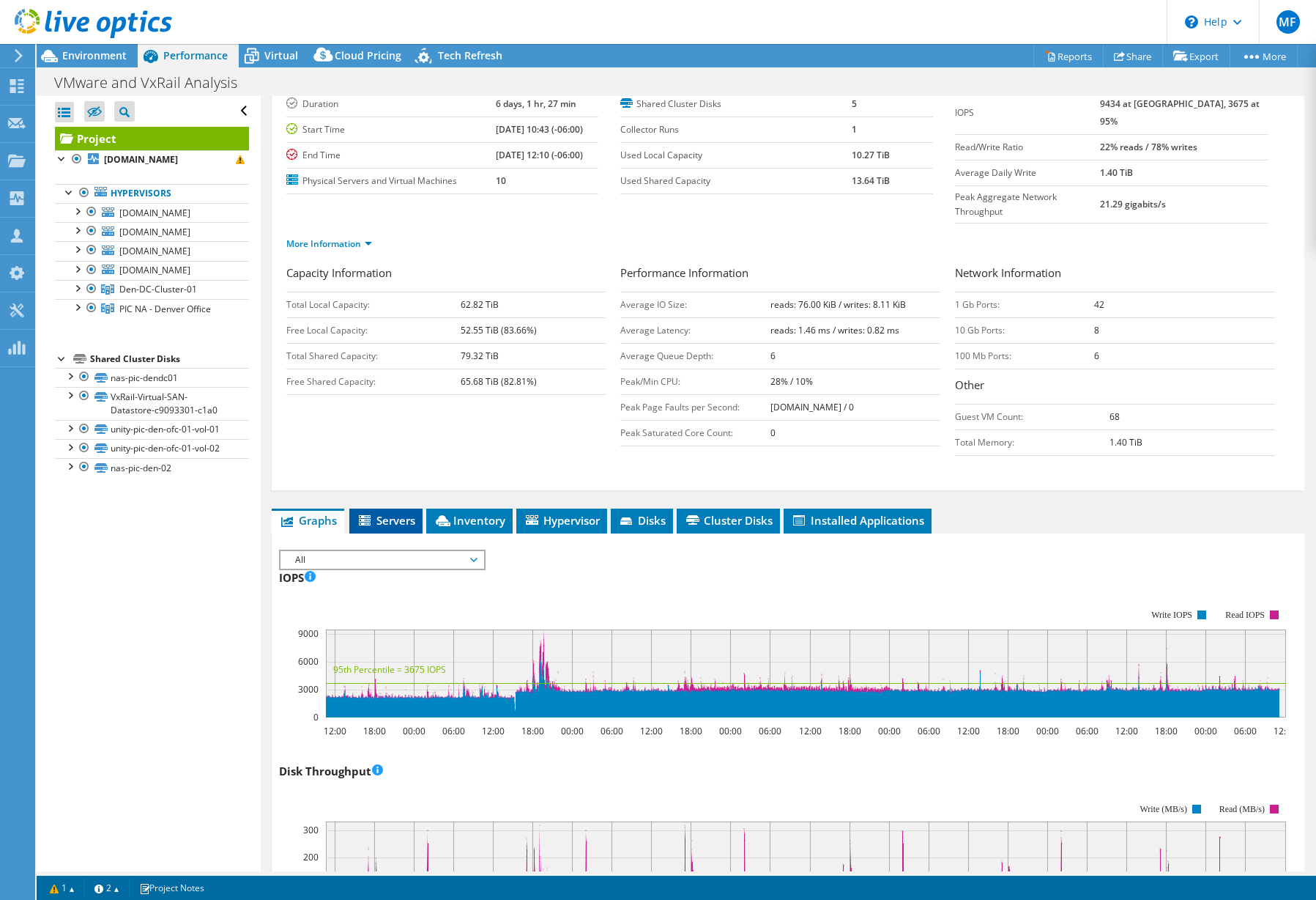
click at [397, 513] on span "Servers" at bounding box center [386, 520] width 59 height 15
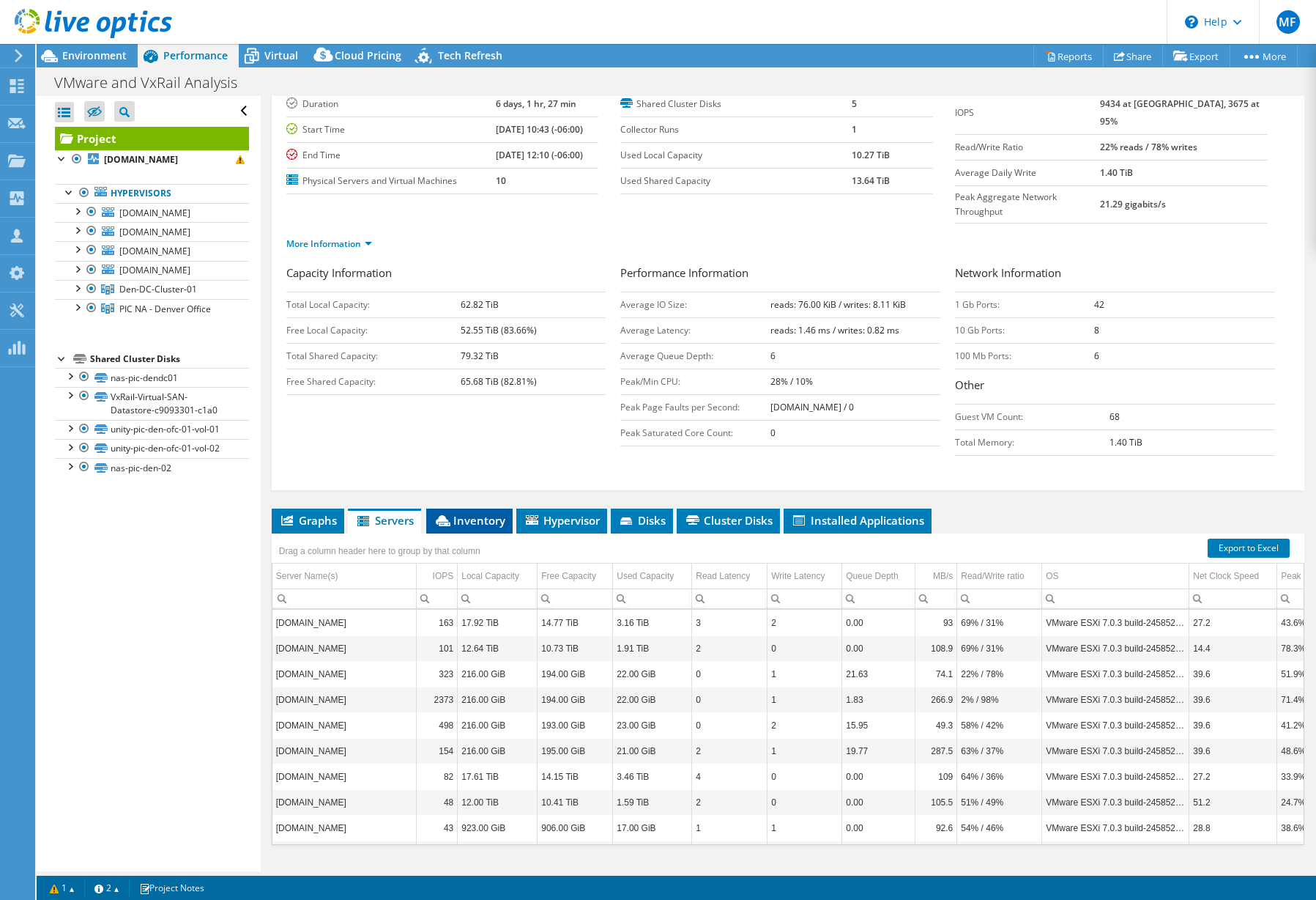
click at [506, 509] on li "Inventory" at bounding box center [469, 521] width 87 height 25
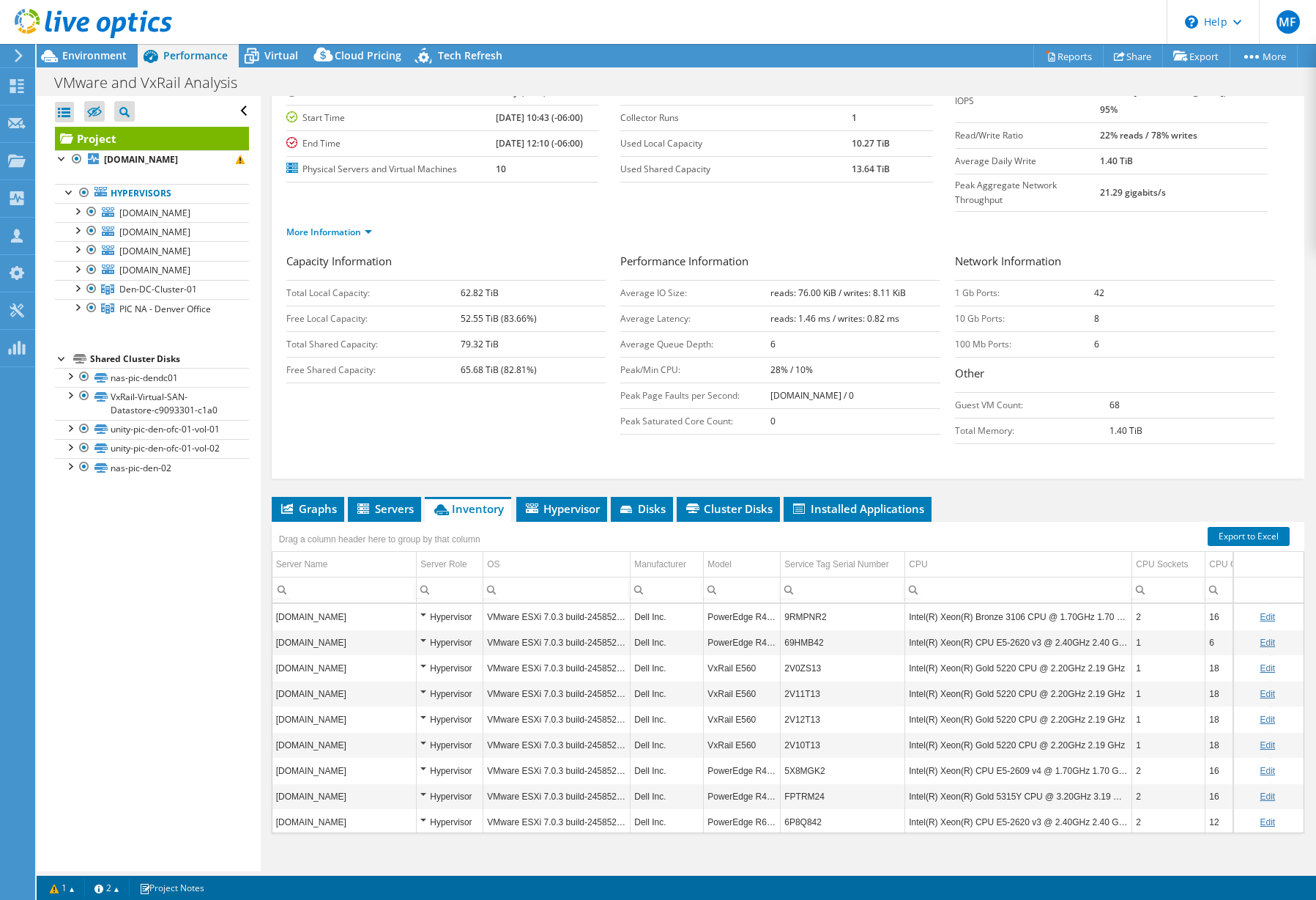
scroll to position [110, 0]
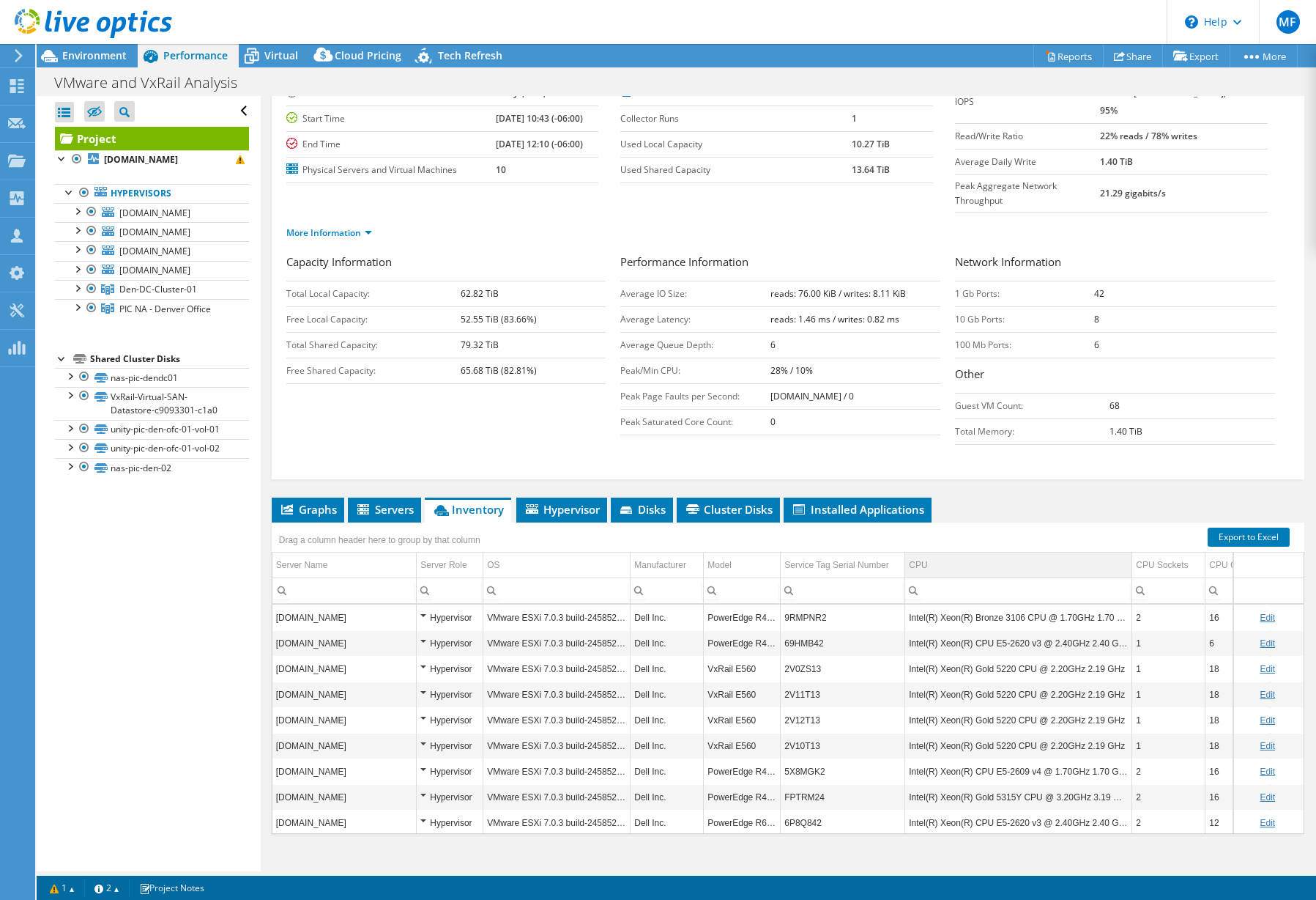
click at [1109, 553] on td "CPU" at bounding box center [1019, 565] width 227 height 25
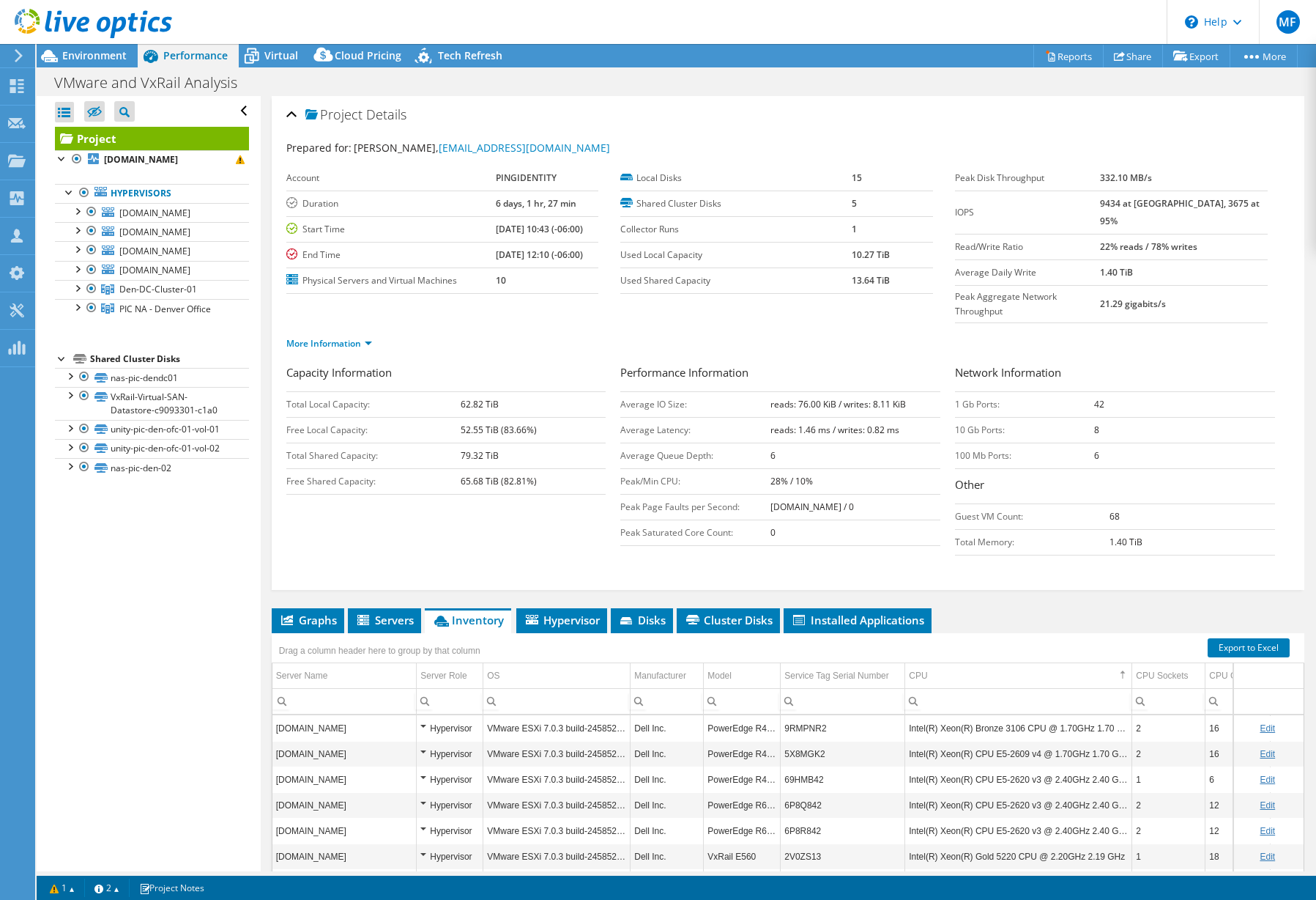
select select "USD"
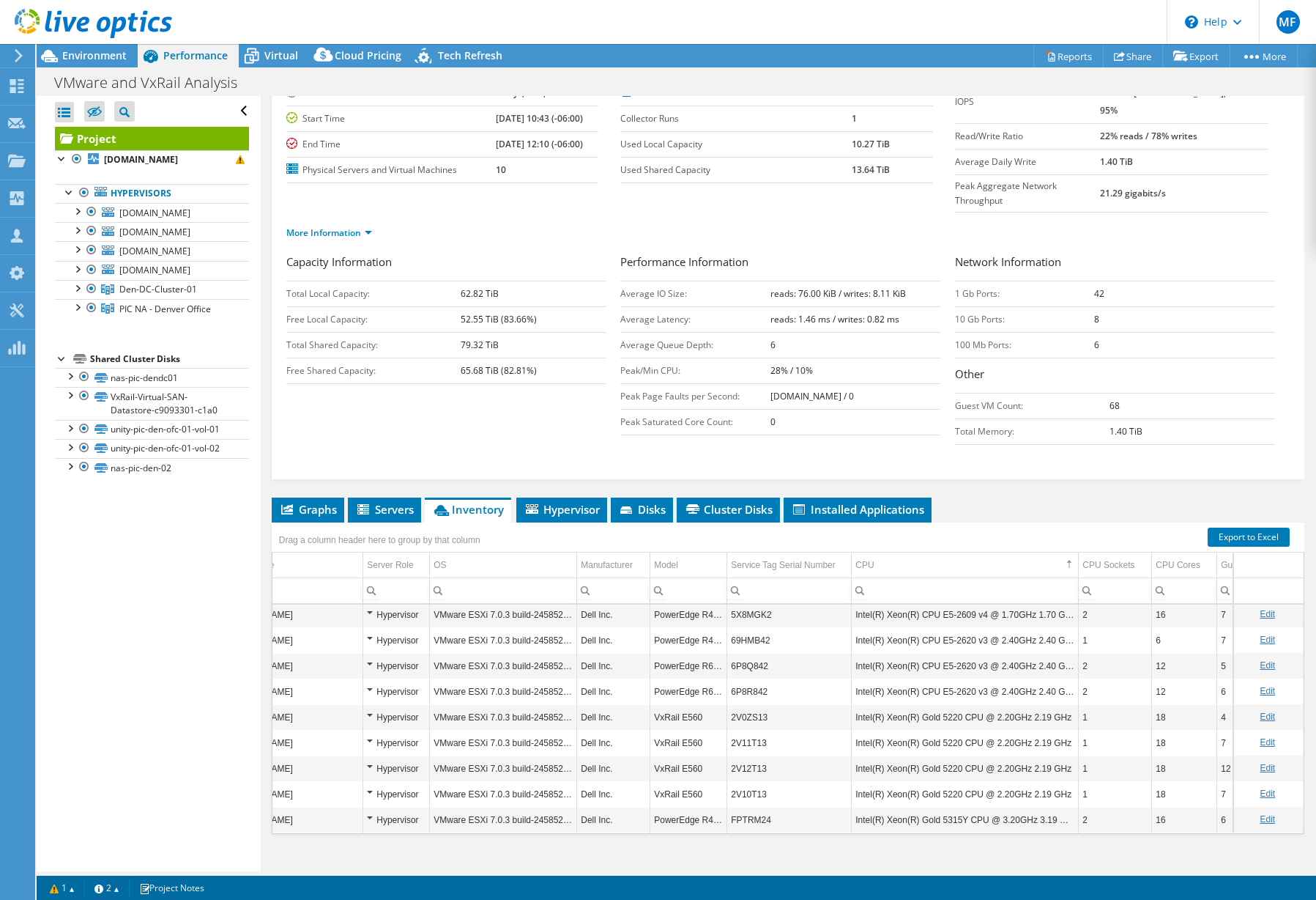
scroll to position [29, 54]
click at [953, 553] on td "CPU" at bounding box center [966, 565] width 227 height 25
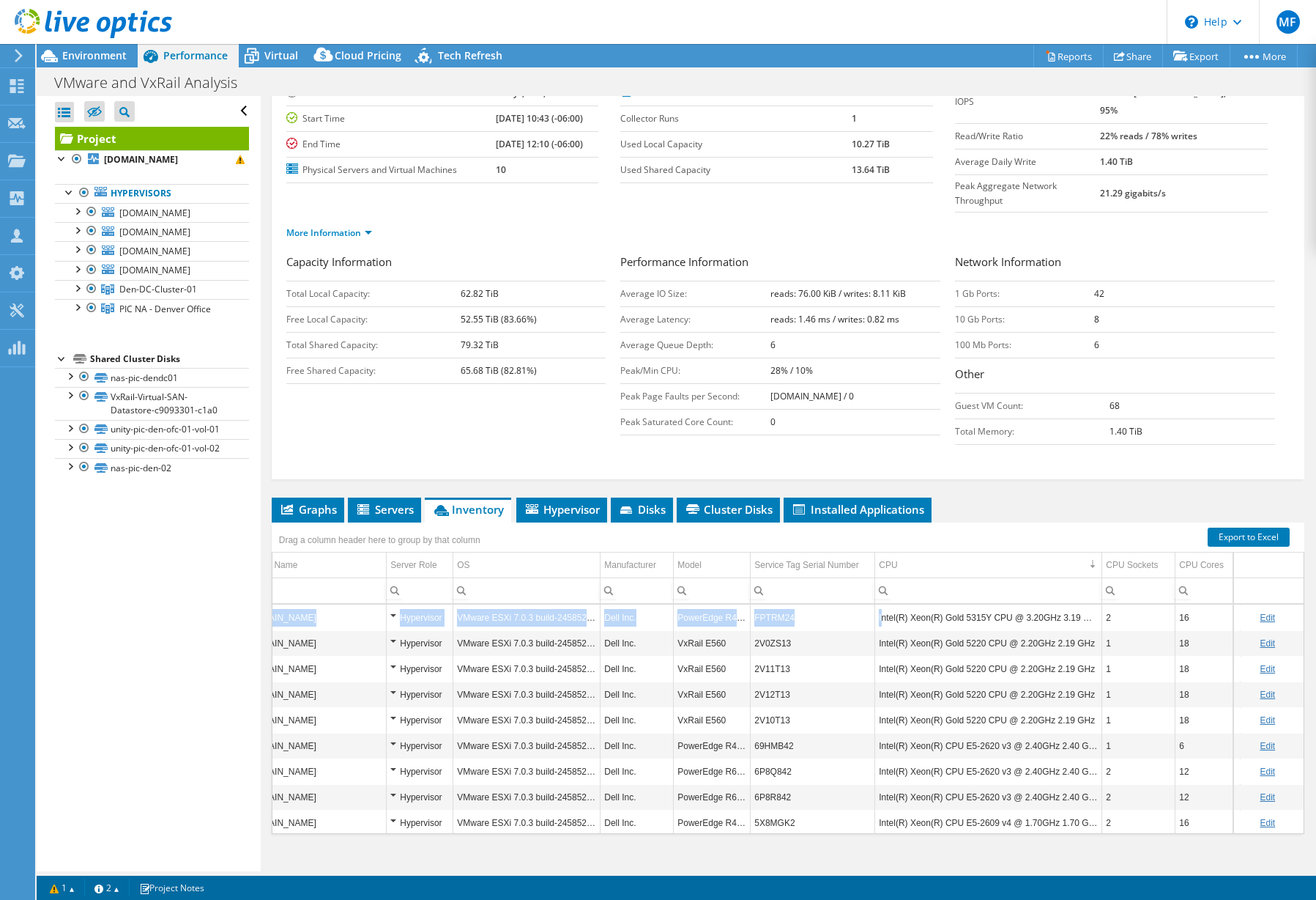
scroll to position [29, 30]
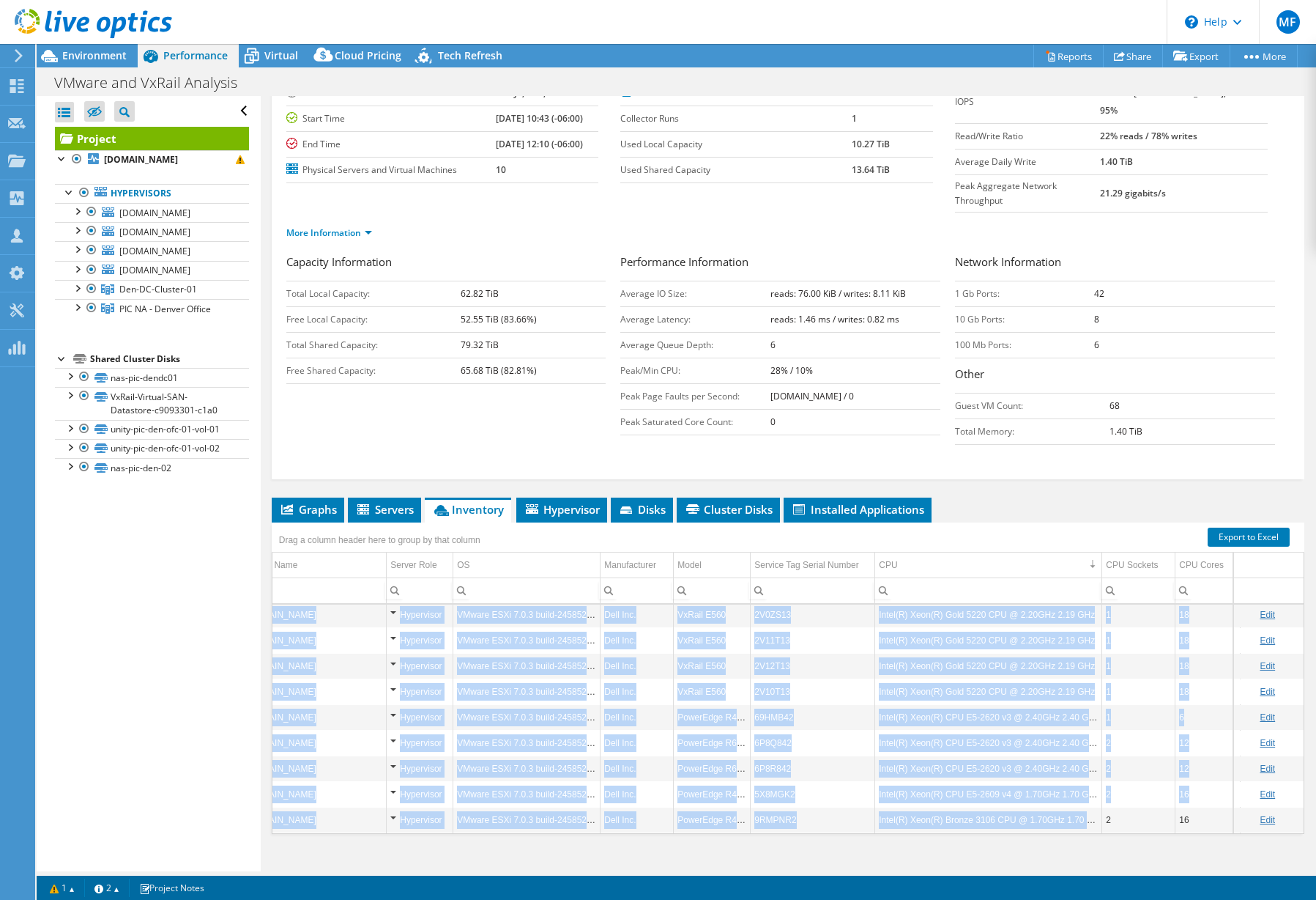
drag, startPoint x: 881, startPoint y: 587, endPoint x: 1101, endPoint y: 798, distance: 304.8
click at [1101, 798] on tbody "[DOMAIN_NAME] Hypervisor VMware ESXi 7.0.3 build-24585291 Dell Inc. PowerEdge R…" at bounding box center [847, 704] width 1209 height 256
copy tbody "lore(I) Dolo(S) Amet 8495C ADI @ 7.09ELi 0.88 SEd 9 33 6 204.26 DoE temp34.inci…"
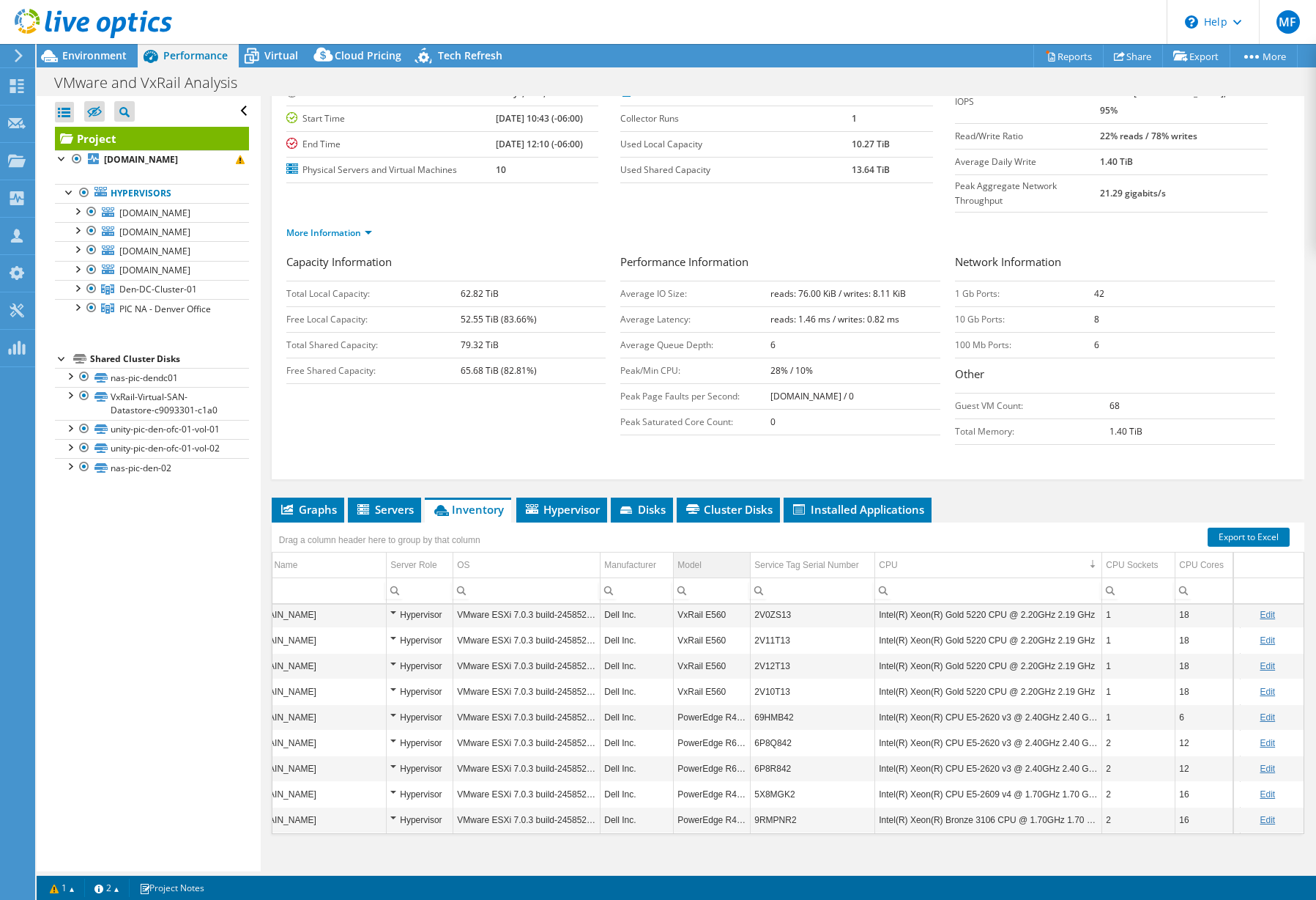
click at [745, 553] on td "Model" at bounding box center [713, 565] width 77 height 25
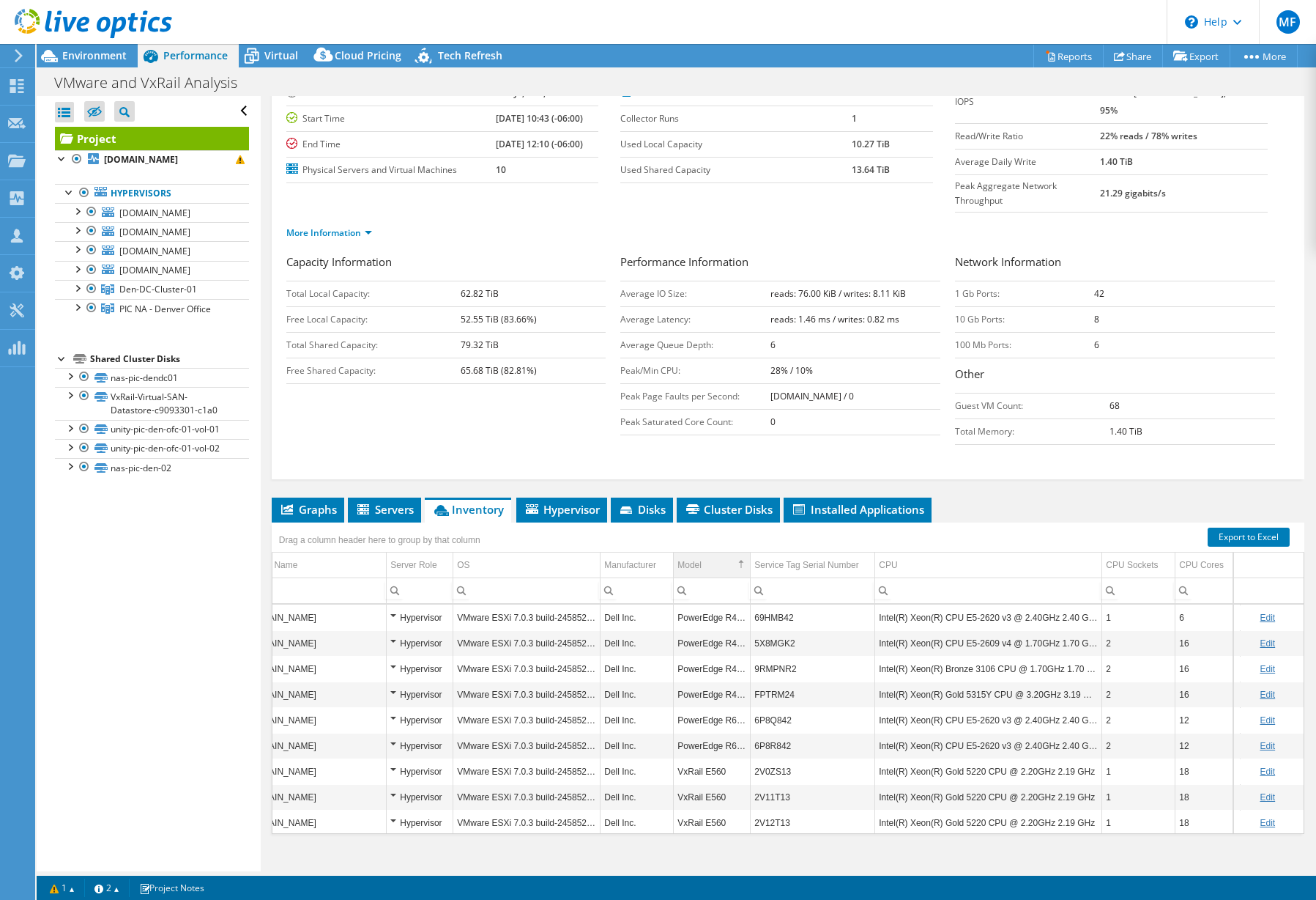
scroll to position [0, 30]
click at [911, 553] on td "CPU" at bounding box center [989, 565] width 227 height 25
